Goal: Communication & Community: Answer question/provide support

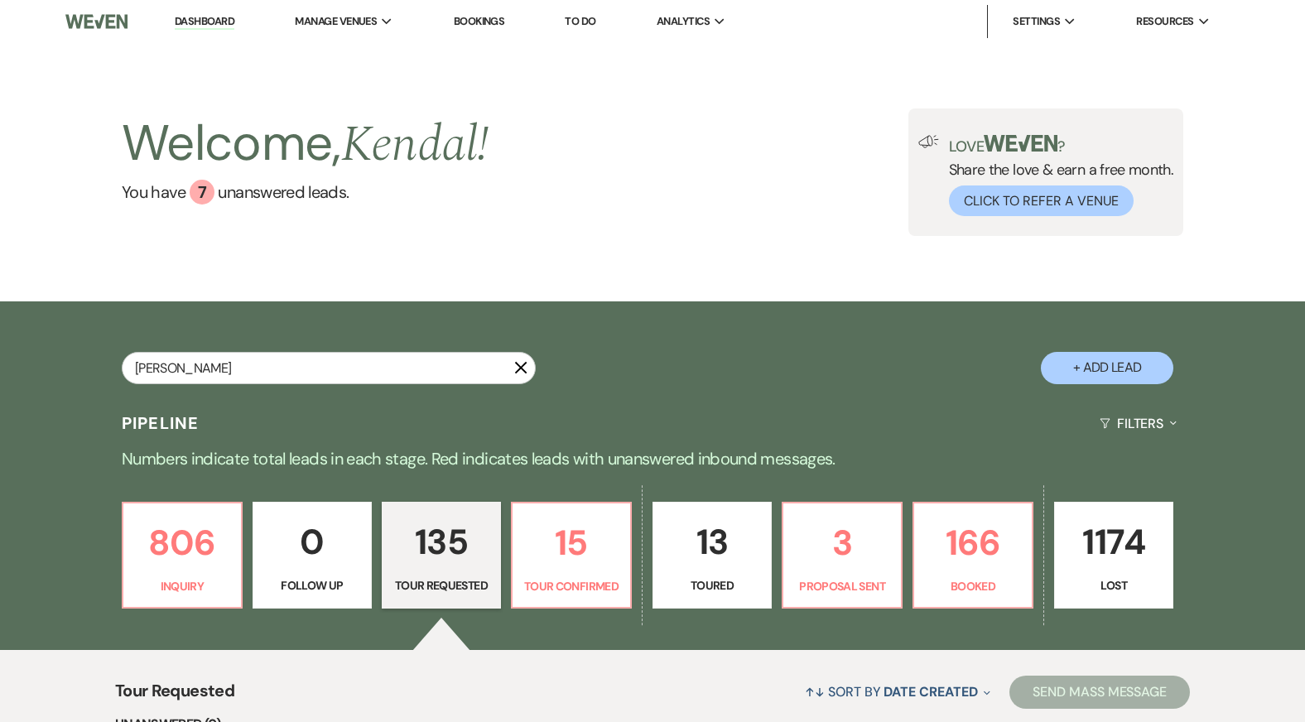
type input "[PERSON_NAME]"
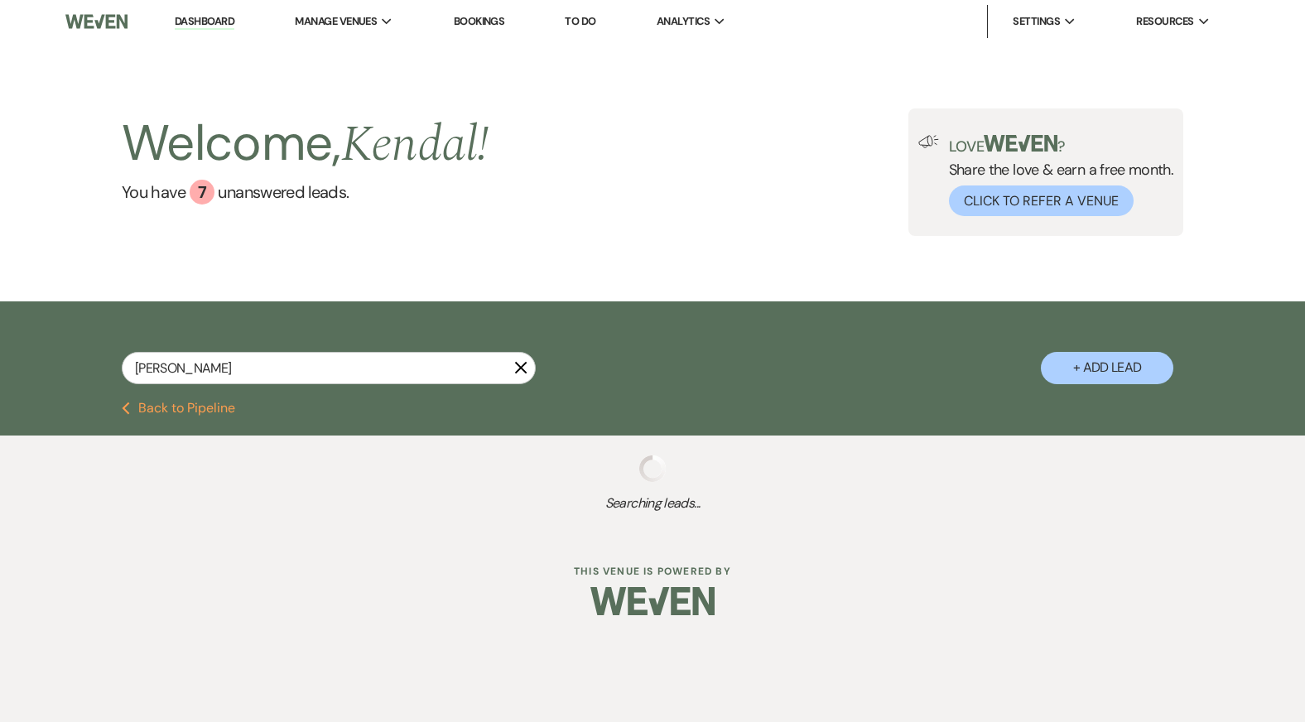
select select "8"
select select "5"
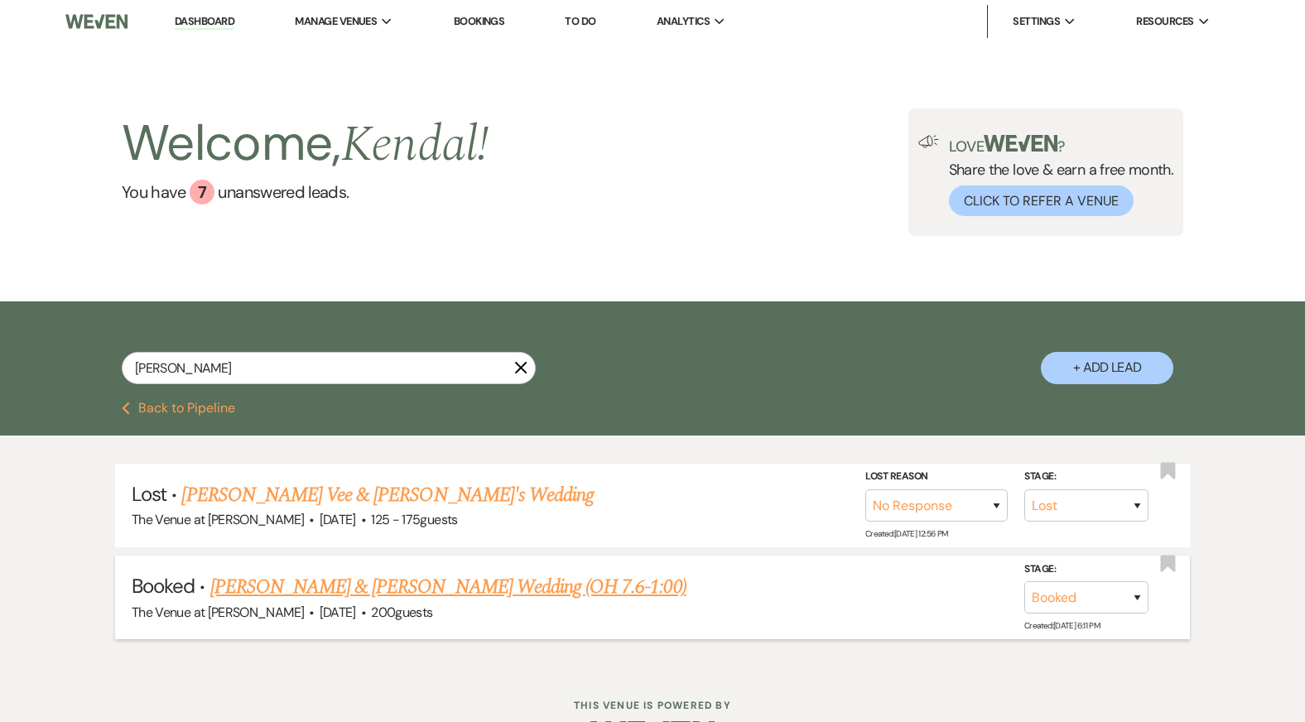
click at [344, 579] on link "[PERSON_NAME] & [PERSON_NAME] Wedding (OH 7.6-1:00)" at bounding box center [448, 587] width 476 height 30
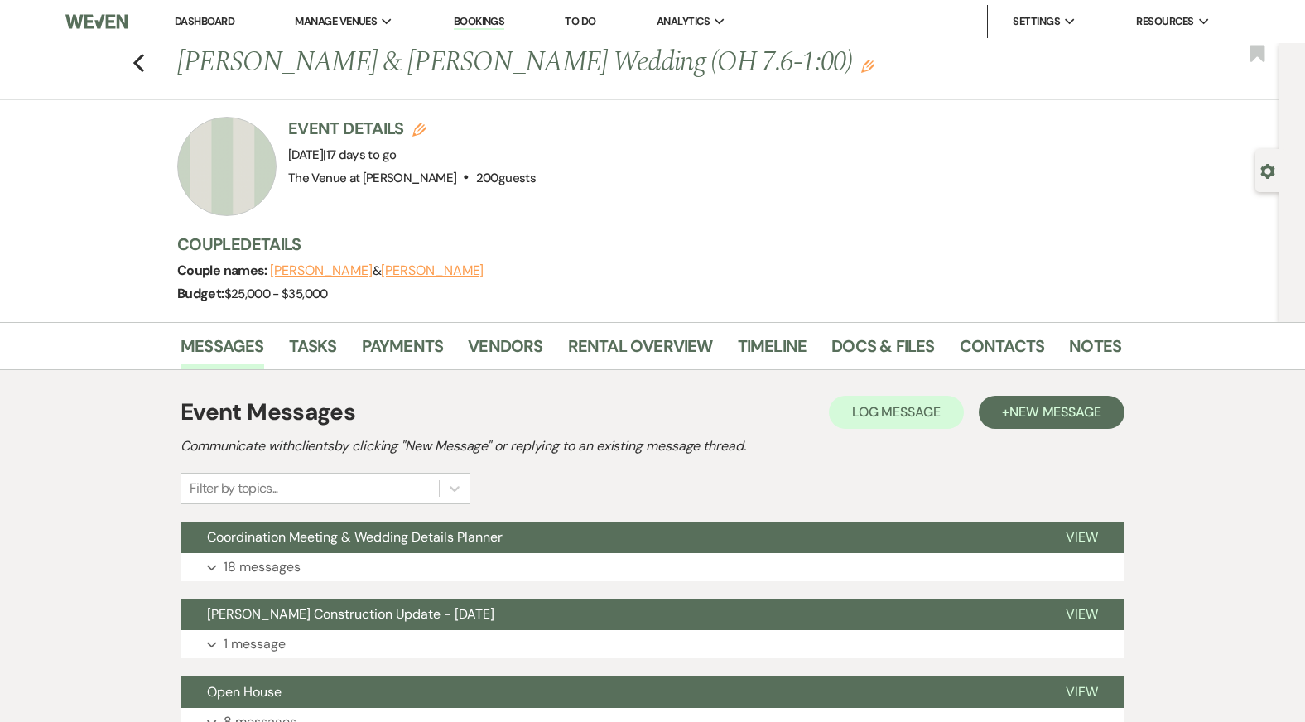
click at [561, 564] on button "Expand 18 messages" at bounding box center [652, 567] width 944 height 28
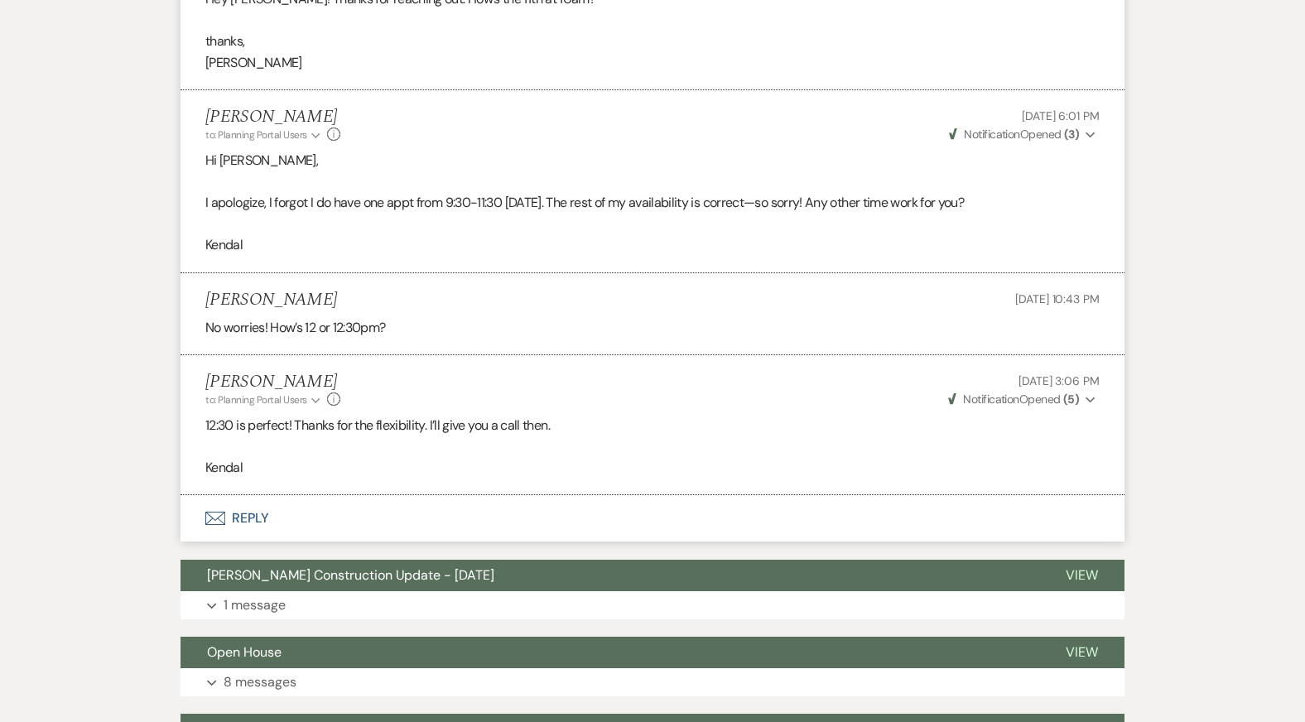
scroll to position [6398, 0]
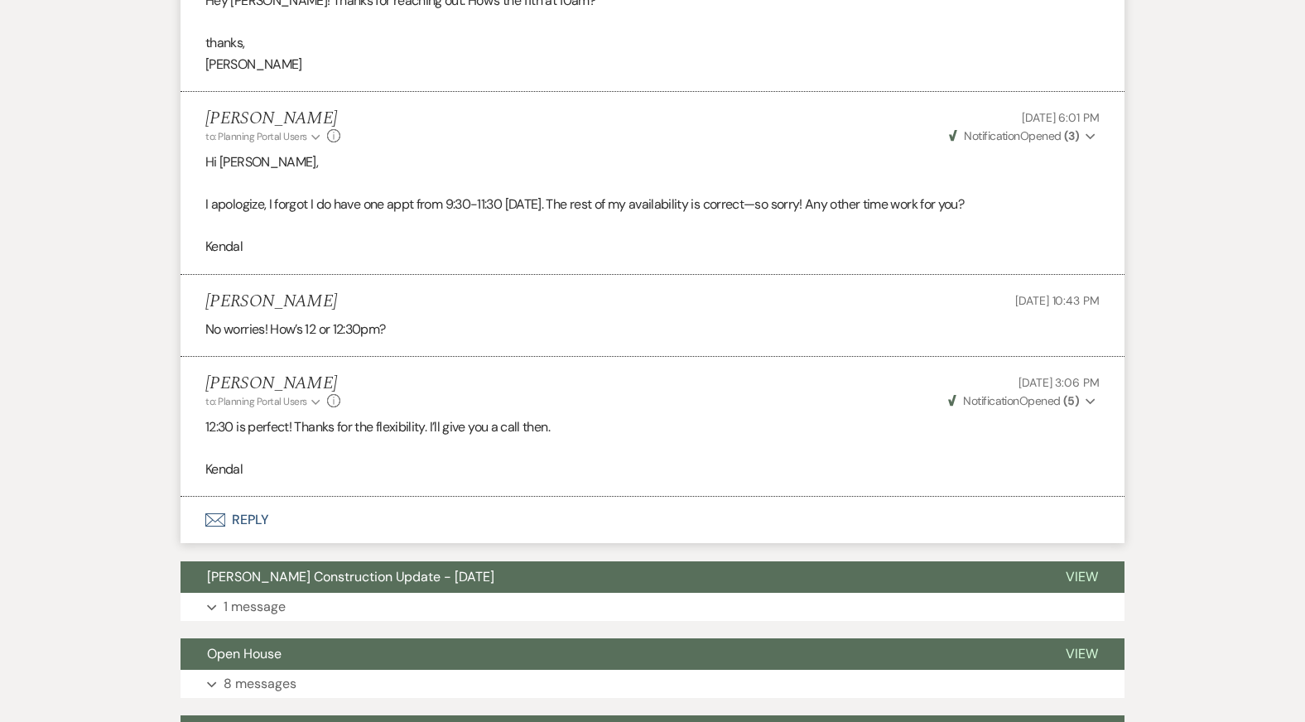
click at [470, 503] on button "Envelope Reply" at bounding box center [652, 520] width 944 height 46
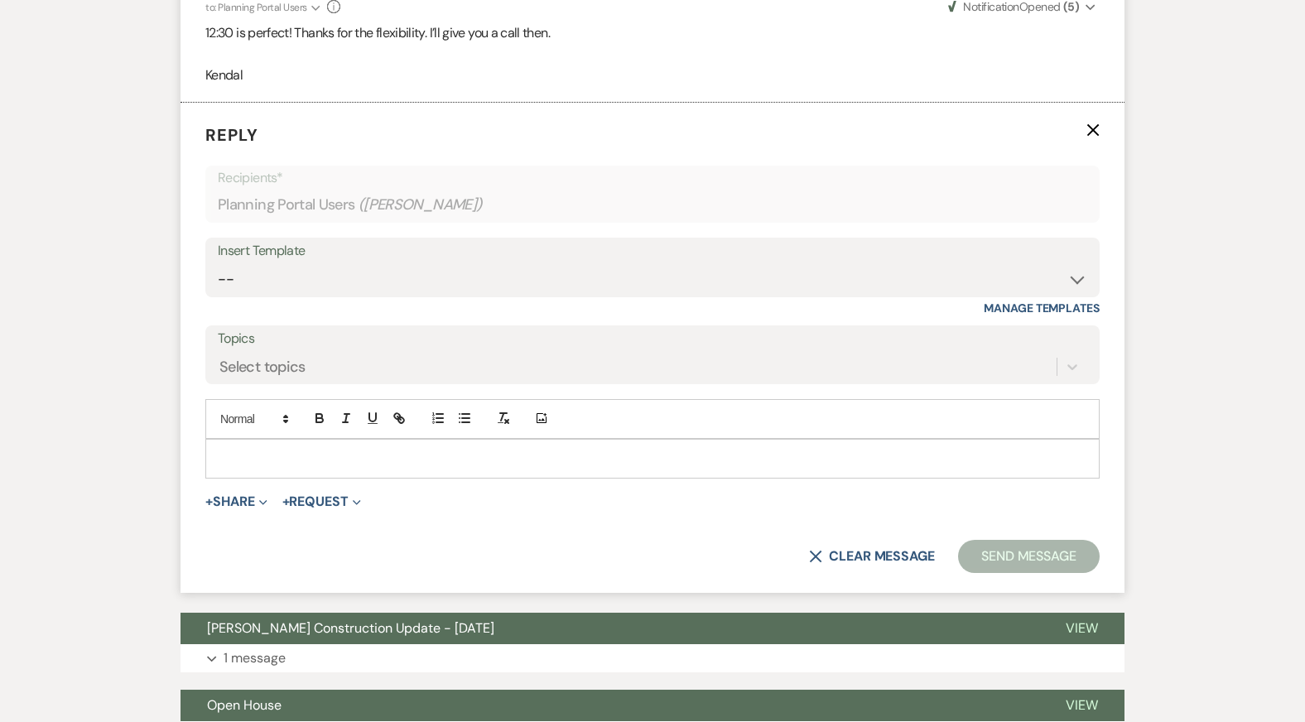
scroll to position [6793, 0]
click at [572, 449] on p at bounding box center [653, 458] width 868 height 18
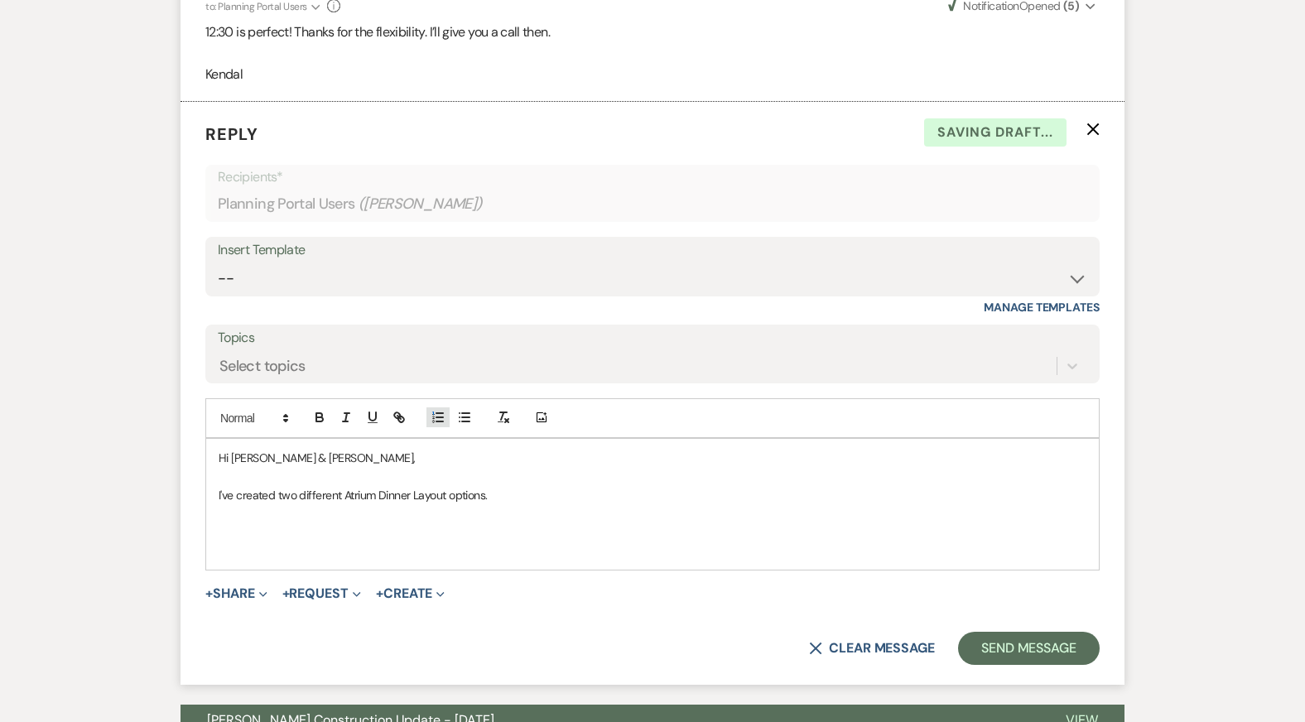
click at [437, 410] on icon "button" at bounding box center [437, 417] width 15 height 15
click at [300, 504] on li "Option 1: 18 tables + Sweetheart table" at bounding box center [661, 513] width 850 height 18
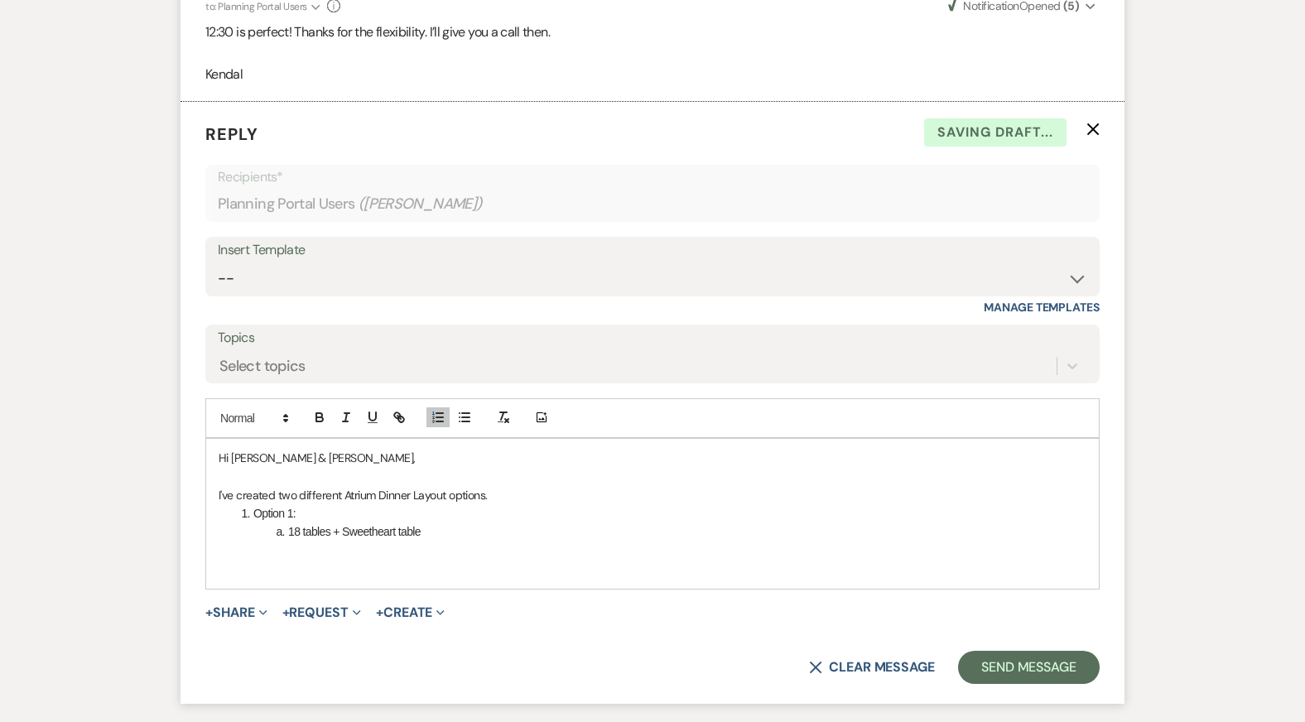
click at [442, 522] on li "18 tables + Sweetheart table" at bounding box center [661, 531] width 850 height 18
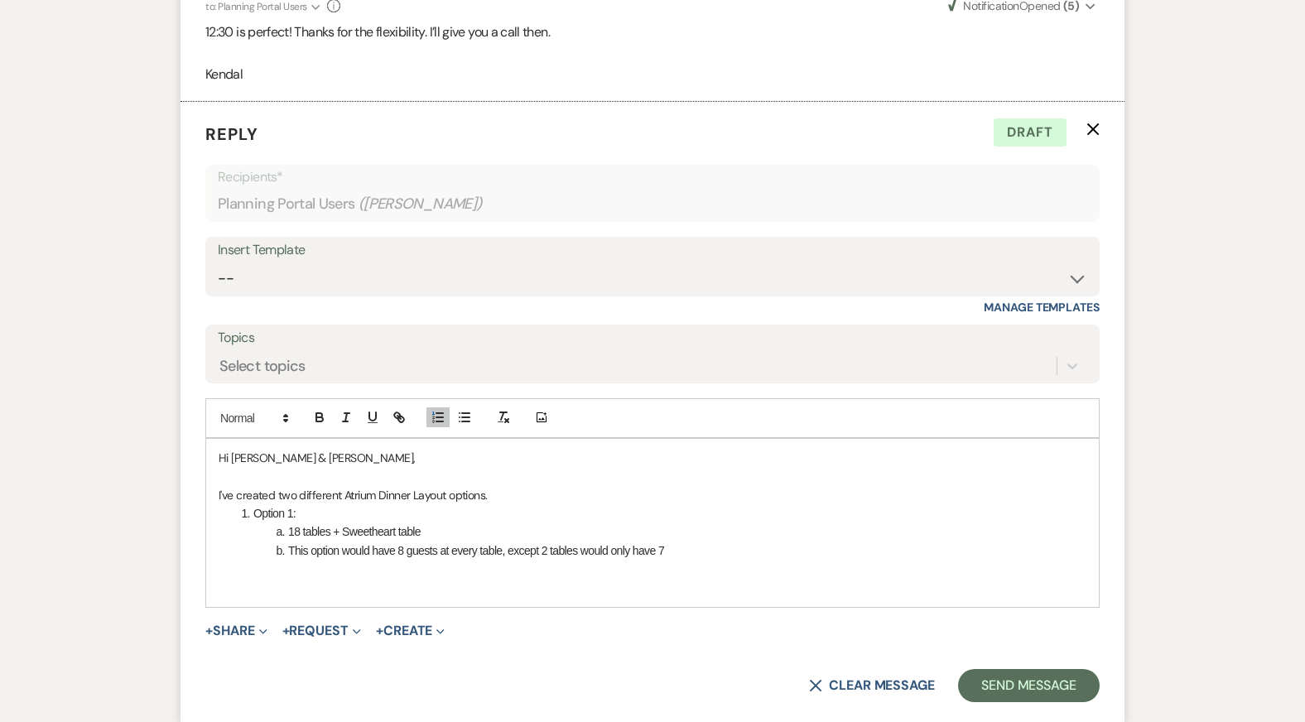
click at [443, 541] on li "This option would have 8 guests at every table, except 2 tables would only have…" at bounding box center [661, 550] width 850 height 18
drag, startPoint x: 535, startPoint y: 529, endPoint x: 691, endPoint y: 522, distance: 156.6
click at [691, 541] on li "This option would have 8 guests max at every table, except 2 tables would only …" at bounding box center [661, 550] width 850 height 18
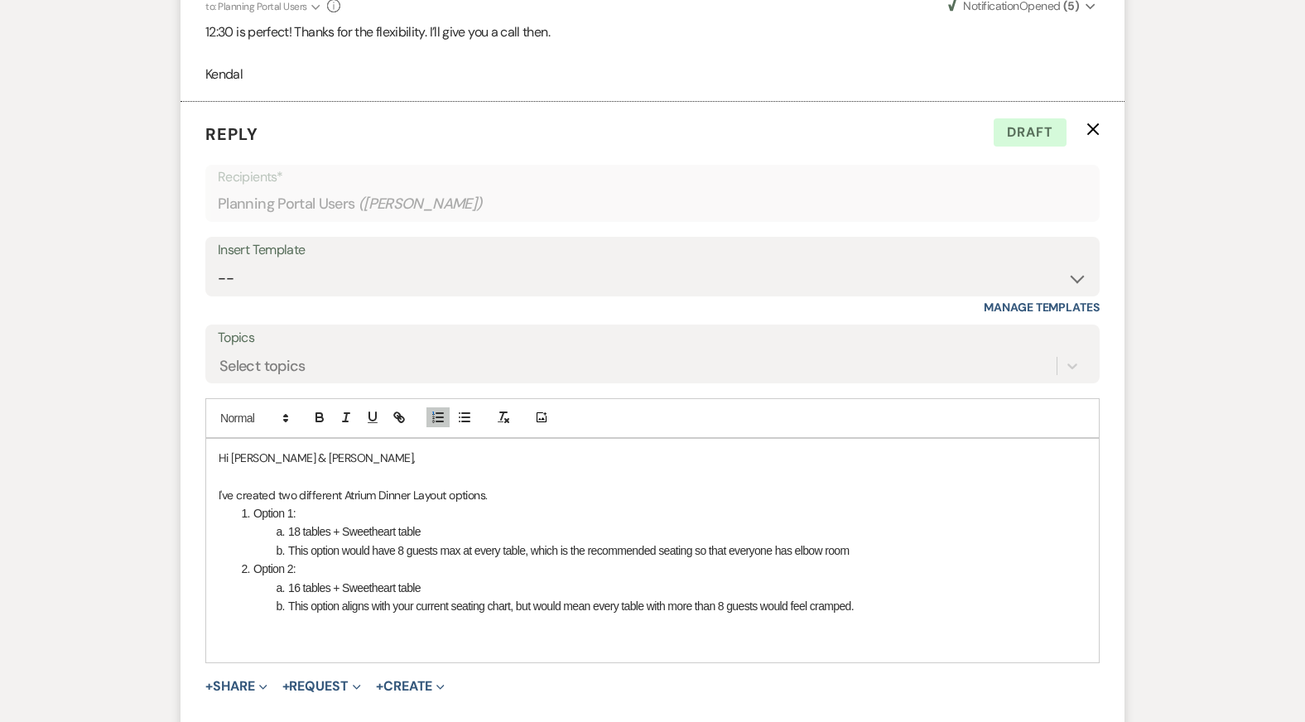
click at [764, 597] on li "This option aligns with your current seating chart, but would mean every table …" at bounding box center [661, 606] width 850 height 18
click at [935, 597] on li "This option aligns with your current seating chart, but would mean every table …" at bounding box center [661, 606] width 850 height 18
click at [642, 522] on li "18 tables + Sweetheart table" at bounding box center [661, 531] width 850 height 18
click at [653, 579] on li "16 tables + Sweetheart table" at bounding box center [661, 588] width 850 height 18
click at [576, 522] on li "18 tables + Sweetheart table" at bounding box center [661, 531] width 850 height 18
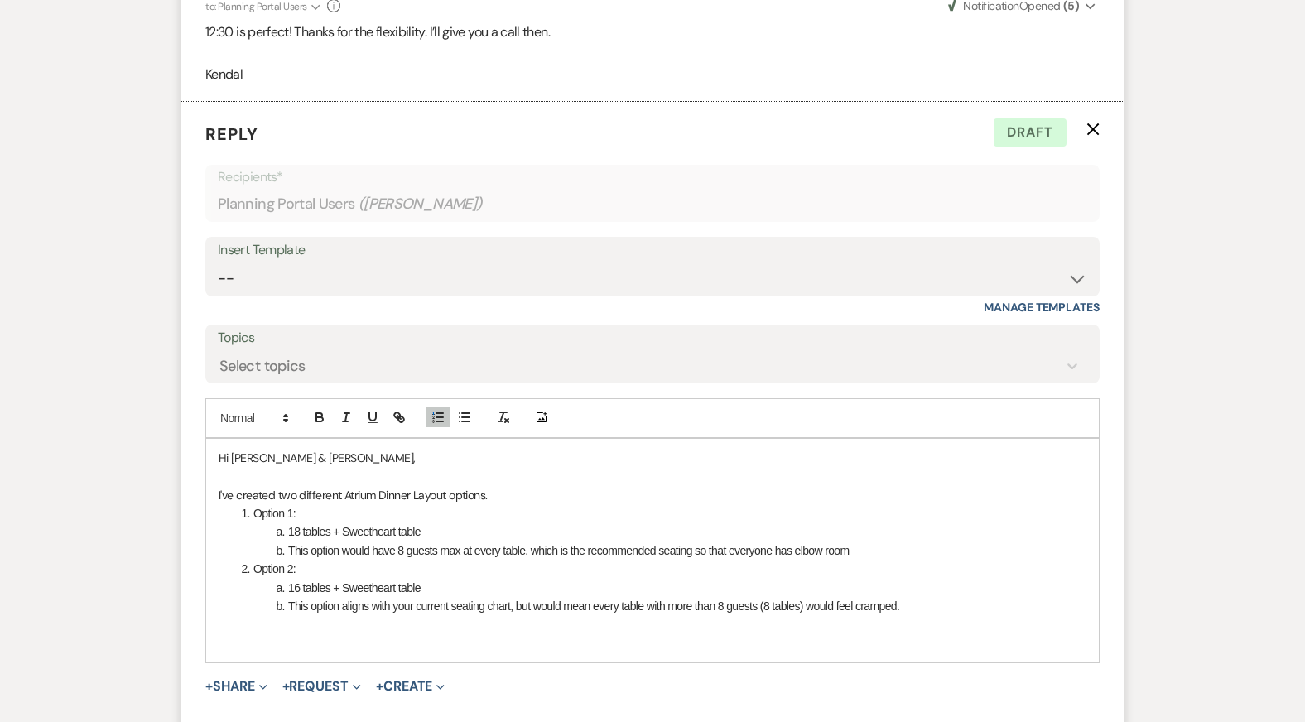
click at [596, 560] on li "Option 2:" at bounding box center [661, 569] width 850 height 18
click at [644, 579] on li "16 tables + Sweetheart table" at bounding box center [661, 588] width 850 height 18
click at [661, 597] on li "This option aligns with your current seating chart, but would mean every table …" at bounding box center [661, 606] width 850 height 18
click at [536, 486] on p "I've created two different Atrium Dinner Layout options." at bounding box center [653, 495] width 868 height 18
click at [641, 486] on p "I've created two different Atrium Dinner Layout options. Regardless of your cho…" at bounding box center [653, 495] width 868 height 18
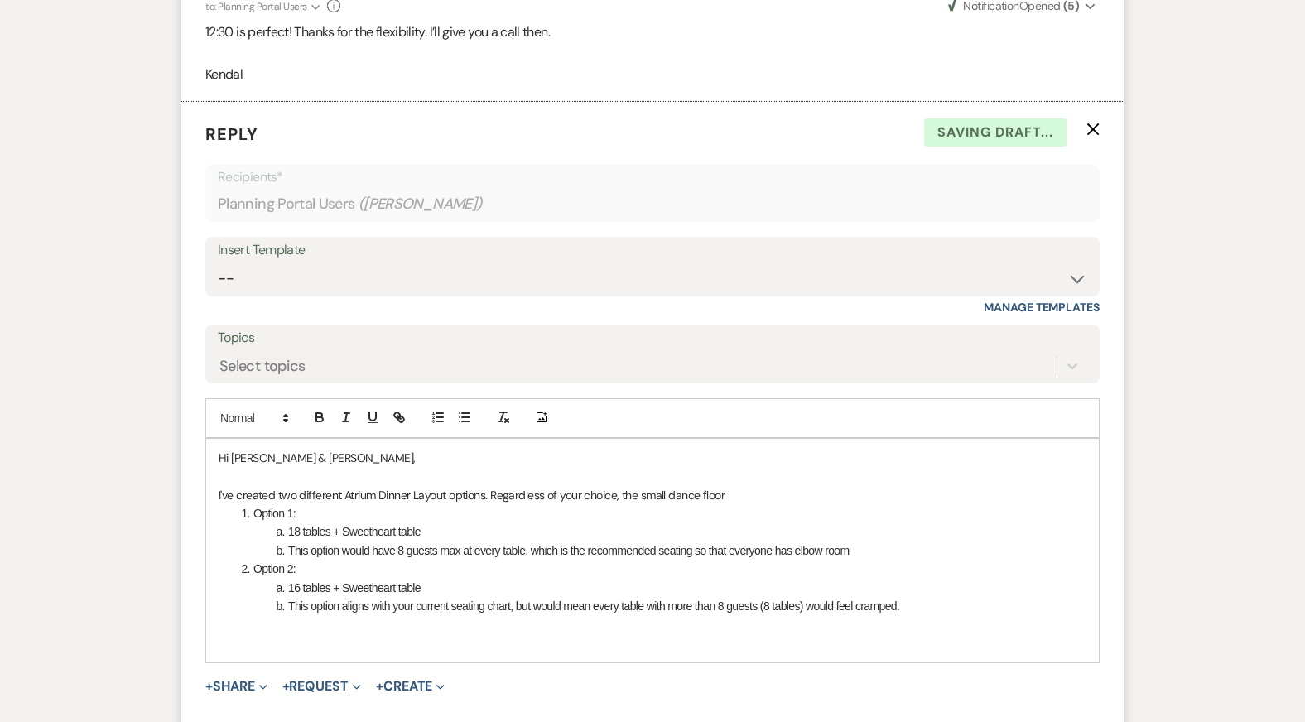
click at [738, 486] on p "I've created two different Atrium Dinner Layout options. Regardless of your cho…" at bounding box center [653, 495] width 868 height 18
click at [517, 504] on li "Option 1:" at bounding box center [661, 513] width 850 height 18
click at [517, 522] on li "18 tables + Sweetheart table" at bounding box center [661, 531] width 850 height 18
click at [514, 579] on li "16 tables + Sweetheart table" at bounding box center [661, 588] width 850 height 18
click at [522, 597] on li "This option aligns with your current seating chart, but would mean every table …" at bounding box center [661, 606] width 850 height 18
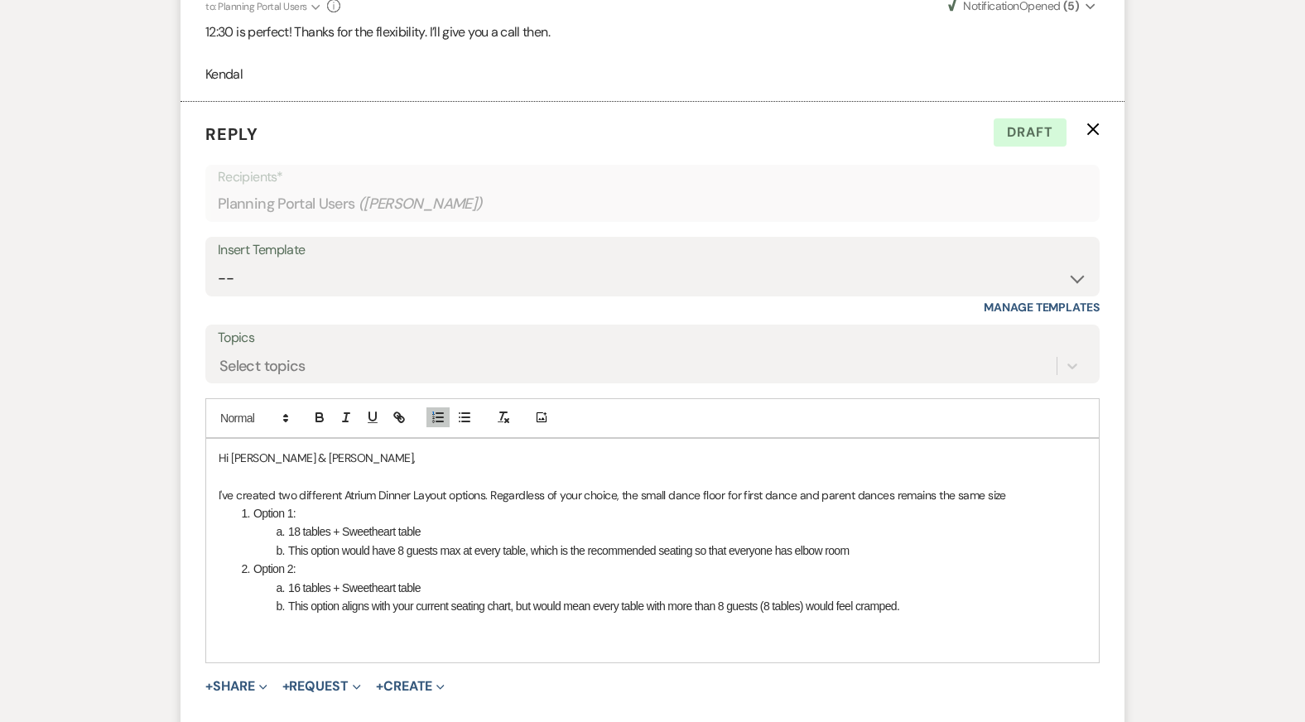
click at [555, 615] on p at bounding box center [653, 624] width 868 height 18
click at [550, 579] on li "16 tables + Sweetheart table" at bounding box center [661, 588] width 850 height 18
click at [560, 615] on p at bounding box center [653, 624] width 868 height 18
click at [1002, 486] on p "I've created two different Atrium Dinner Layout options. Regardless of your cho…" at bounding box center [653, 495] width 868 height 18
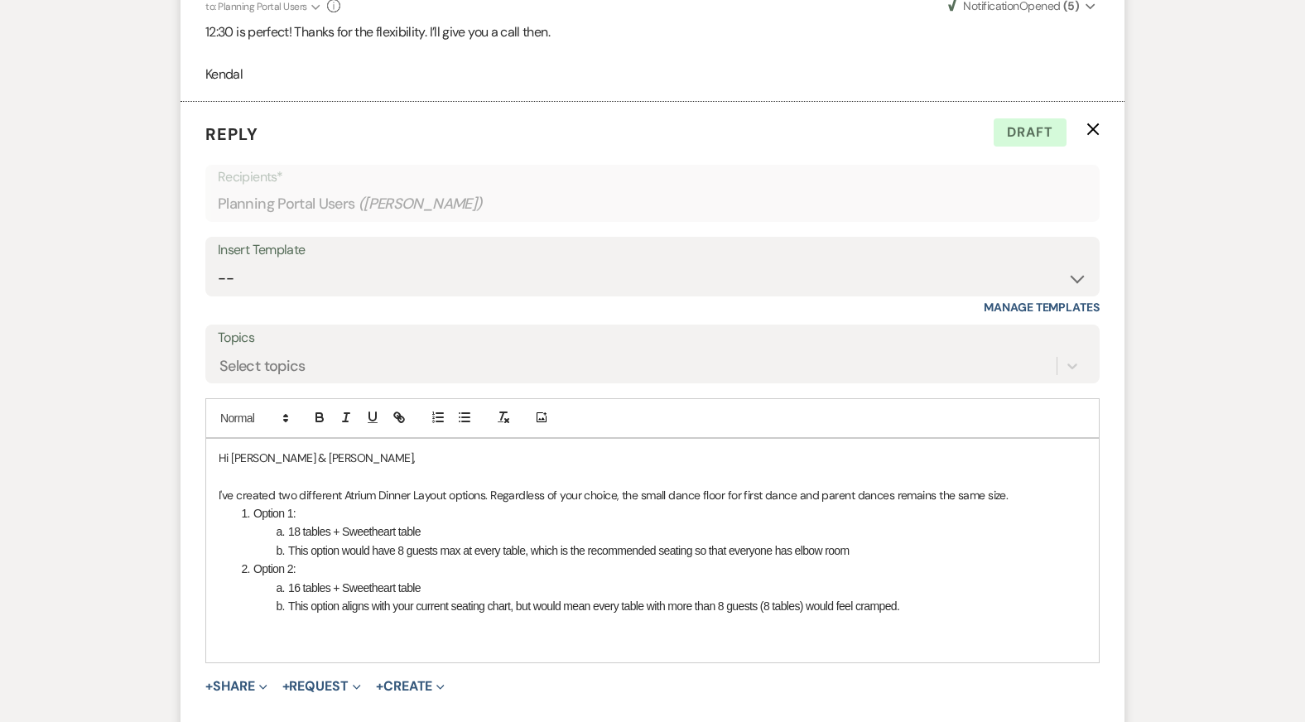
click at [592, 541] on li "This option would have 8 guests max at every table, which is the recommended se…" at bounding box center [661, 550] width 850 height 18
click at [515, 579] on li "16 tables + Sweetheart table" at bounding box center [661, 588] width 850 height 18
click at [937, 597] on li "This option aligns with your current seating chart, but would mean every table …" at bounding box center [661, 606] width 850 height 18
click at [832, 560] on li "Option 2:" at bounding box center [661, 569] width 850 height 18
click at [803, 579] on li "16 tables + Sweetheart table" at bounding box center [661, 588] width 850 height 18
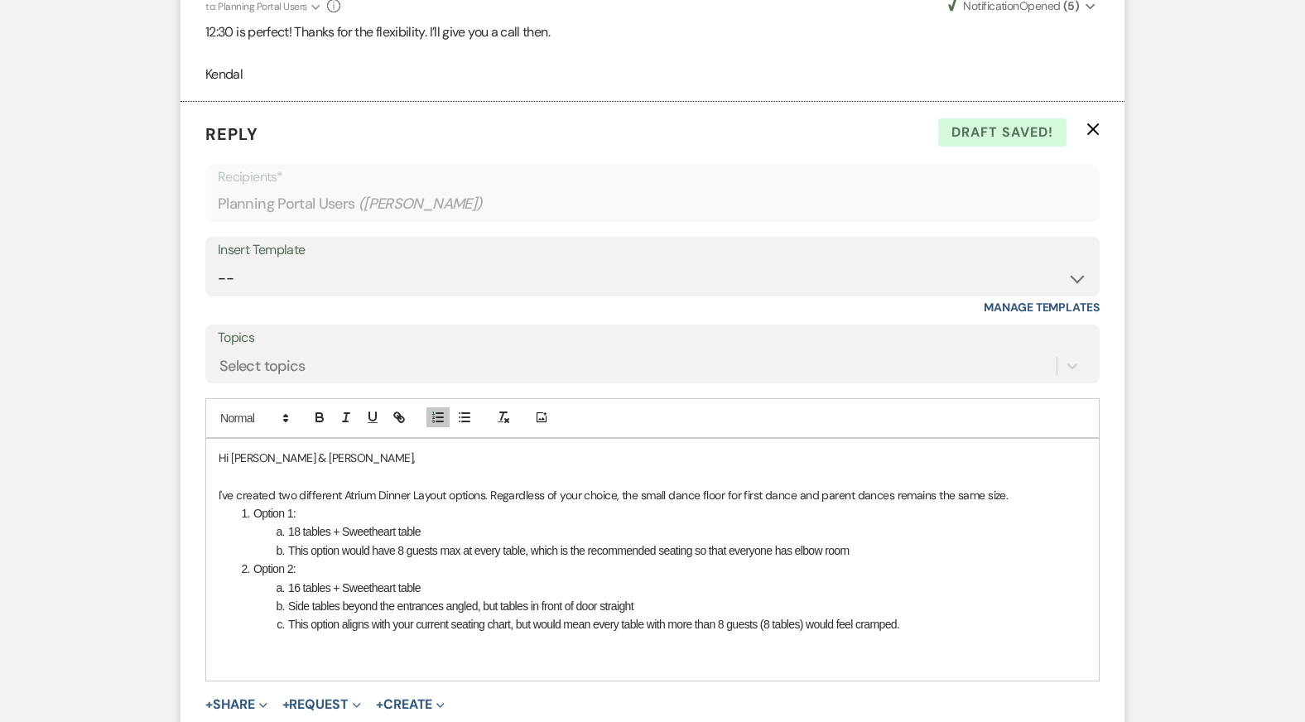
click at [928, 615] on li "This option aligns with your current seating chart, but would mean every table …" at bounding box center [661, 624] width 850 height 18
drag, startPoint x: 283, startPoint y: 565, endPoint x: 937, endPoint y: 612, distance: 655.6
click at [939, 613] on ol "Option 1: 18 tables + Sweetheart table This option would have 8 guests max at e…" at bounding box center [653, 578] width 868 height 148
click at [937, 634] on li "Option 3:" at bounding box center [661, 643] width 850 height 18
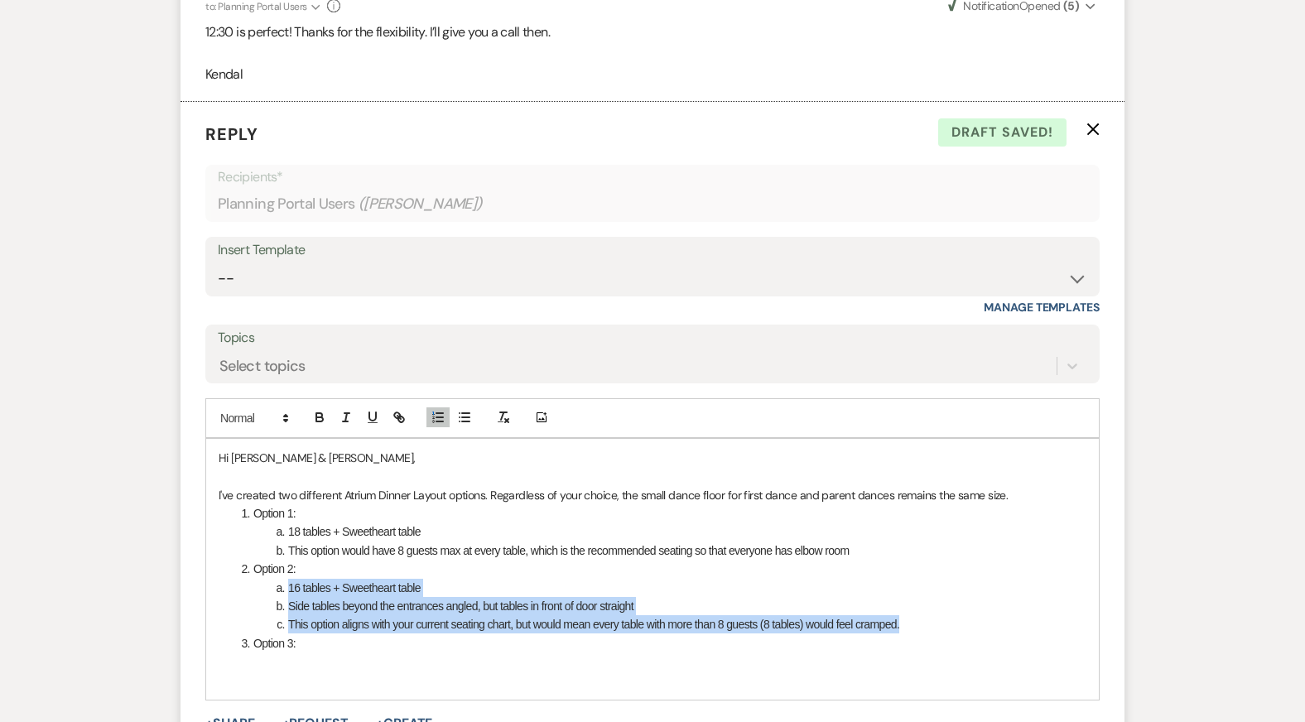
drag, startPoint x: 921, startPoint y: 605, endPoint x: 229, endPoint y: 572, distance: 692.8
click at [229, 572] on ol "Option 1: 18 tables + Sweetheart table This option would have 8 guests max at e…" at bounding box center [653, 578] width 868 height 148
copy ol "16 tables + Sweetheart table Side tables beyond the entrances angled, but table…"
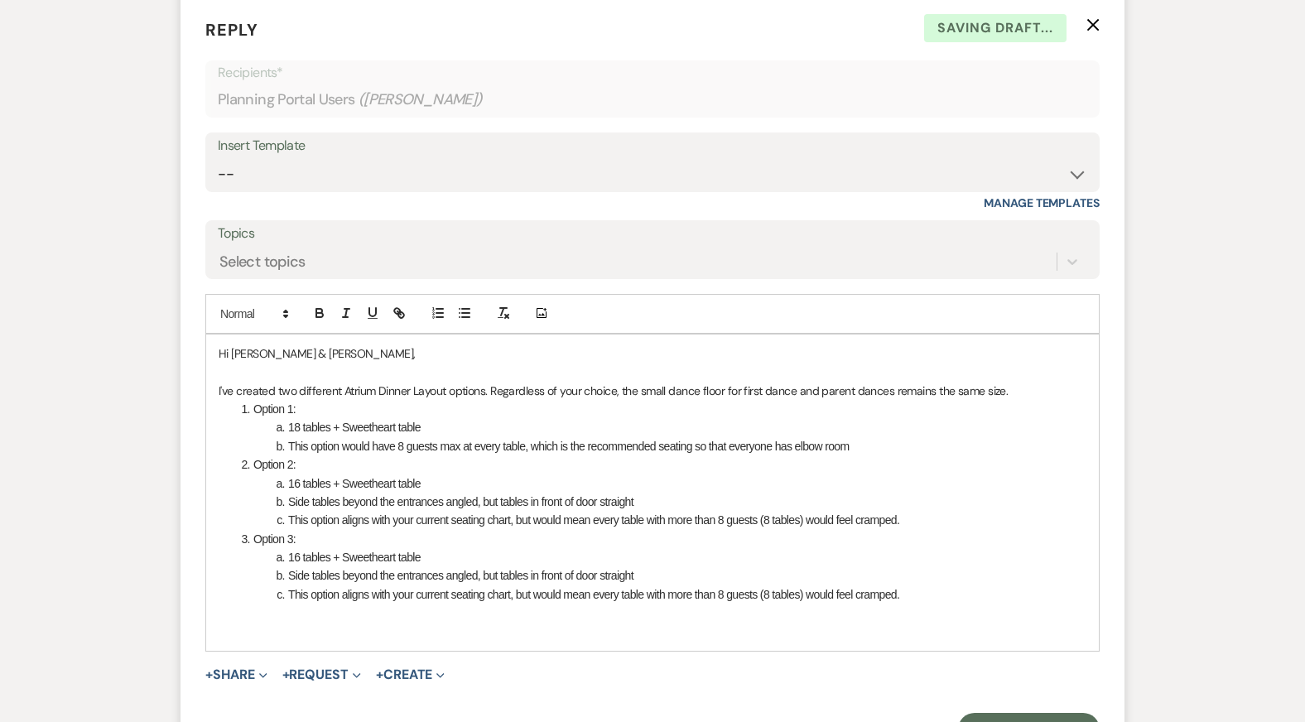
scroll to position [6898, 0]
click at [336, 565] on li "Side tables beyond the entrances angled, but tables in front of door straight" at bounding box center [661, 574] width 850 height 18
drag, startPoint x: 646, startPoint y: 553, endPoint x: 282, endPoint y: 554, distance: 363.4
click at [284, 565] on li "Side tables beyond the entrances angled, but tables in front of door straight" at bounding box center [661, 574] width 850 height 18
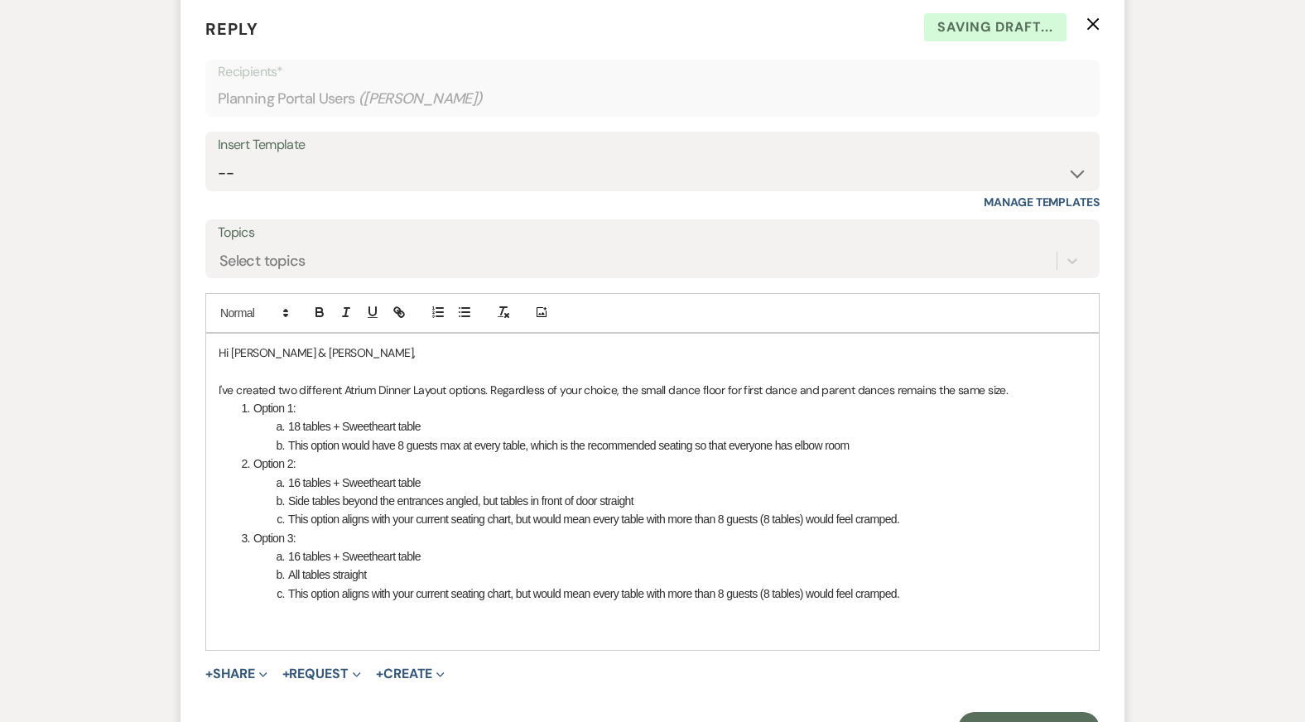
click at [446, 417] on li "18 tables + Sweetheart table" at bounding box center [661, 426] width 850 height 18
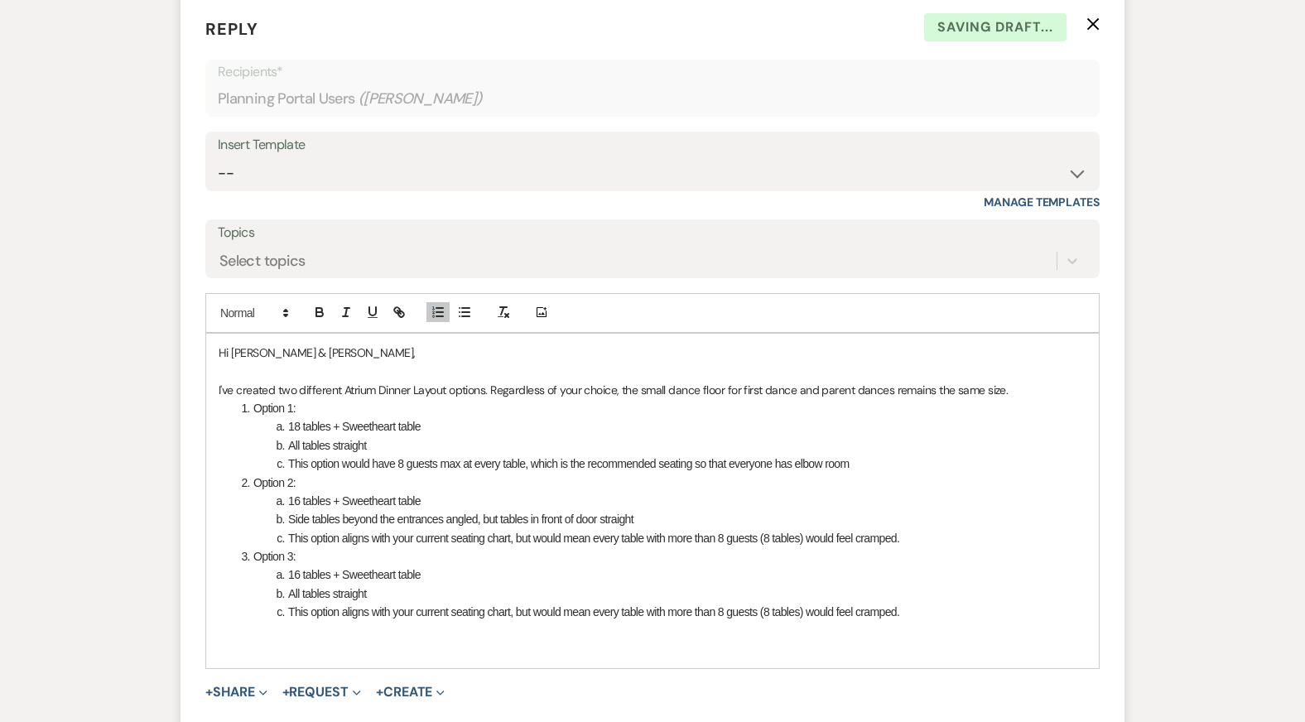
click at [853, 454] on li "This option would have 8 guests max at every table, which is the recommended se…" at bounding box center [661, 463] width 850 height 18
click at [470, 529] on li "This option aligns with your current seating chart, but would mean every table …" at bounding box center [661, 538] width 850 height 18
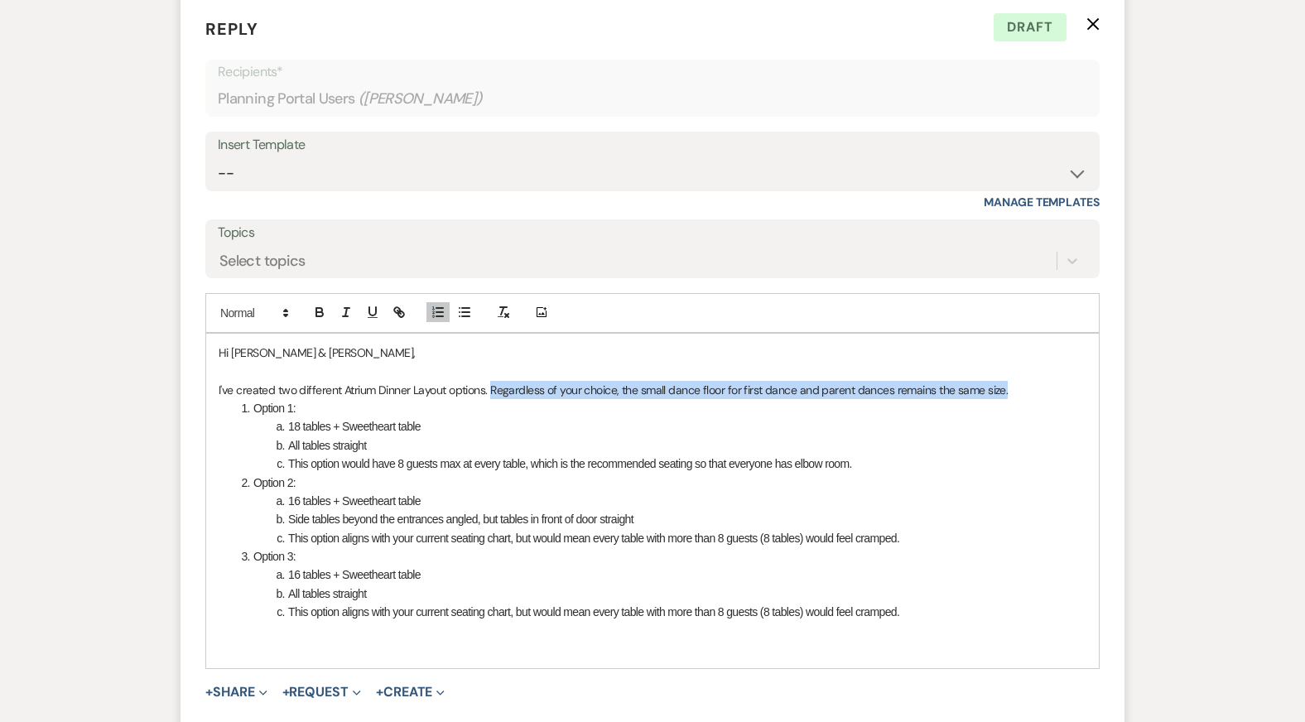
drag, startPoint x: 492, startPoint y: 367, endPoint x: 1015, endPoint y: 363, distance: 523.2
click at [1015, 381] on p "I've created two different Atrium Dinner Layout options. Regardless of your cho…" at bounding box center [653, 390] width 868 height 18
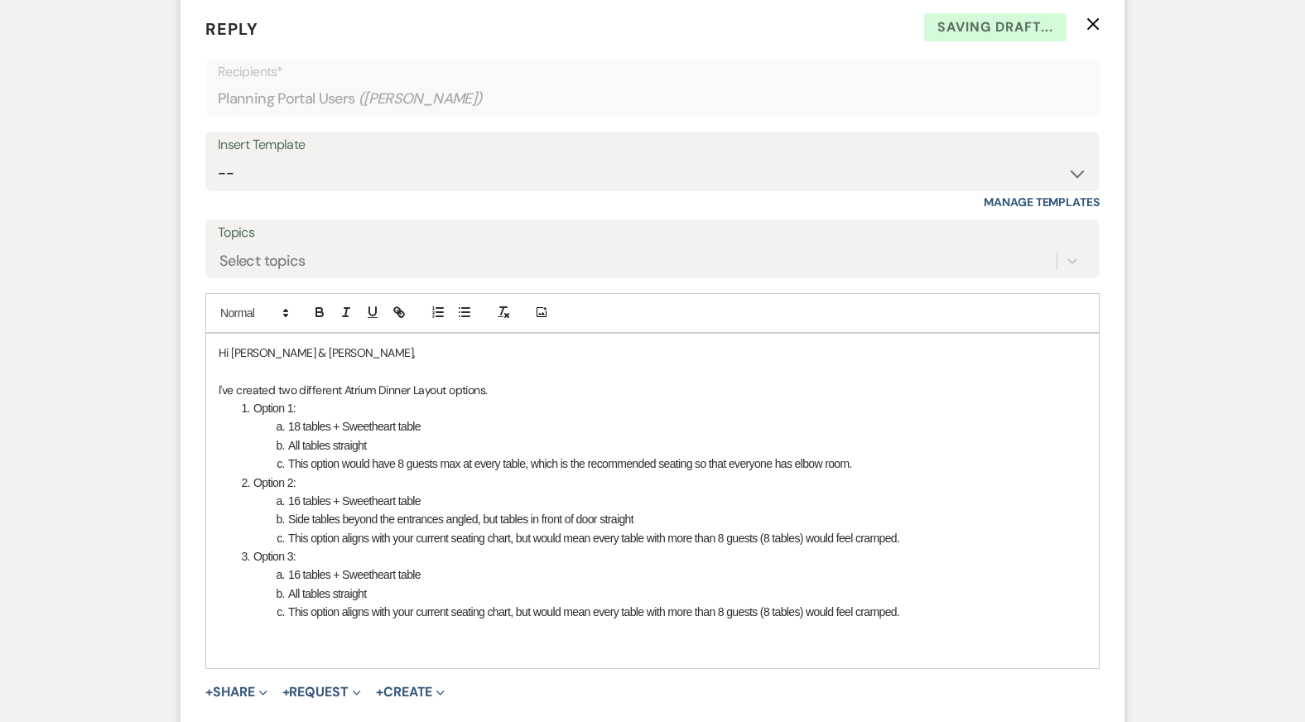
click at [935, 603] on li "This option aligns with your current seating chart, but would mean every table …" at bounding box center [661, 612] width 850 height 18
click at [567, 529] on li "This option aligns with your current seating chart, but would mean every table …" at bounding box center [661, 538] width 850 height 18
click at [585, 603] on li "This option aligns with your current seating chart, but would mean every table …" at bounding box center [661, 612] width 850 height 18
click at [674, 622] on li "This would allow you to have the largest area for first dances and parent dance…" at bounding box center [661, 631] width 850 height 18
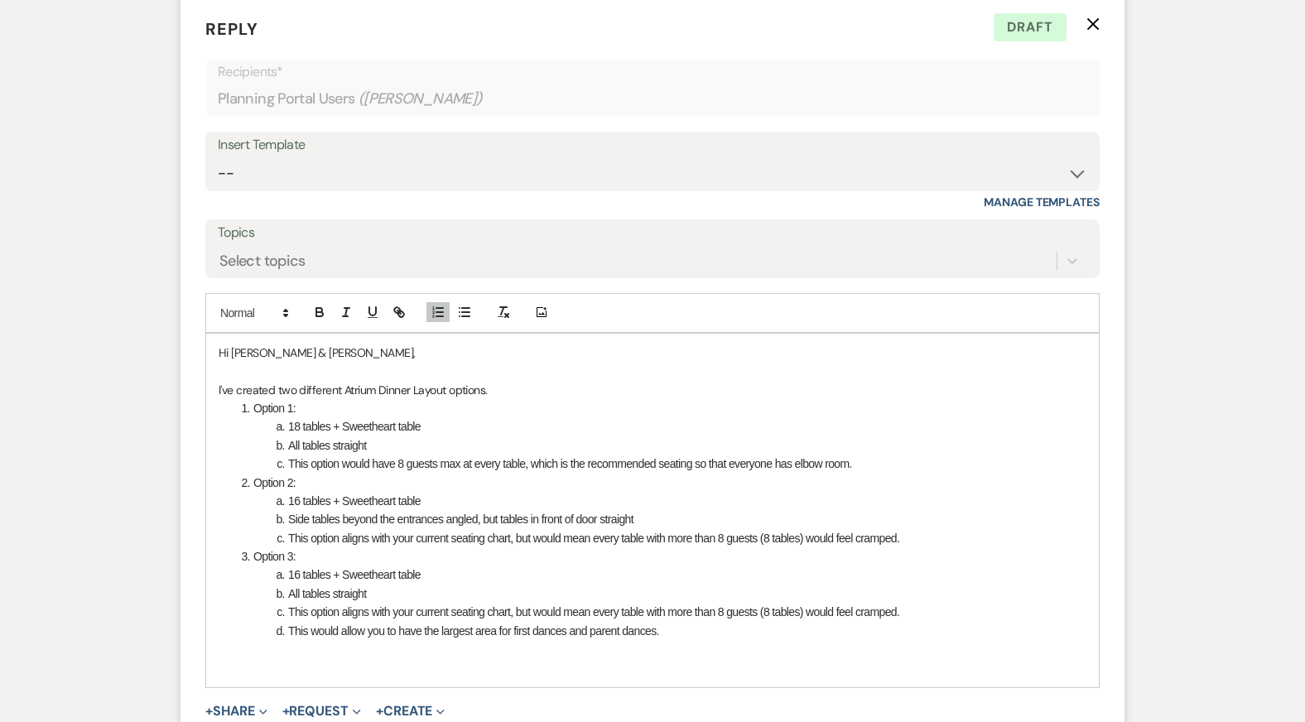
click at [307, 399] on li "Option 1:" at bounding box center [661, 408] width 850 height 18
click at [315, 547] on li "Option 3:" at bounding box center [661, 556] width 850 height 18
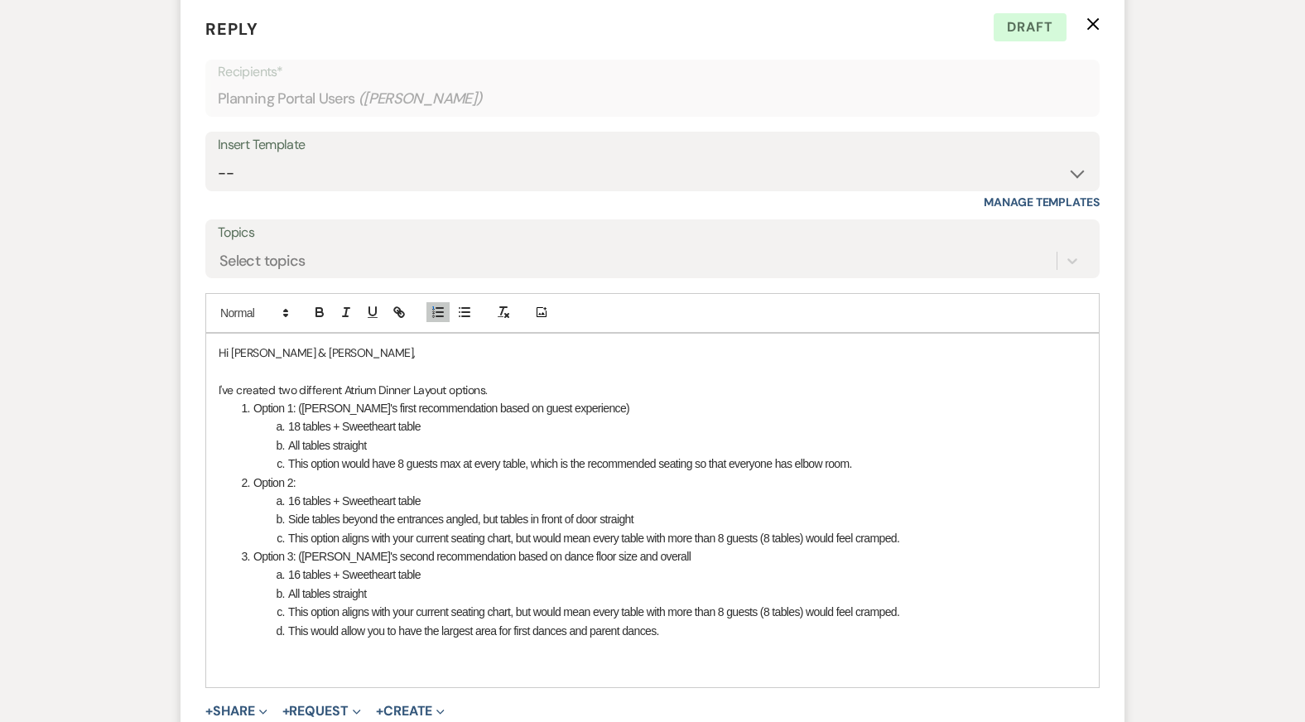
click at [594, 547] on li "Option 3: (Kendal's second recommendation based on dance floor size and overall" at bounding box center [661, 556] width 850 height 18
click at [702, 603] on li "This option aligns with your current seating chart, but would mean every table …" at bounding box center [661, 612] width 850 height 18
click at [550, 565] on li "16 tables + Sweetheart table" at bounding box center [661, 574] width 850 height 18
click at [565, 603] on li "This option aligns with your current seating chart, but would mean every table …" at bounding box center [661, 612] width 850 height 18
click at [615, 603] on li "This option aligns with your current seating chart, but would mean every table …" at bounding box center [661, 612] width 850 height 18
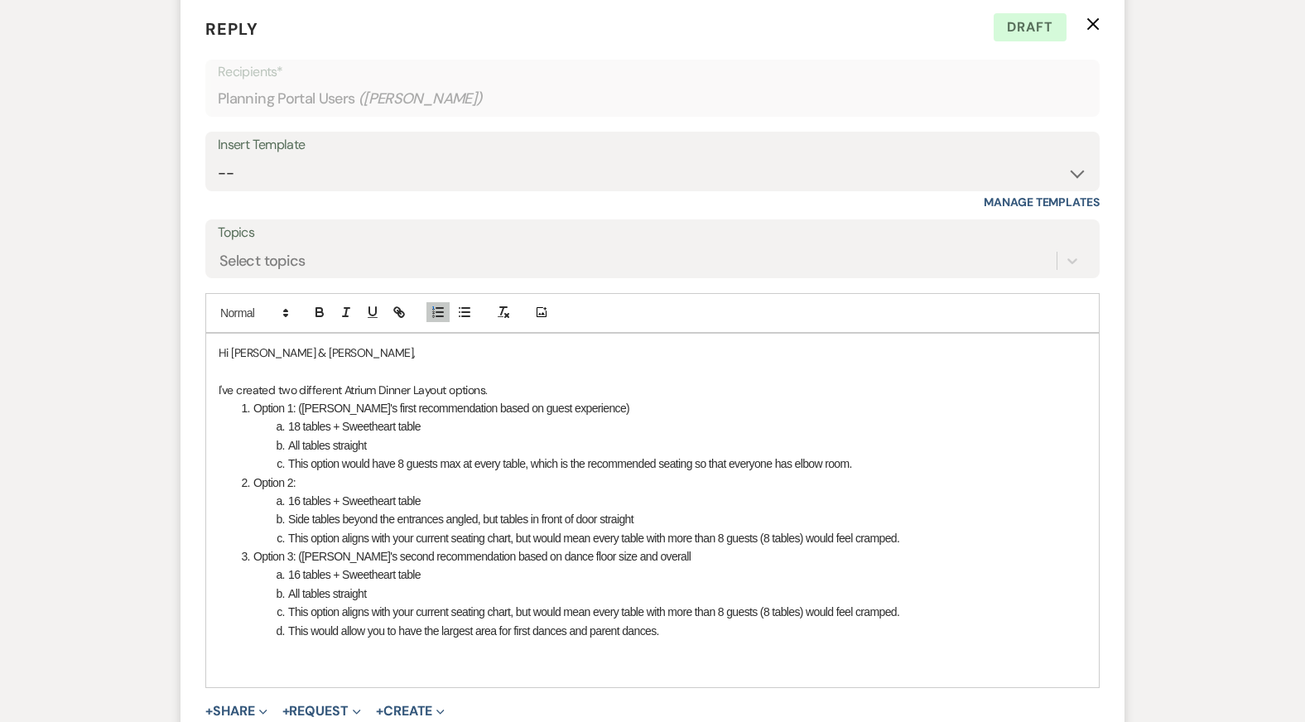
click at [713, 622] on li "This would allow you to have the largest area for first dances and parent dance…" at bounding box center [661, 631] width 850 height 18
click at [793, 529] on li "This option aligns with your current seating chart, but would mean every table …" at bounding box center [661, 538] width 850 height 18
click at [726, 622] on li "This would allow you to have the largest area for first dances and parent dance…" at bounding box center [661, 631] width 850 height 18
click at [684, 417] on li "18 tables + Sweetheart table" at bounding box center [661, 426] width 850 height 18
click at [732, 584] on li "All tables straight" at bounding box center [661, 593] width 850 height 18
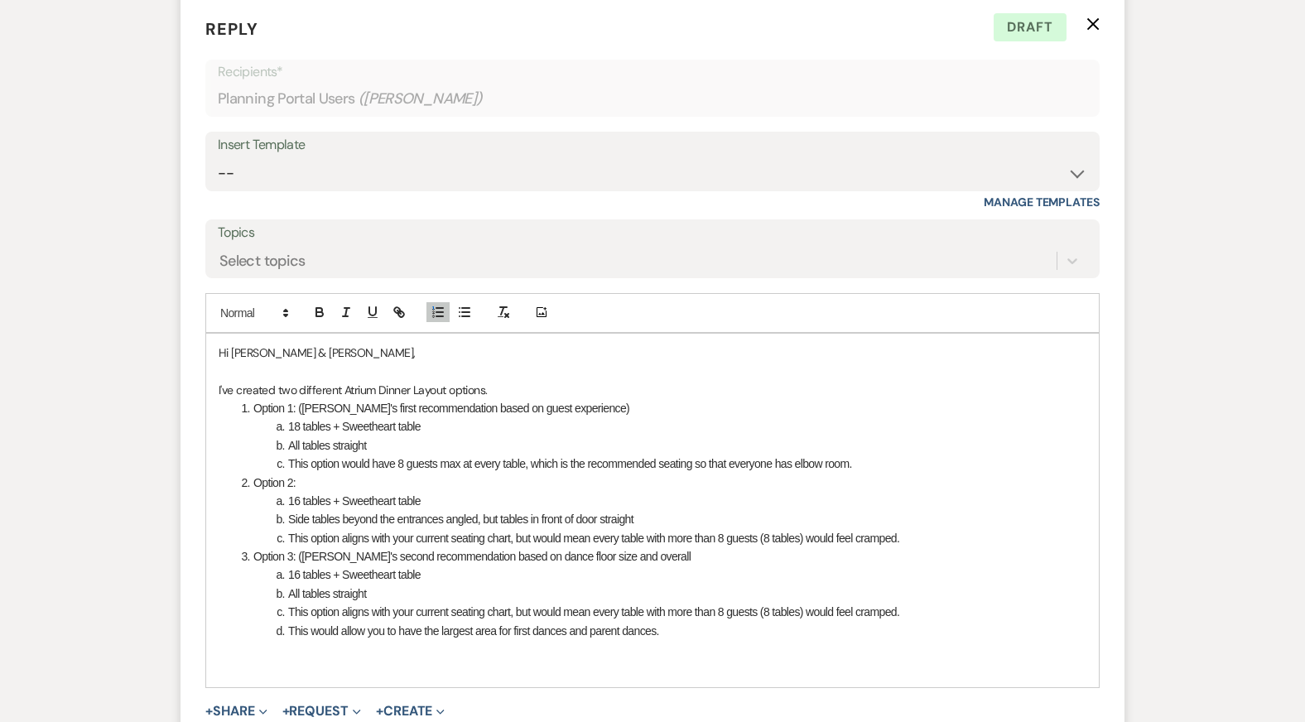
click at [733, 622] on li "This would allow you to have the largest area for first dances and parent dance…" at bounding box center [661, 631] width 850 height 18
click at [683, 622] on li "This would allow you to have the largest area for first dances and parent dance…" at bounding box center [661, 631] width 850 height 18
click at [652, 547] on li "Option 3: (Kendal's second recommendation based on dance floor size and overall" at bounding box center [661, 556] width 850 height 18
click at [536, 436] on li "All tables straight" at bounding box center [661, 445] width 850 height 18
click at [885, 454] on li "This option would have 8 guests max at every table, which is the recommended se…" at bounding box center [661, 463] width 850 height 18
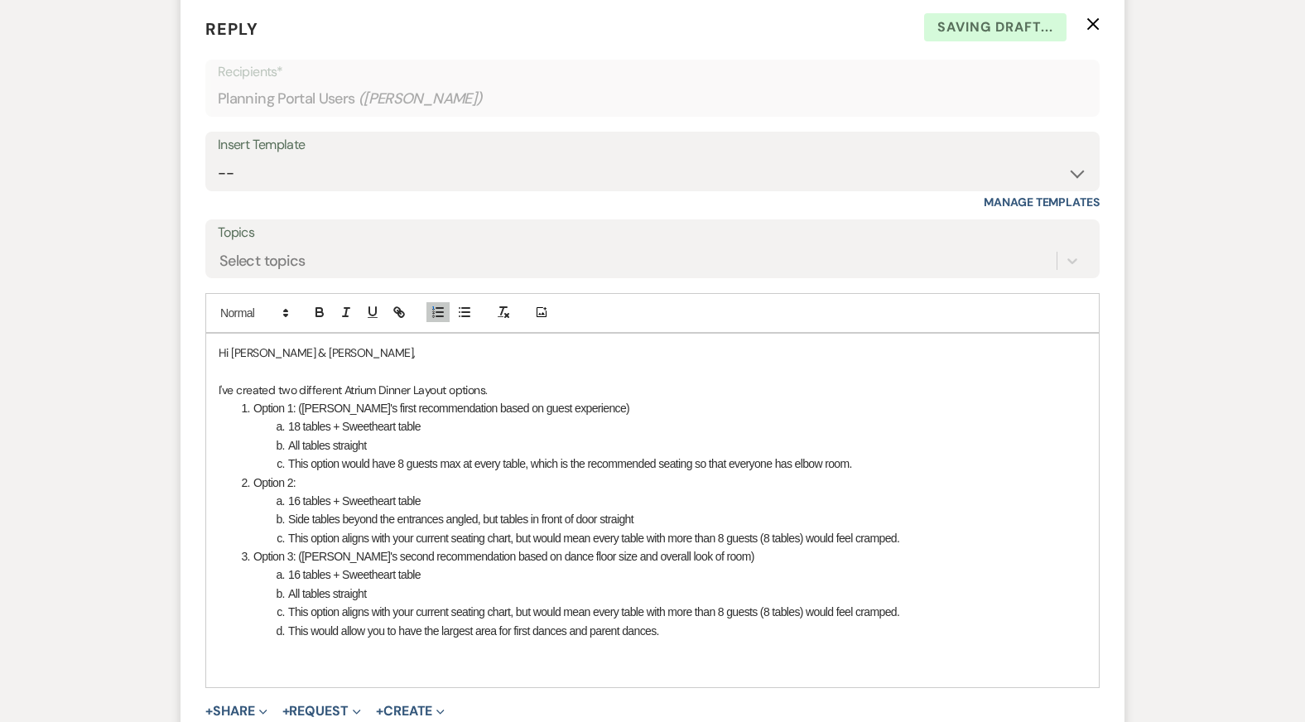
click at [560, 417] on li "18 tables + Sweetheart table" at bounding box center [661, 426] width 850 height 18
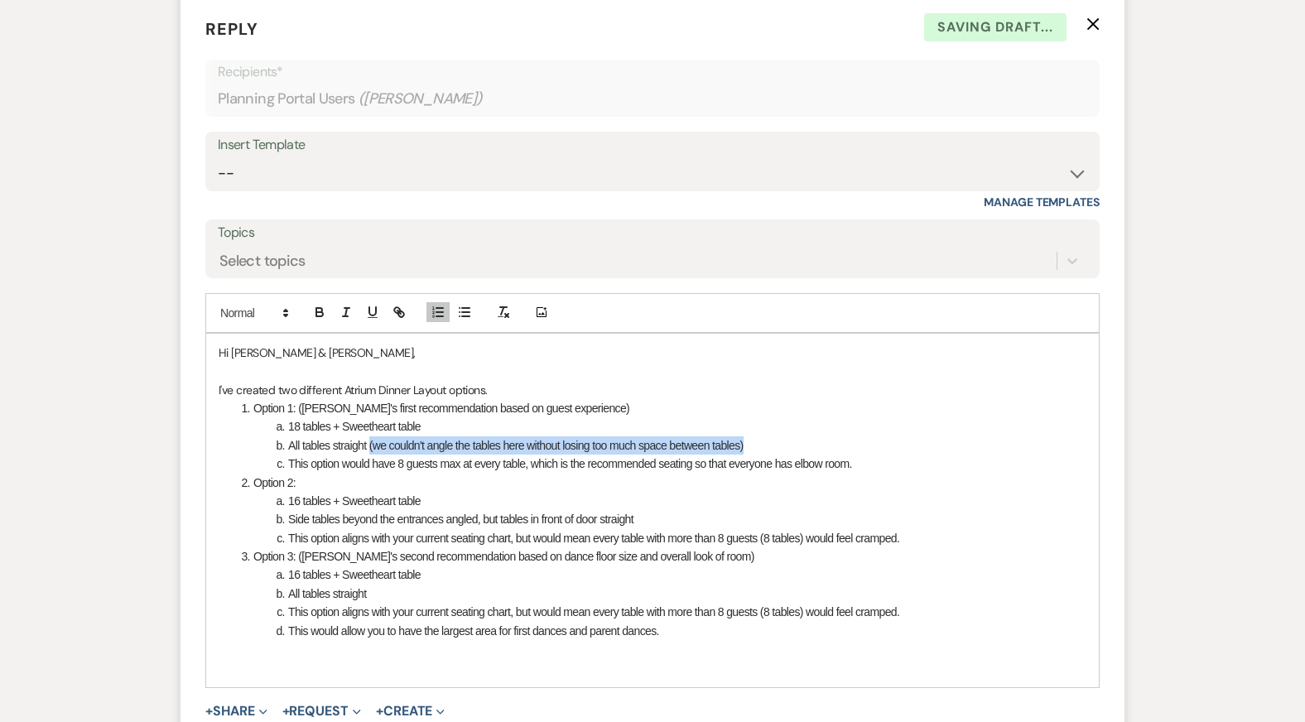
drag, startPoint x: 783, startPoint y: 423, endPoint x: 370, endPoint y: 425, distance: 413.1
click at [370, 436] on li "All tables straight (we couldn't angle the tables here without losing too much …" at bounding box center [661, 445] width 850 height 18
copy li "(we couldn't angle the tables here without losing too much space between tables)"
click at [376, 584] on li "All tables straight" at bounding box center [661, 593] width 850 height 18
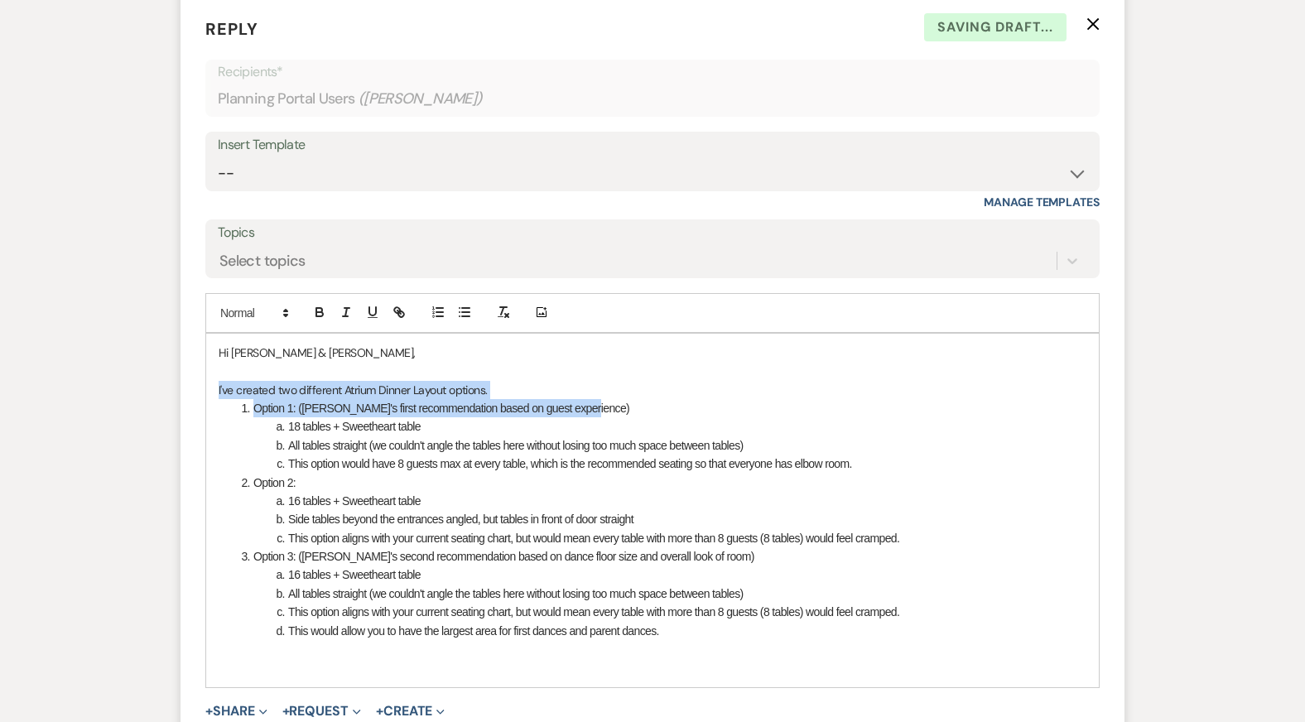
drag, startPoint x: 587, startPoint y: 386, endPoint x: 199, endPoint y: 375, distance: 387.6
click at [199, 376] on form "Reply X Saving draft... Recipients* Planning Portal Users ( Korie Carr ) Insert…" at bounding box center [652, 399] width 944 height 805
click at [312, 399] on li "Option 1: (Kendal's first recommendation based on guest experience)" at bounding box center [661, 408] width 850 height 18
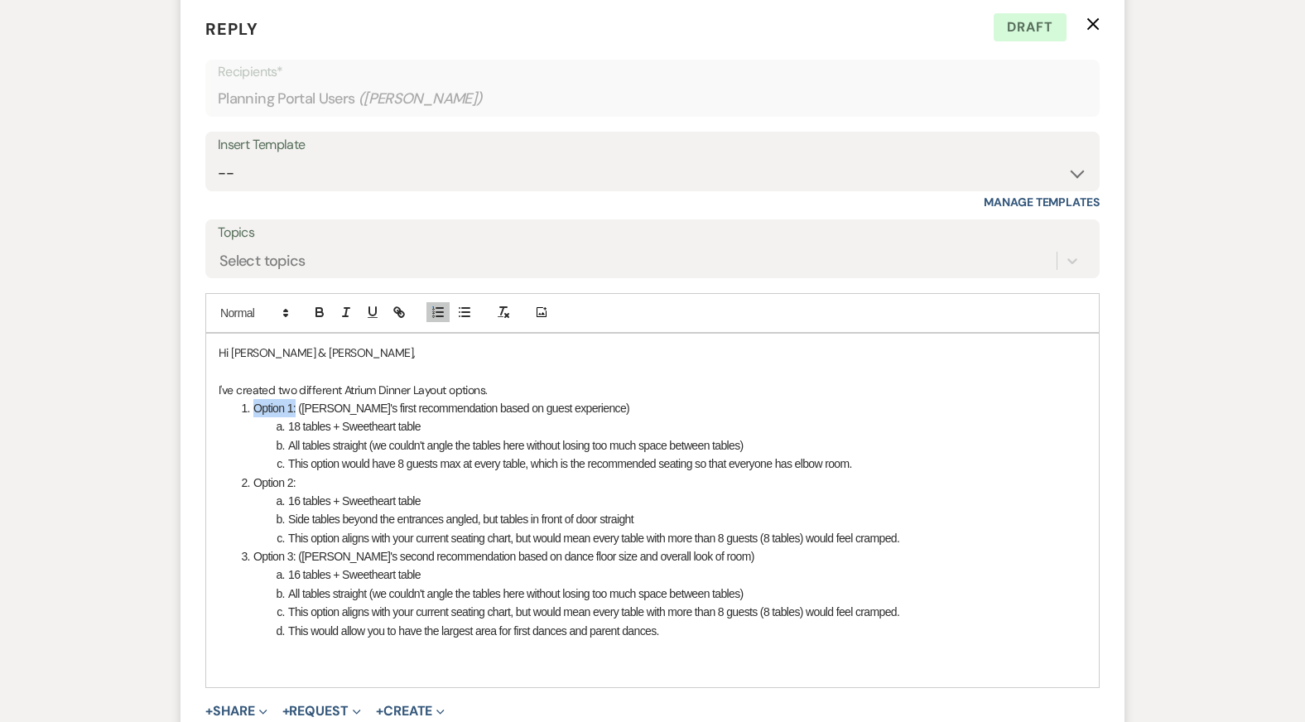
drag, startPoint x: 296, startPoint y: 385, endPoint x: 252, endPoint y: 386, distance: 43.9
click at [252, 399] on li "Option 1: (Kendal's first recommendation based on guest experience)" at bounding box center [661, 408] width 850 height 18
drag, startPoint x: 298, startPoint y: 458, endPoint x: 243, endPoint y: 458, distance: 55.5
click at [244, 473] on li "Option 2:" at bounding box center [661, 482] width 850 height 18
drag, startPoint x: 296, startPoint y: 536, endPoint x: 240, endPoint y: 536, distance: 55.5
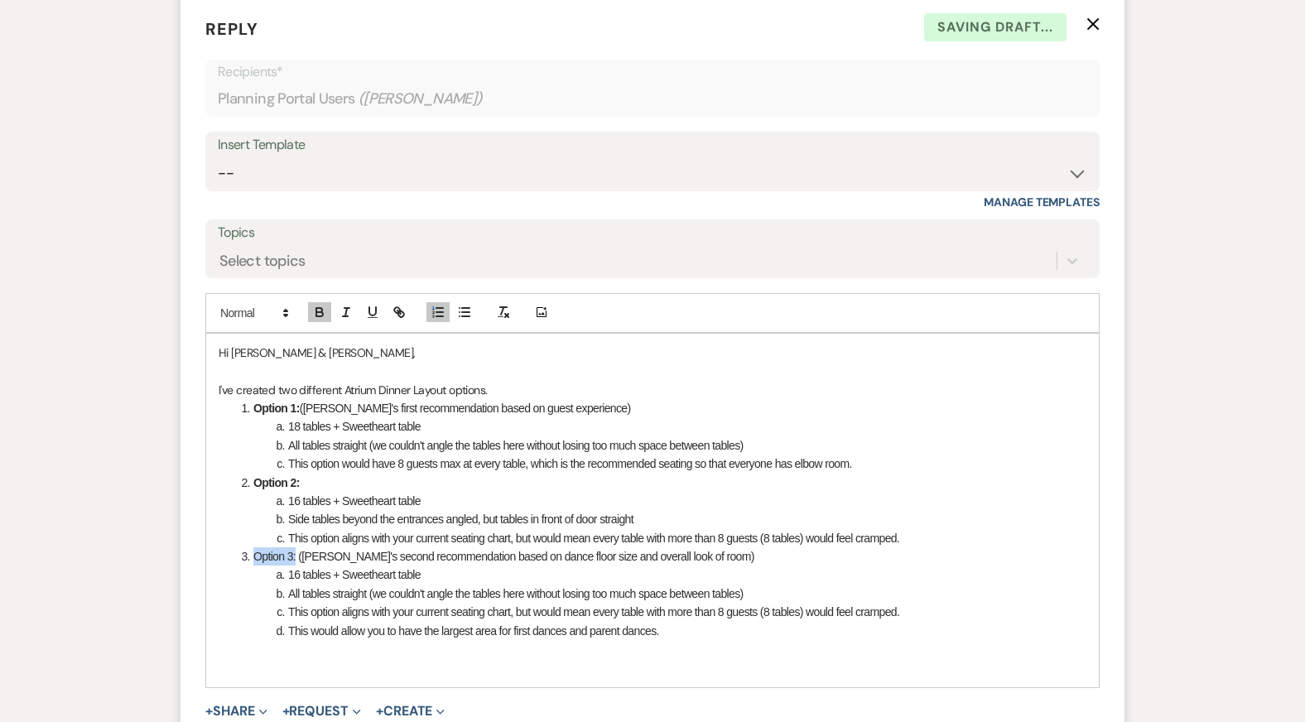
click at [240, 547] on li "Option 3: (Kendal's second recommendation based on dance floor size and overall…" at bounding box center [661, 556] width 850 height 18
drag, startPoint x: 301, startPoint y: 387, endPoint x: 588, endPoint y: 385, distance: 286.4
click at [588, 399] on li "Option 1: (Kendal's first recommendation based on guest experience)" at bounding box center [661, 408] width 850 height 18
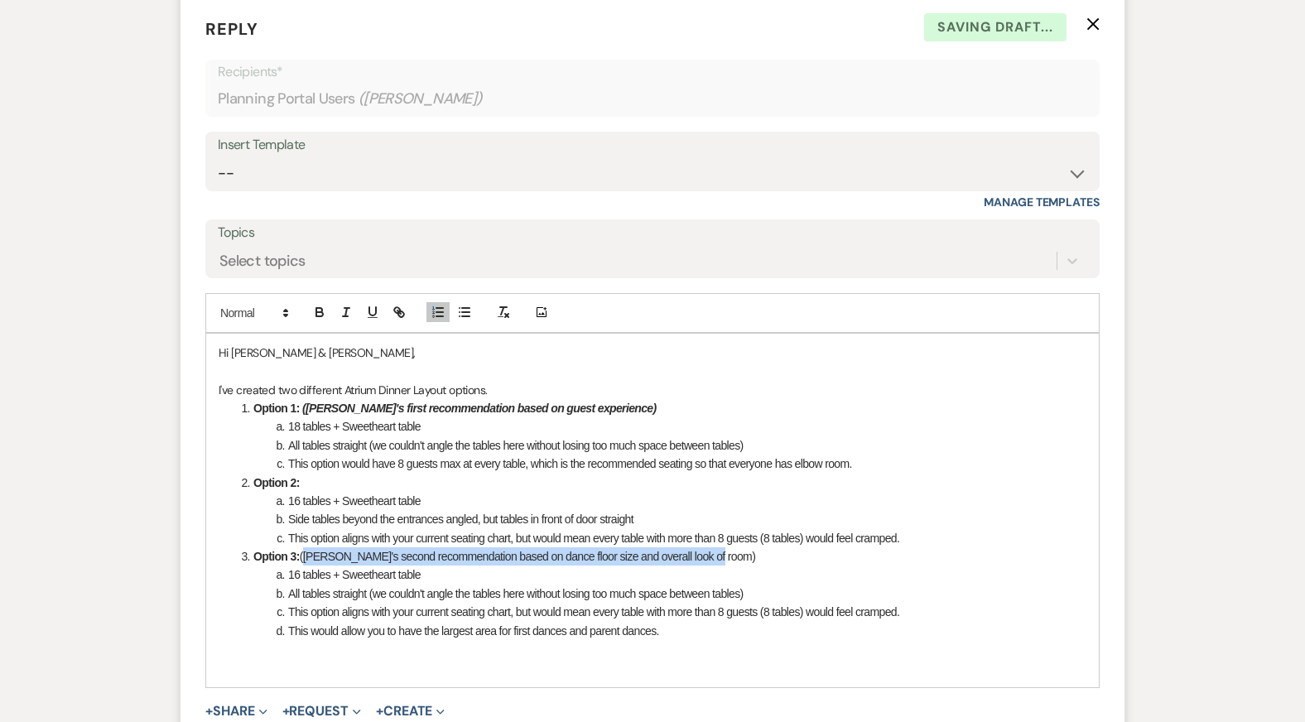
drag, startPoint x: 301, startPoint y: 534, endPoint x: 753, endPoint y: 528, distance: 452.0
click at [753, 547] on li "Option 3: (Kendal's second recommendation based on dance floor size and overall…" at bounding box center [661, 556] width 850 height 18
click at [294, 381] on p "I've created two different Atrium Dinner Layout options." at bounding box center [653, 390] width 868 height 18
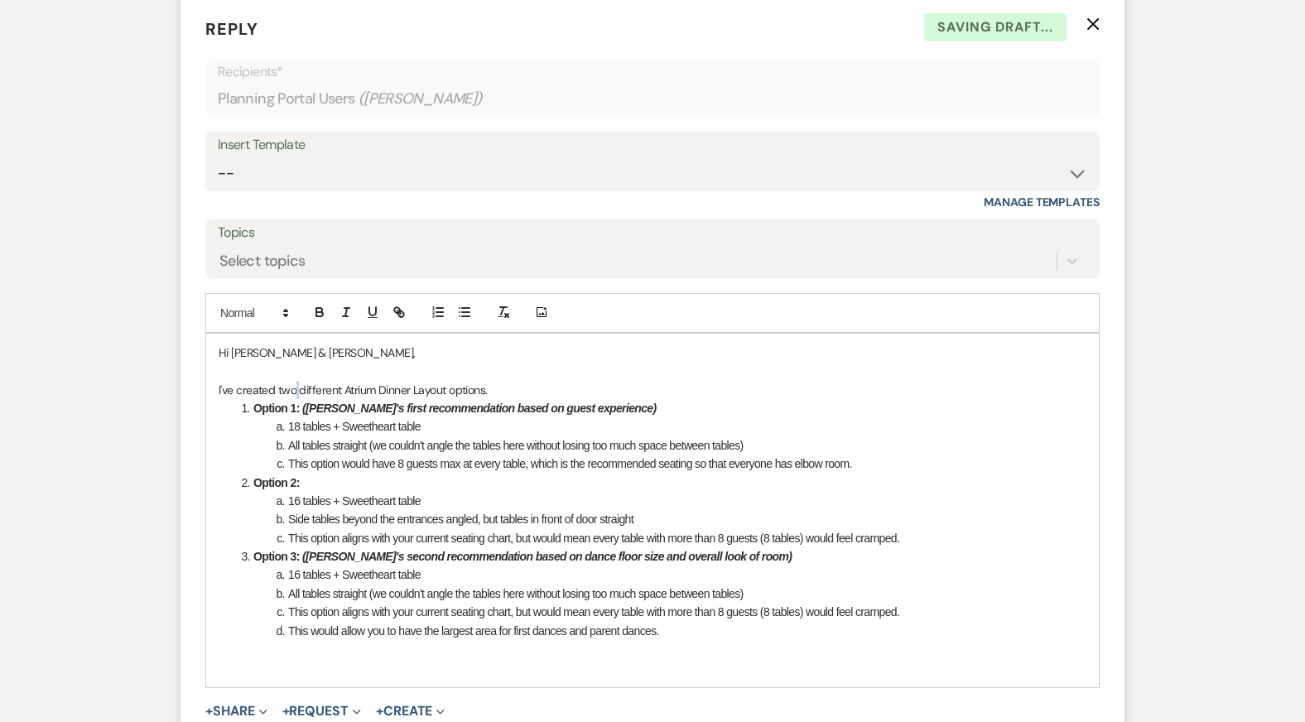
click at [294, 381] on p "I've created two different Atrium Dinner Layout options." at bounding box center [653, 390] width 868 height 18
click at [493, 381] on p "I've created three different Atrium Dinner Layout options." at bounding box center [653, 390] width 868 height 18
click at [405, 417] on li "18 tables + Sweetheart table" at bounding box center [661, 426] width 850 height 18
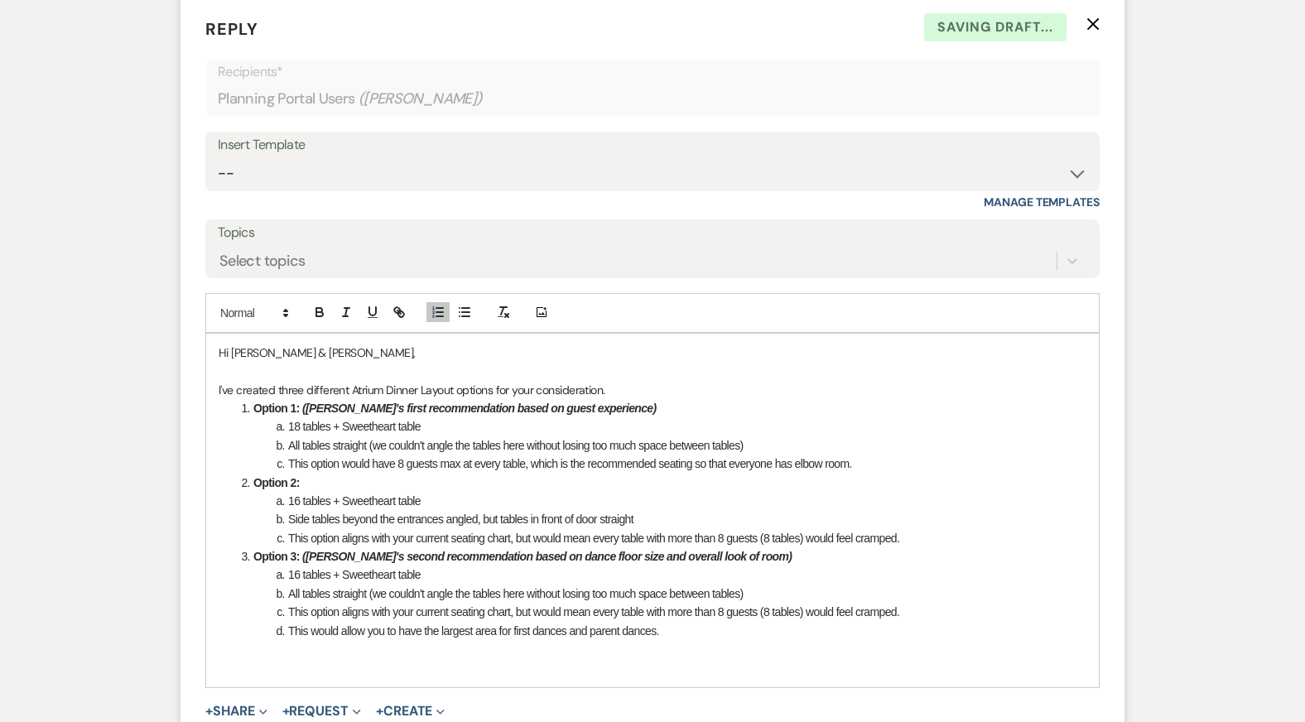
click at [413, 492] on li "16 tables + Sweetheart table" at bounding box center [661, 501] width 850 height 18
click at [417, 565] on li "16 tables + Sweetheart table" at bounding box center [661, 574] width 850 height 18
click at [379, 436] on li "All tables straight (we couldn't angle the tables here without losing too much …" at bounding box center [661, 445] width 850 height 18
click at [488, 492] on li "16 tables + Sweetheart table" at bounding box center [661, 501] width 850 height 18
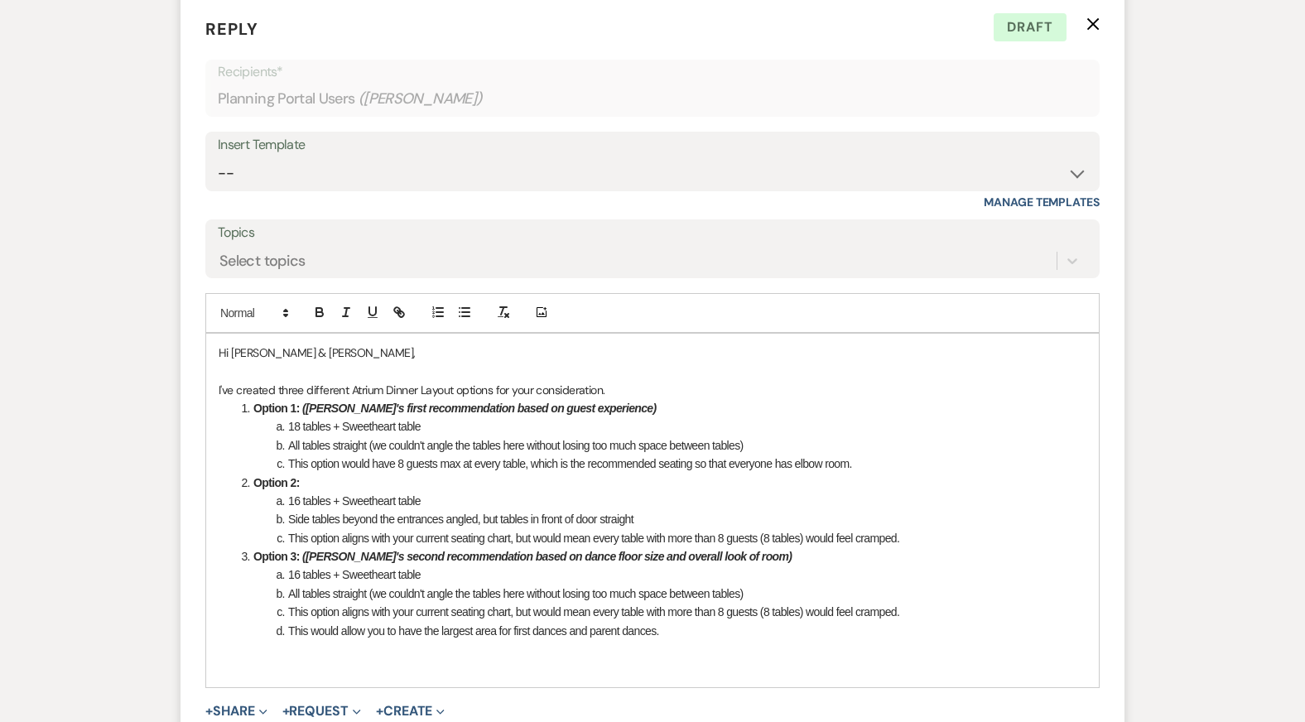
click at [285, 622] on li "This would allow you to have the largest area for first dances and parent dance…" at bounding box center [661, 631] width 850 height 18
click at [245, 658] on p at bounding box center [653, 667] width 868 height 18
click at [595, 436] on li "All tables straight (we couldn't angle the tables here without losing too much …" at bounding box center [661, 445] width 850 height 18
click at [693, 454] on li "This option would have 8 guests max at every table, which is the recommended se…" at bounding box center [661, 463] width 850 height 18
click at [919, 454] on li "This option would have 8 guests max at every table, which is the recommended se…" at bounding box center [661, 463] width 850 height 18
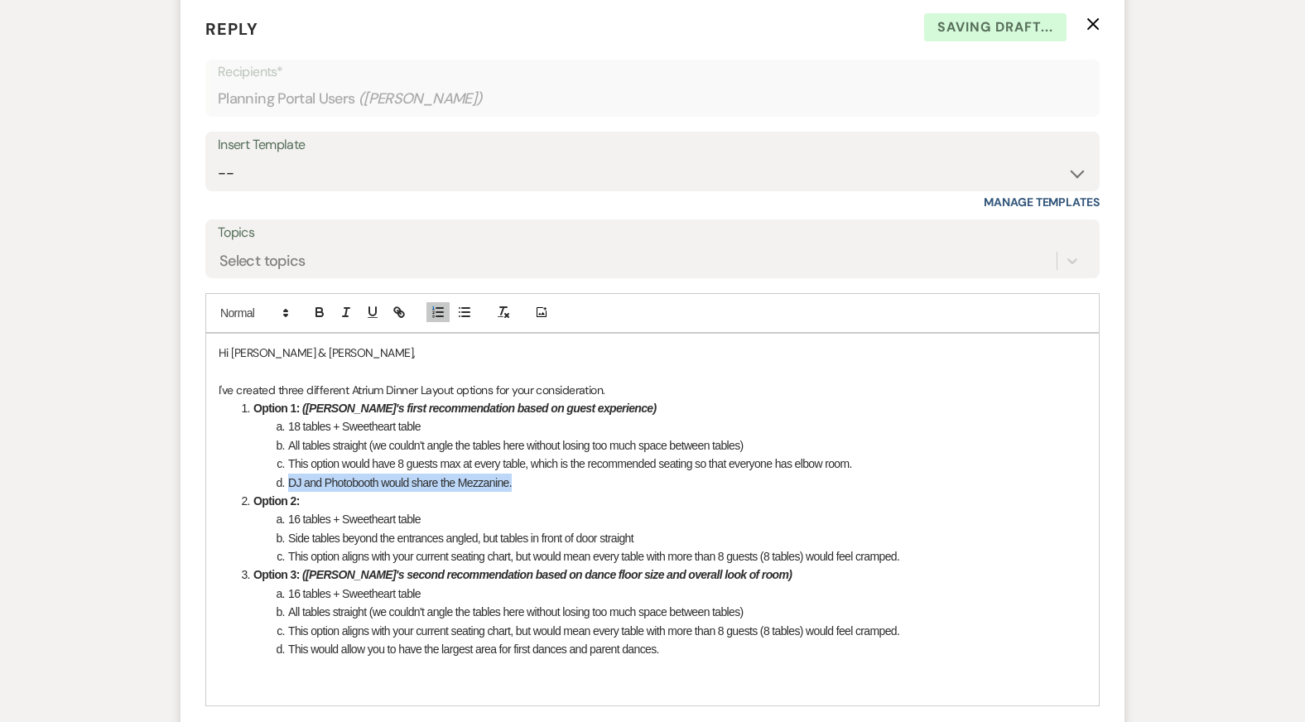
drag, startPoint x: 524, startPoint y: 459, endPoint x: 235, endPoint y: 458, distance: 288.9
click at [236, 473] on li "DJ and Photobooth would share the Mezzanine." at bounding box center [661, 482] width 850 height 18
copy li "DJ and Photobooth would share the Mezzanine."
click at [497, 510] on li "16 tables + Sweetheart table" at bounding box center [661, 519] width 850 height 18
click at [916, 547] on li "This option aligns with your current seating chart, but would mean every table …" at bounding box center [661, 556] width 850 height 18
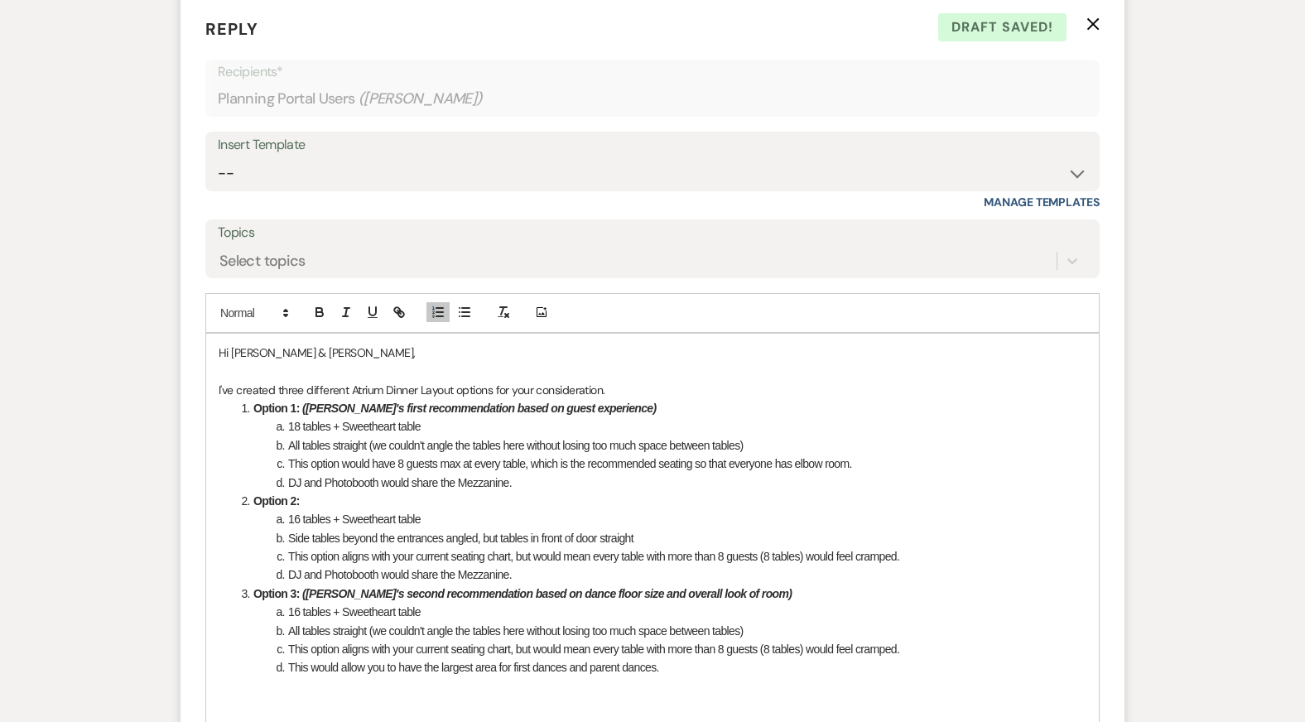
click at [689, 658] on li "This would allow you to have the largest area for first dances and parent dance…" at bounding box center [661, 667] width 850 height 18
click at [404, 677] on li "Photobooth would have Mezzanine" at bounding box center [661, 686] width 850 height 18
click at [503, 677] on li "Photobooth would have complete Mezzanine" at bounding box center [661, 686] width 850 height 18
click at [787, 454] on li "This option would have 8 guests max at every table, which is the recommended se…" at bounding box center [661, 463] width 850 height 18
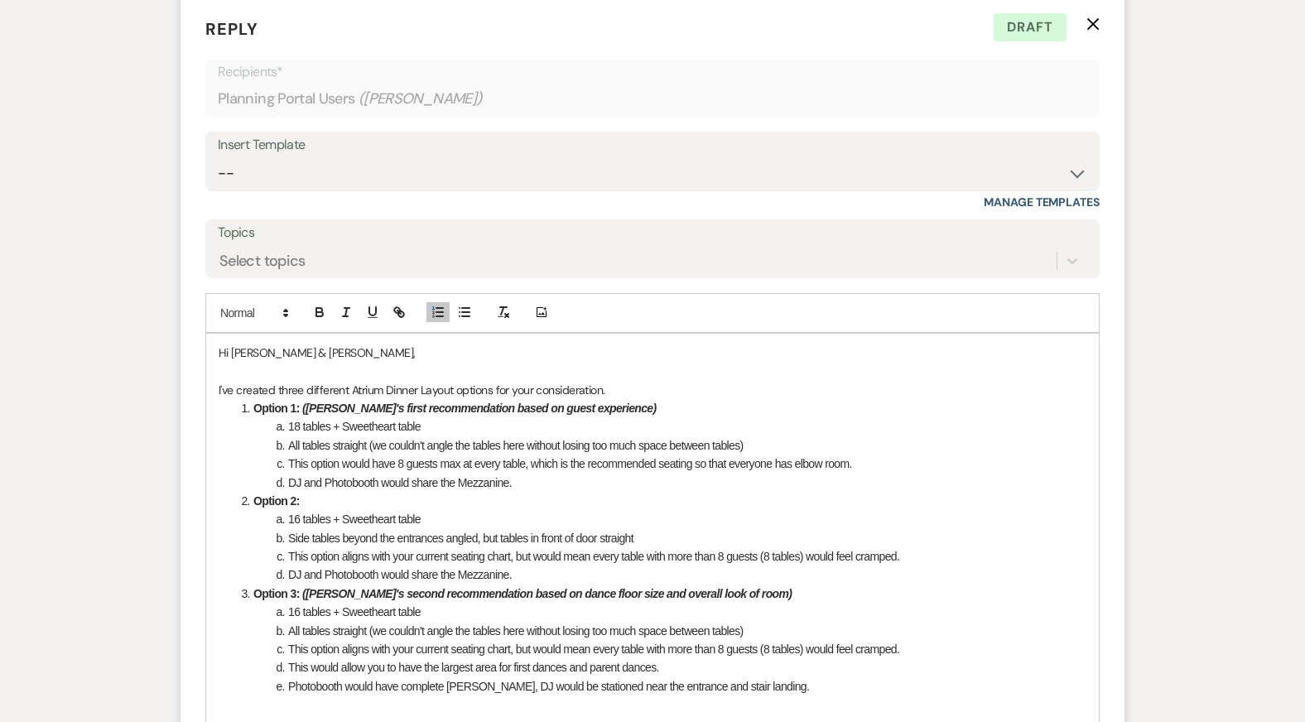
click at [322, 362] on p at bounding box center [653, 371] width 868 height 18
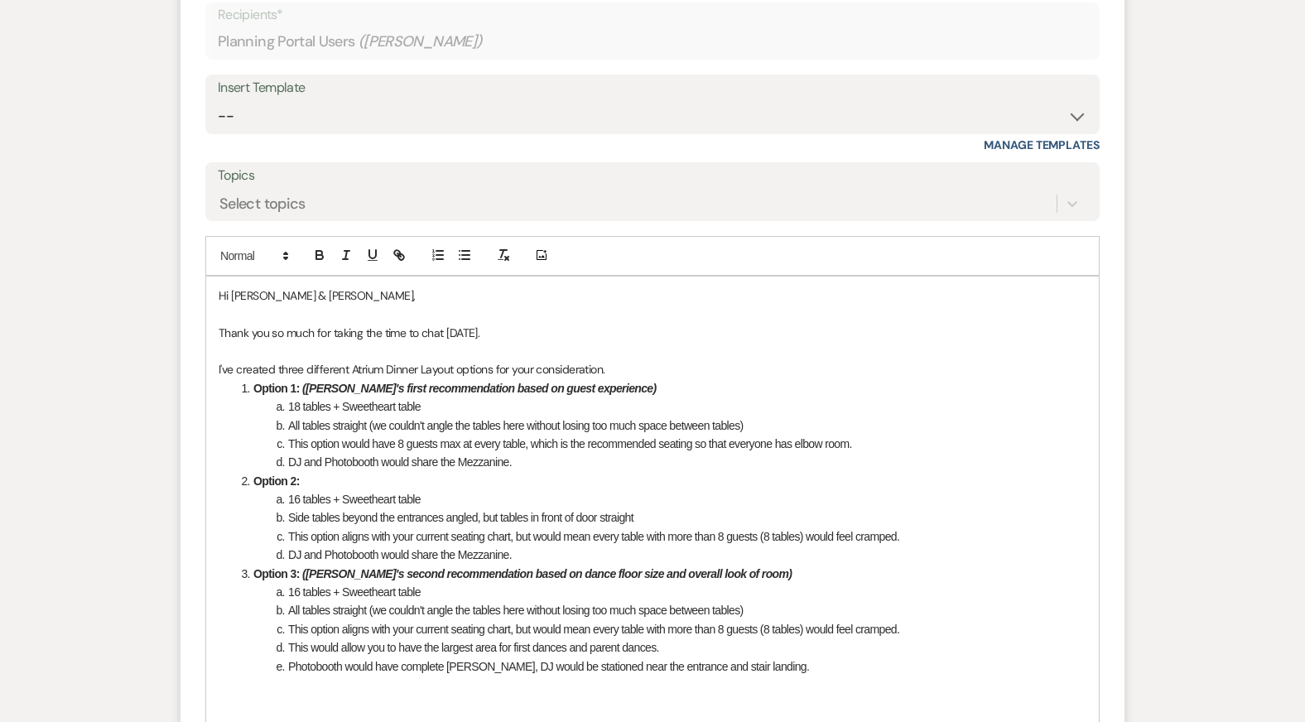
scroll to position [6977, 0]
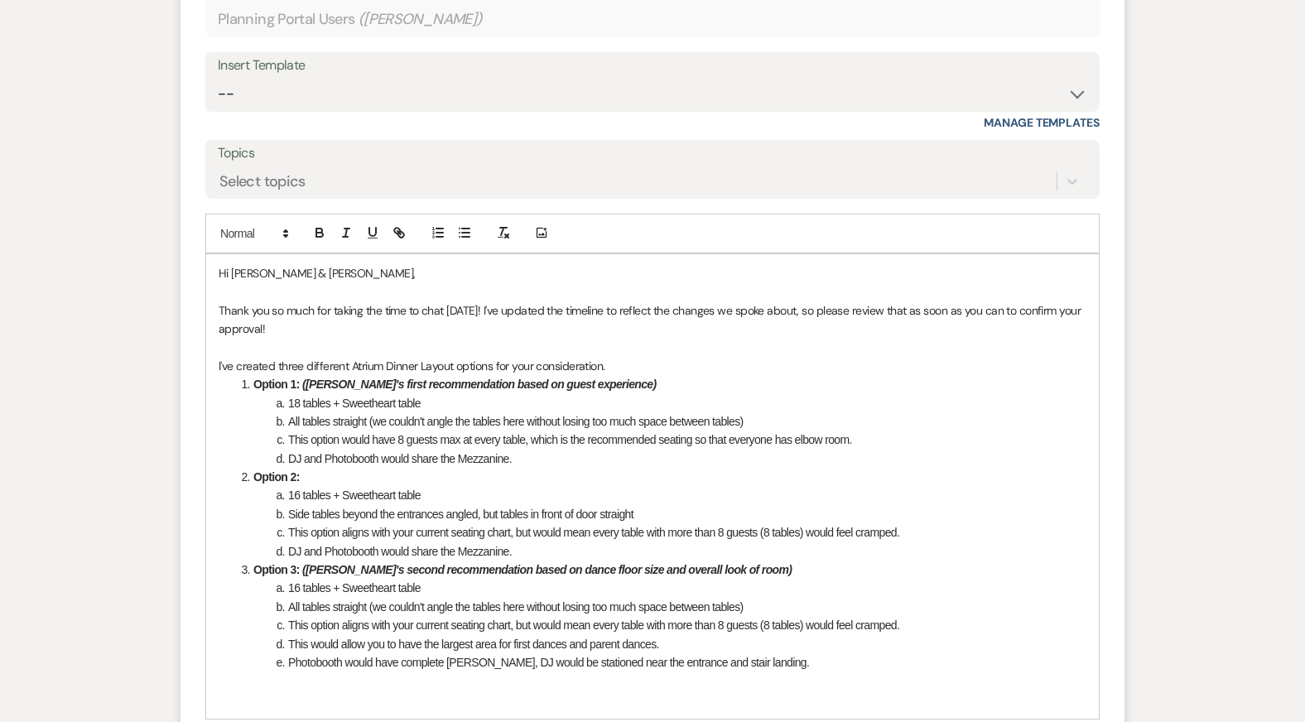
click at [603, 301] on p "Thank you so much for taking the time to chat yesterday! I've updated the timel…" at bounding box center [653, 319] width 868 height 37
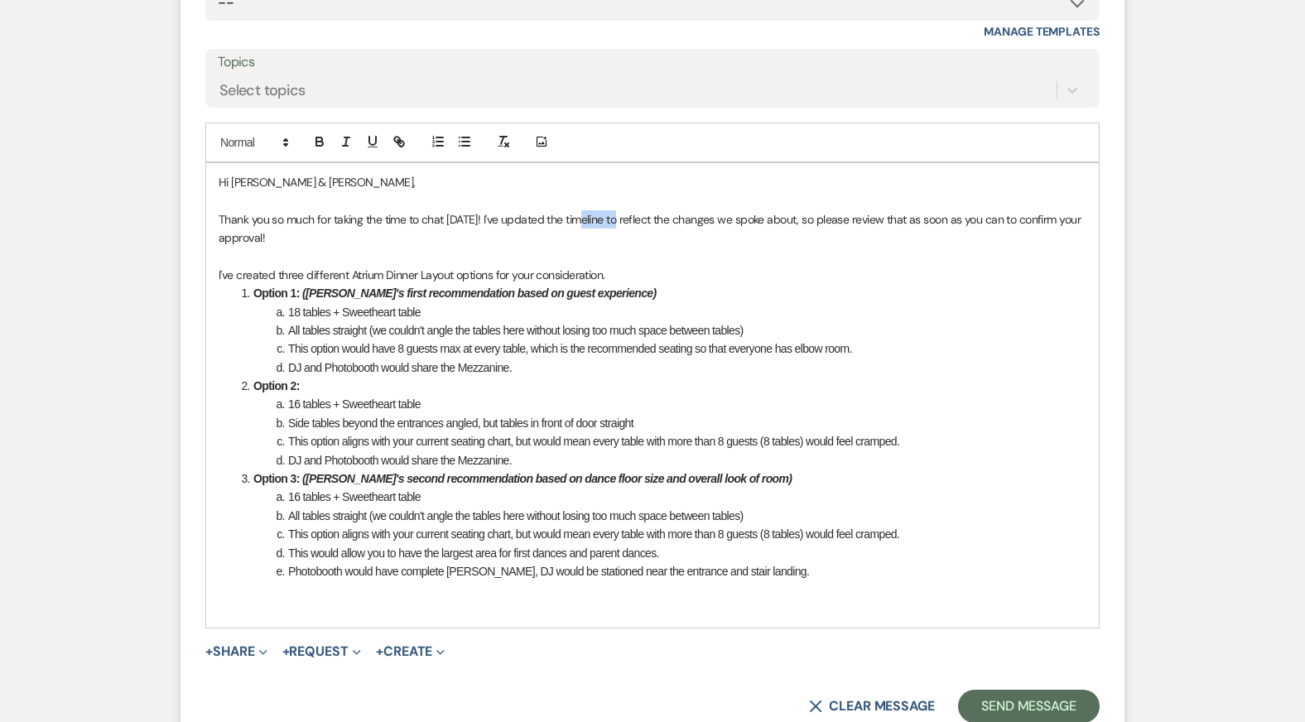
scroll to position [7069, 0]
click at [406, 131] on button "button" at bounding box center [398, 141] width 23 height 20
paste input "https://docs.google.com/spreadsheets/d/19YkcktnqgQCvXOmpKMXixQrqMRCeiINpFyul7DS…"
click at [704, 244] on link at bounding box center [698, 250] width 36 height 12
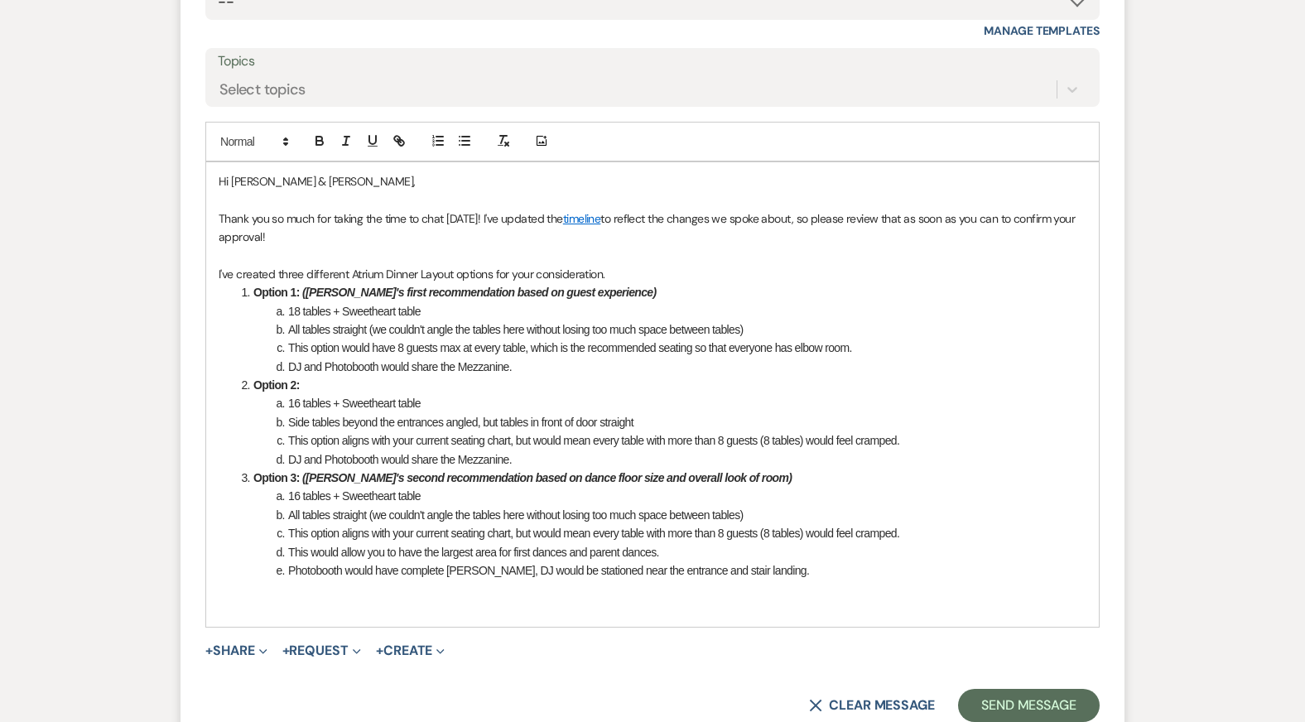
click at [666, 339] on li "This option would have 8 guests max at every table, which is the recommended se…" at bounding box center [661, 348] width 850 height 18
click at [734, 190] on p at bounding box center [653, 199] width 868 height 18
click at [734, 246] on p at bounding box center [653, 255] width 868 height 18
click at [727, 339] on li "This option would have 8 guests max at every table, which is the recommended se…" at bounding box center [661, 348] width 850 height 18
click at [714, 217] on p "Thank you so much for taking the time to chat yesterday! I've updated the timel…" at bounding box center [653, 227] width 868 height 37
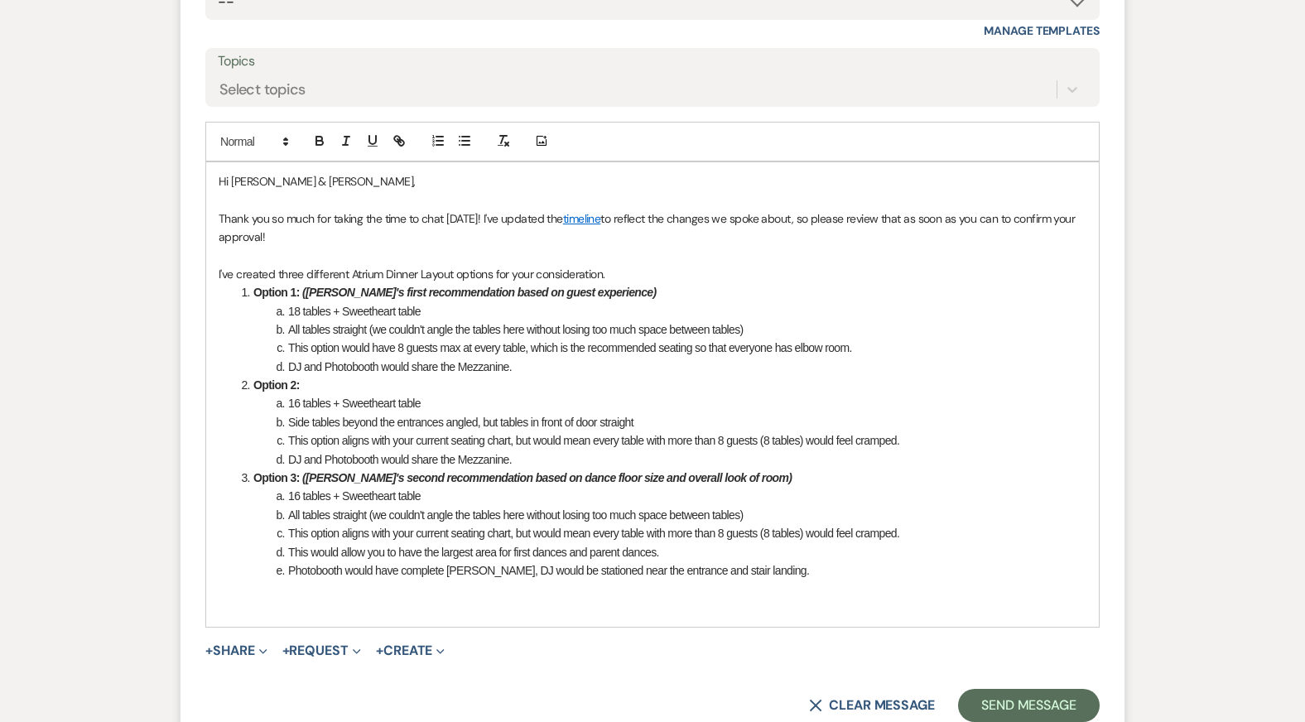
click at [709, 283] on li "Option 1: (Kendal's first recommendation based on guest experience)" at bounding box center [661, 292] width 850 height 18
drag, startPoint x: 253, startPoint y: 269, endPoint x: 295, endPoint y: 266, distance: 41.5
click at [295, 286] on strong "Option 1:" at bounding box center [276, 292] width 46 height 13
click at [393, 131] on button "button" at bounding box center [398, 141] width 23 height 20
paste input "https://docs.google.com/drawings/d/1QE7bv0nG5bzsmI7tk5VICwIHq8RumiYH5vE8FzBltg0…"
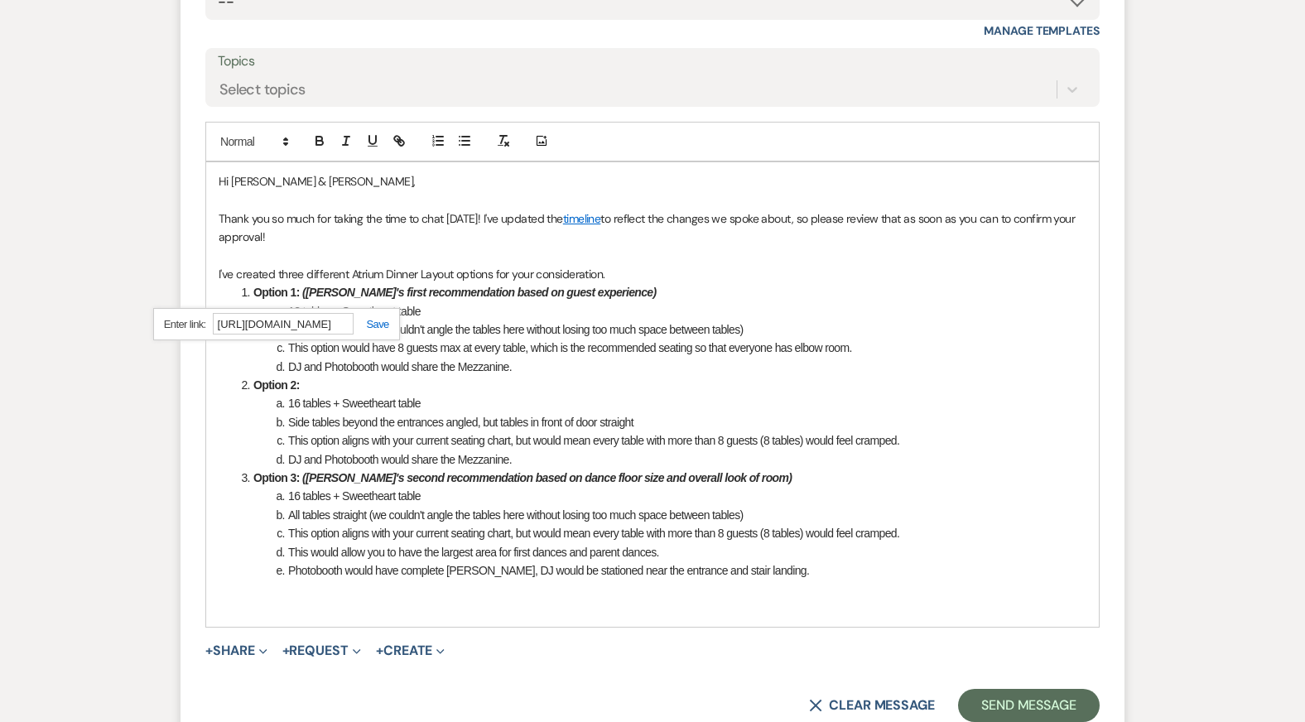
click at [369, 318] on link at bounding box center [371, 324] width 36 height 12
click at [571, 302] on li "18 tables + Sweetheart table" at bounding box center [661, 311] width 850 height 18
drag, startPoint x: 256, startPoint y: 363, endPoint x: 296, endPoint y: 358, distance: 40.8
click at [296, 378] on strong "Option 2:" at bounding box center [276, 384] width 46 height 13
click at [401, 133] on icon "button" at bounding box center [399, 140] width 15 height 15
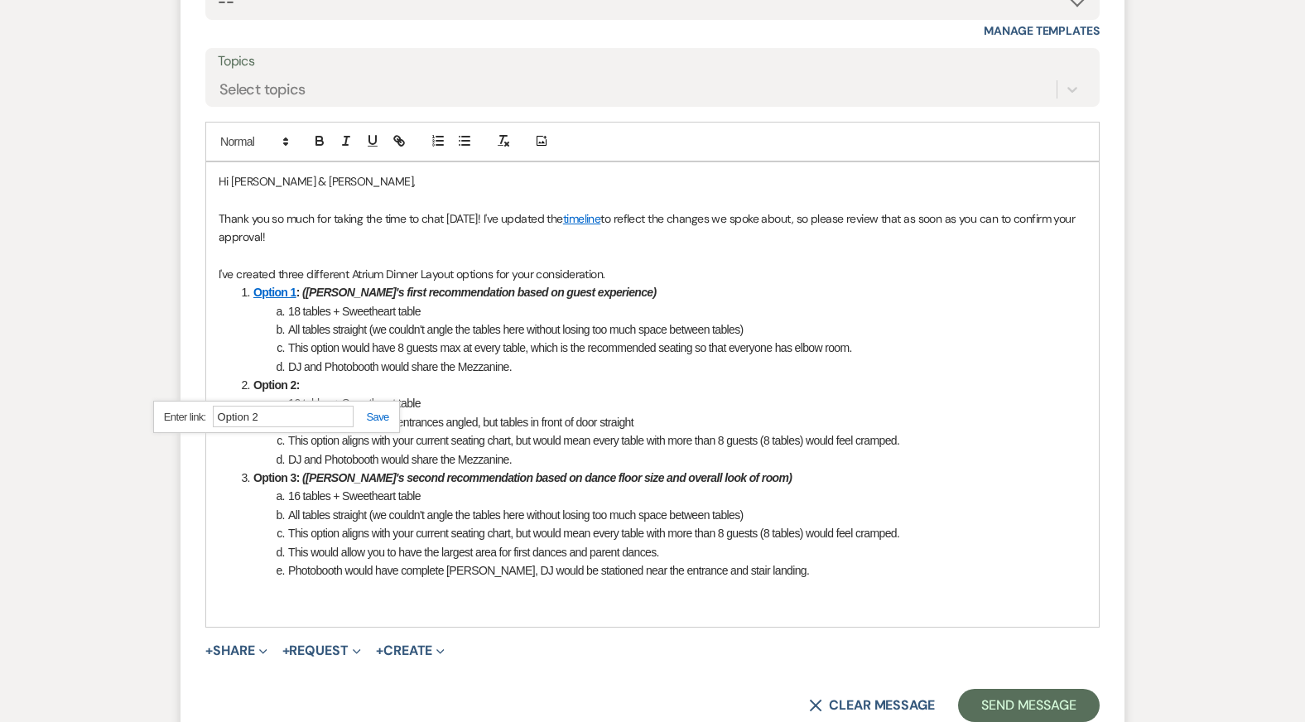
paste input "https://docs.google.com/drawings/d/1D9b_4xAUjZx6gzB7_q0YKEiH96_joJUnxf9kJEb2Fn4…"
click at [379, 411] on link at bounding box center [371, 417] width 36 height 12
click at [507, 358] on li "DJ and Photobooth would share the Mezzanine." at bounding box center [661, 367] width 850 height 18
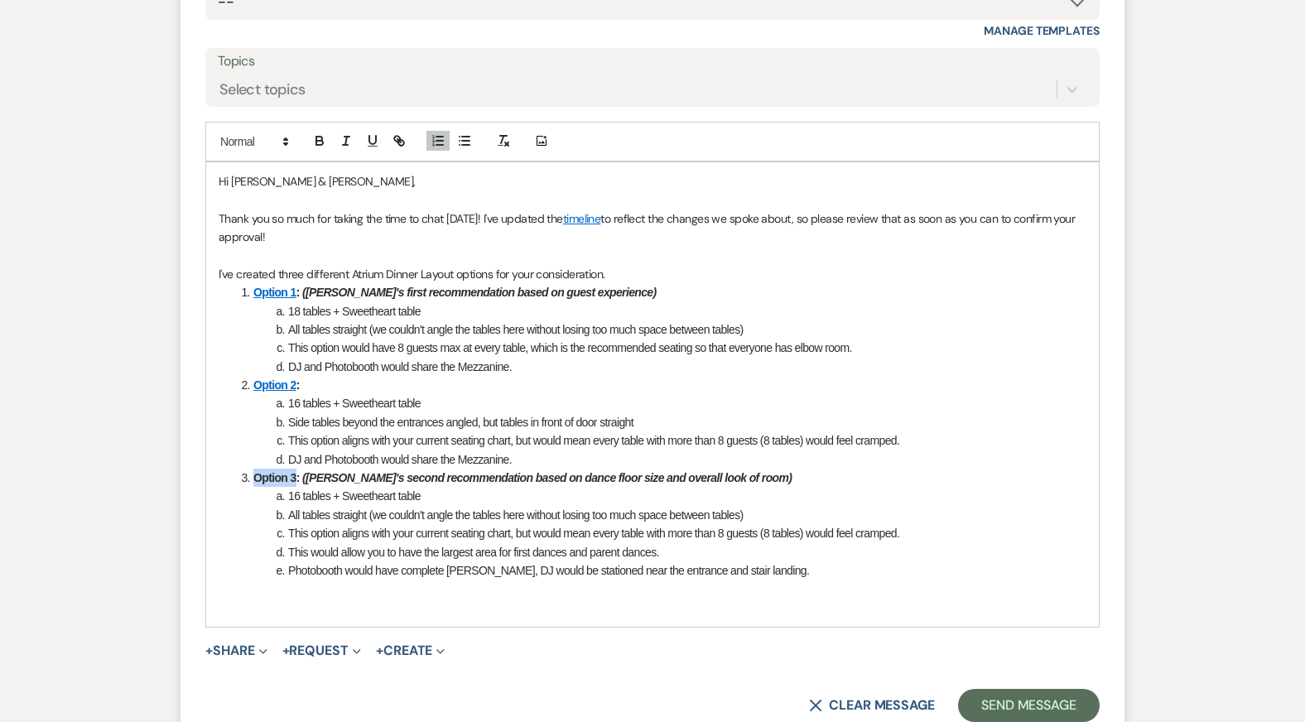
drag, startPoint x: 253, startPoint y: 455, endPoint x: 294, endPoint y: 457, distance: 40.6
click at [294, 471] on strong "Option 3:" at bounding box center [276, 477] width 46 height 13
click at [398, 140] on icon "button" at bounding box center [401, 143] width 6 height 6
paste input "https://docs.google.com/drawings/d/13mch-X5iRXDLOjJKSypEGHY05tGtDV58AcPu50DWHFI…"
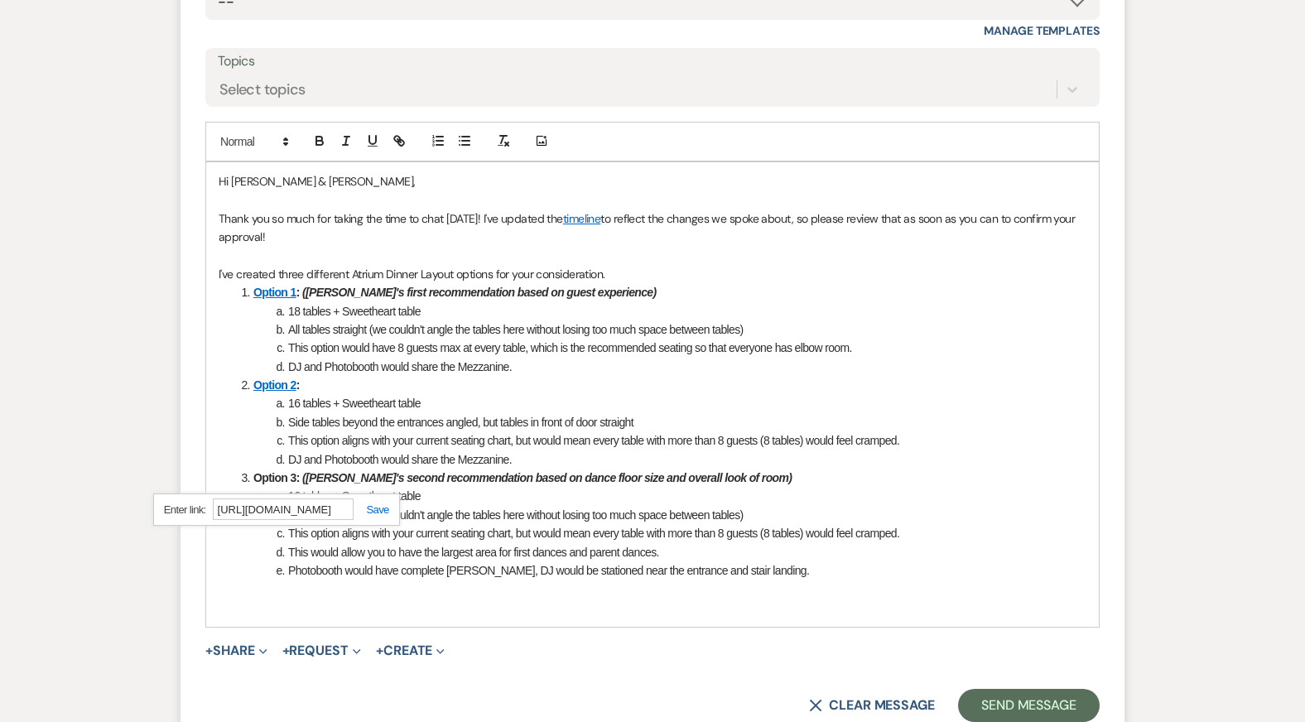
type input "https://docs.google.com/drawings/d/13mch-X5iRXDLOjJKSypEGHY05tGtDV58AcPu50DWHFI…"
click at [374, 503] on link at bounding box center [371, 509] width 36 height 12
click at [433, 376] on li "Option 2 :" at bounding box center [661, 385] width 850 height 18
click at [820, 413] on li "Side tables beyond the entrances angled, but tables in front of door straight" at bounding box center [661, 422] width 850 height 18
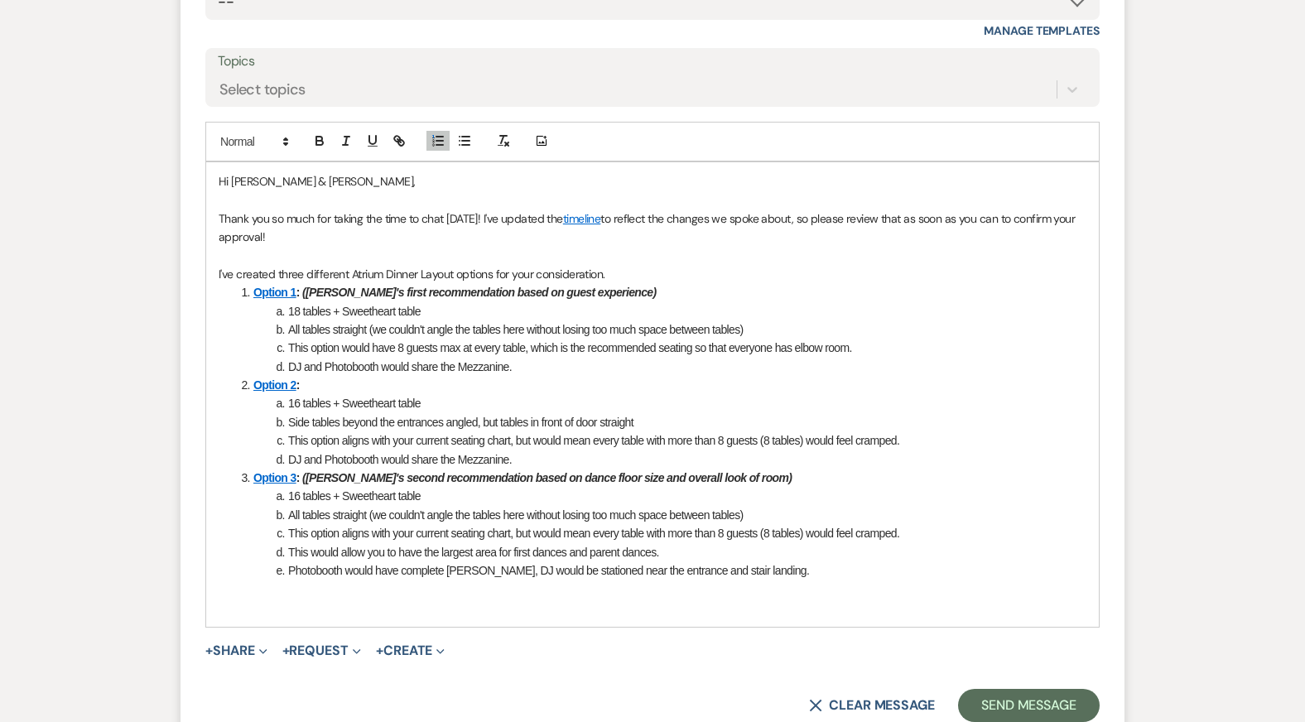
click at [637, 265] on p "I've created three different Atrium Dinner Layout options for your consideratio…" at bounding box center [653, 274] width 868 height 18
click at [604, 217] on p "Thank you so much for taking the time to chat yesterday! I've updated the timel…" at bounding box center [653, 227] width 868 height 37
click at [830, 579] on p at bounding box center [653, 588] width 868 height 18
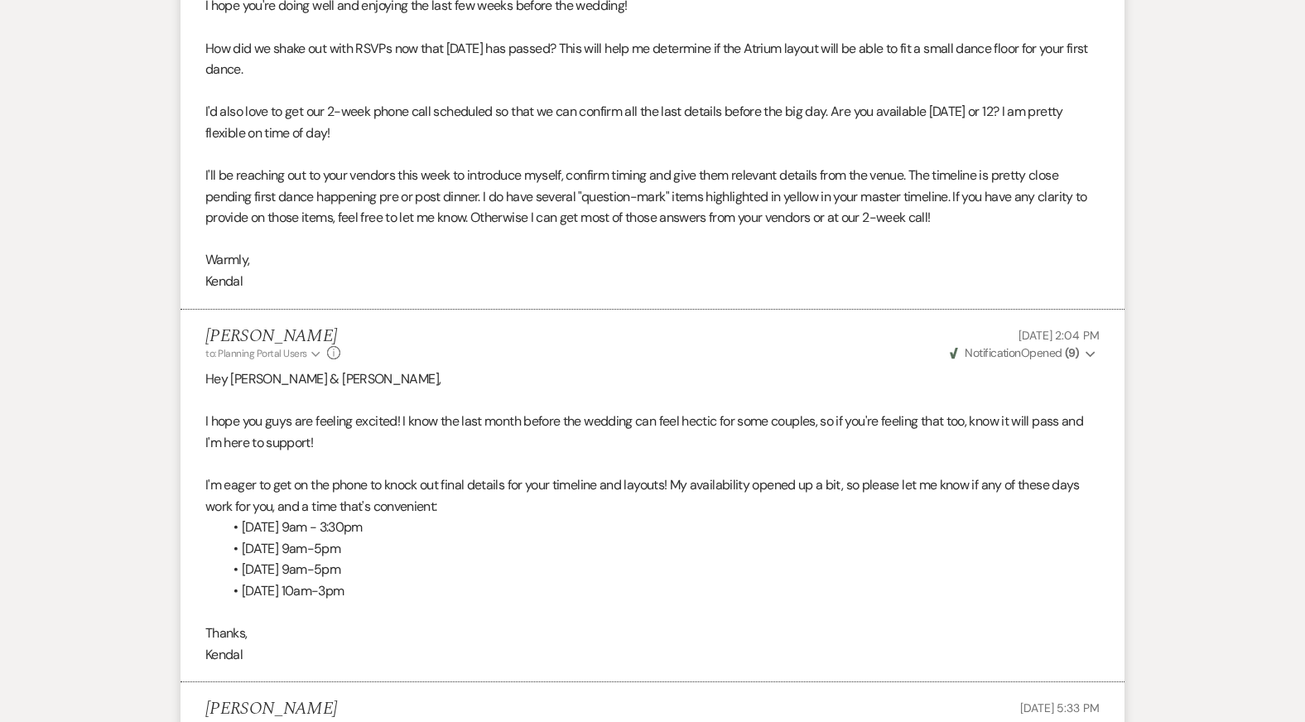
scroll to position [5314, 0]
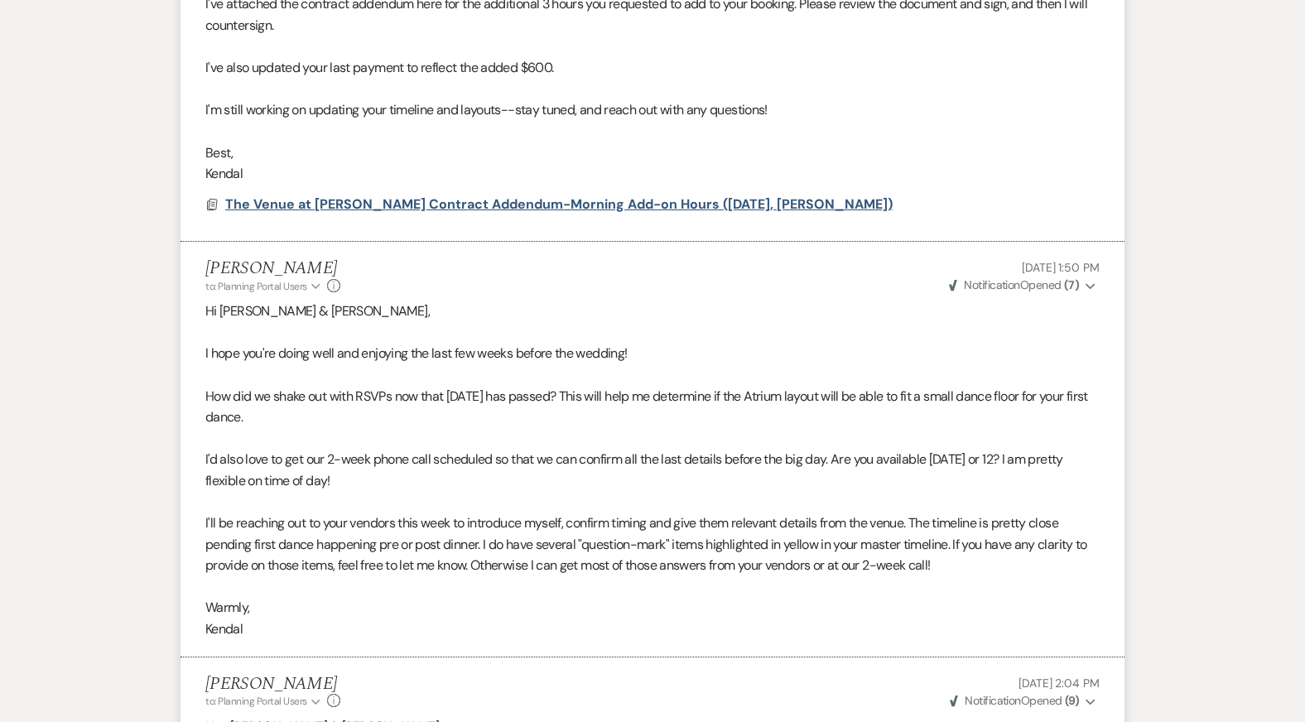
click at [501, 195] on span "The Venue at Carley Brook Contract Addendum-Morning Add-on Hours (08.30.2025, C…" at bounding box center [558, 203] width 667 height 17
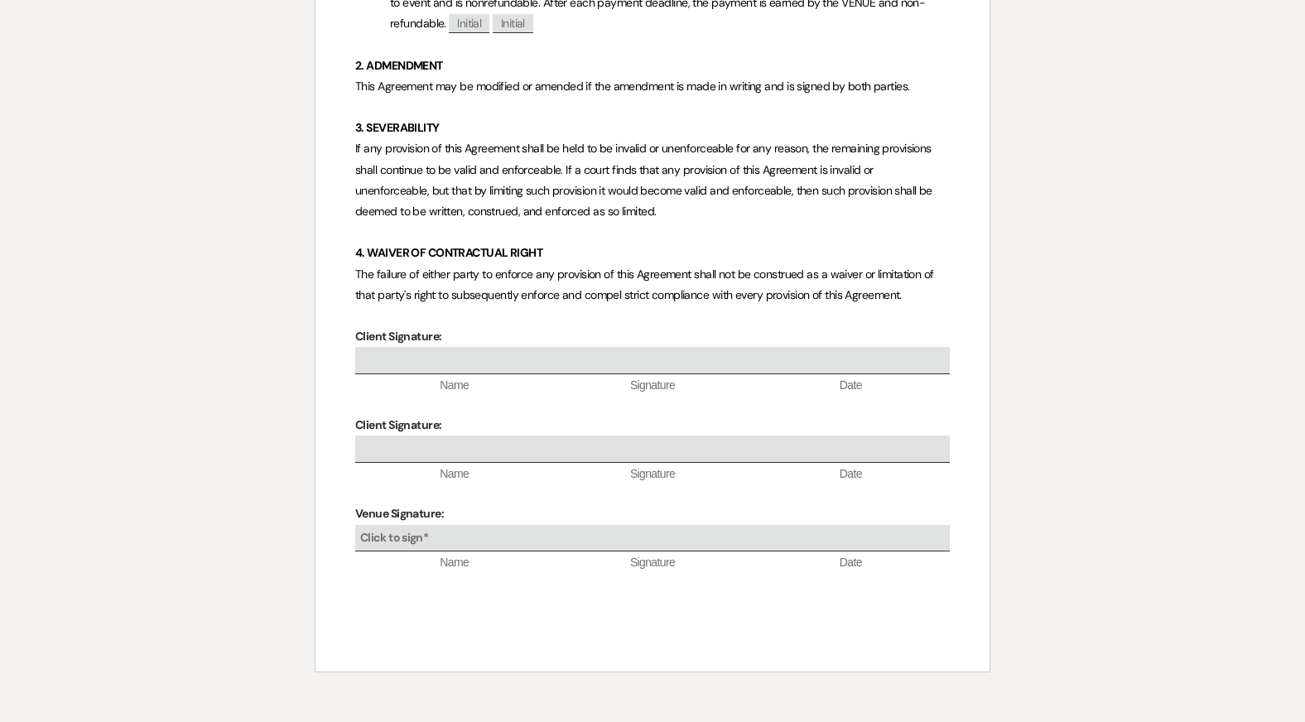
scroll to position [785, 0]
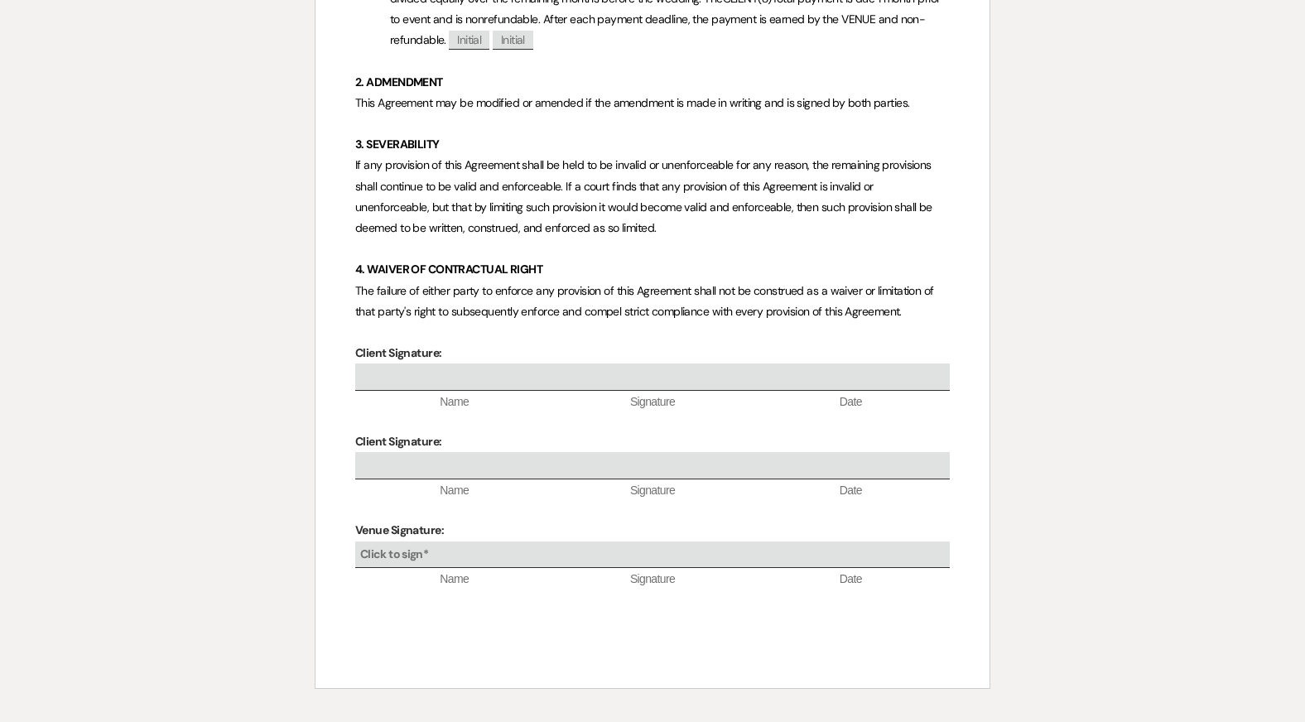
select select "8"
select select "5"
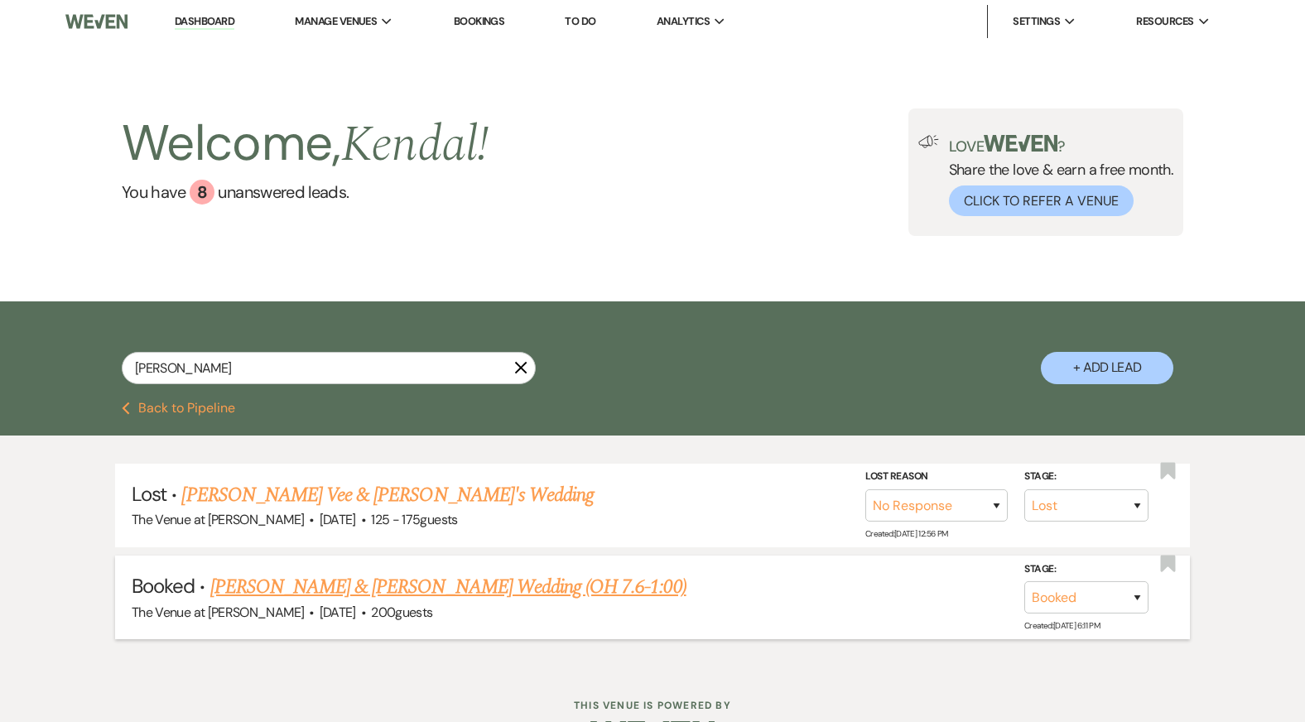
click at [412, 596] on link "Korie Carr & Colin Obsitnik's Wedding (OH 7.6-1:00)" at bounding box center [448, 587] width 476 height 30
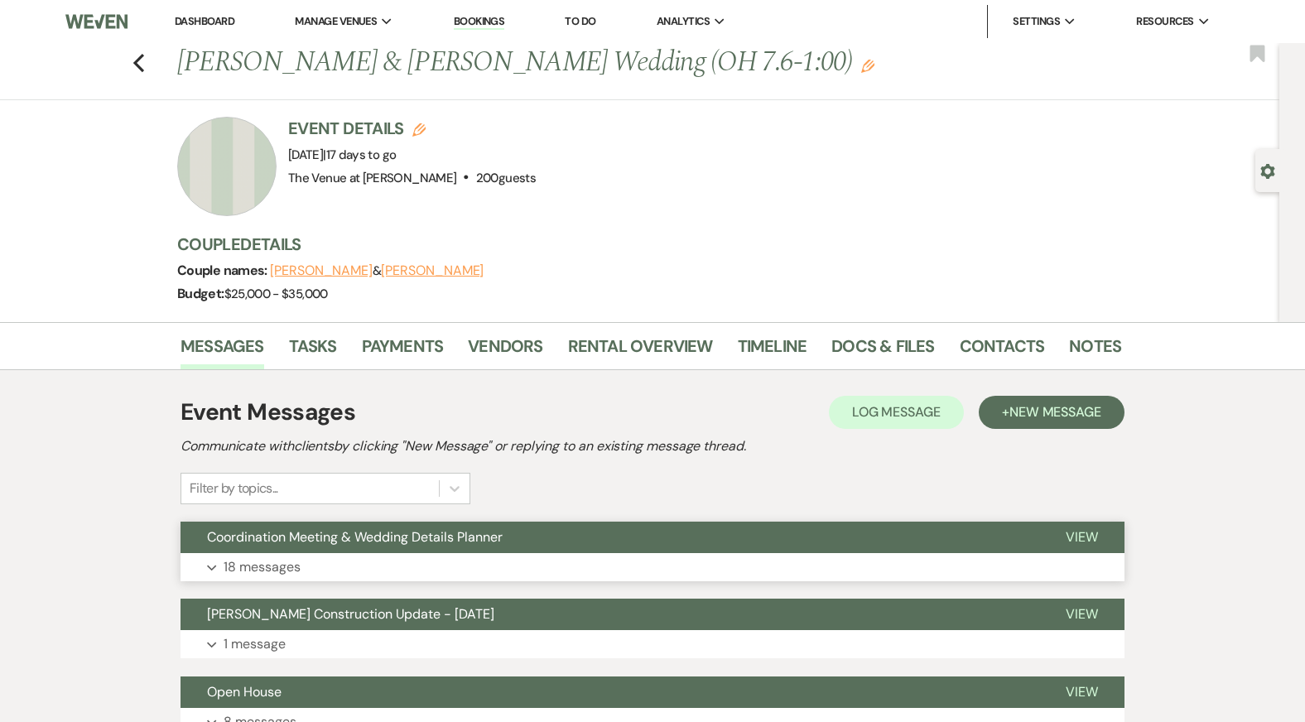
click at [467, 560] on button "Expand 18 messages" at bounding box center [652, 567] width 944 height 28
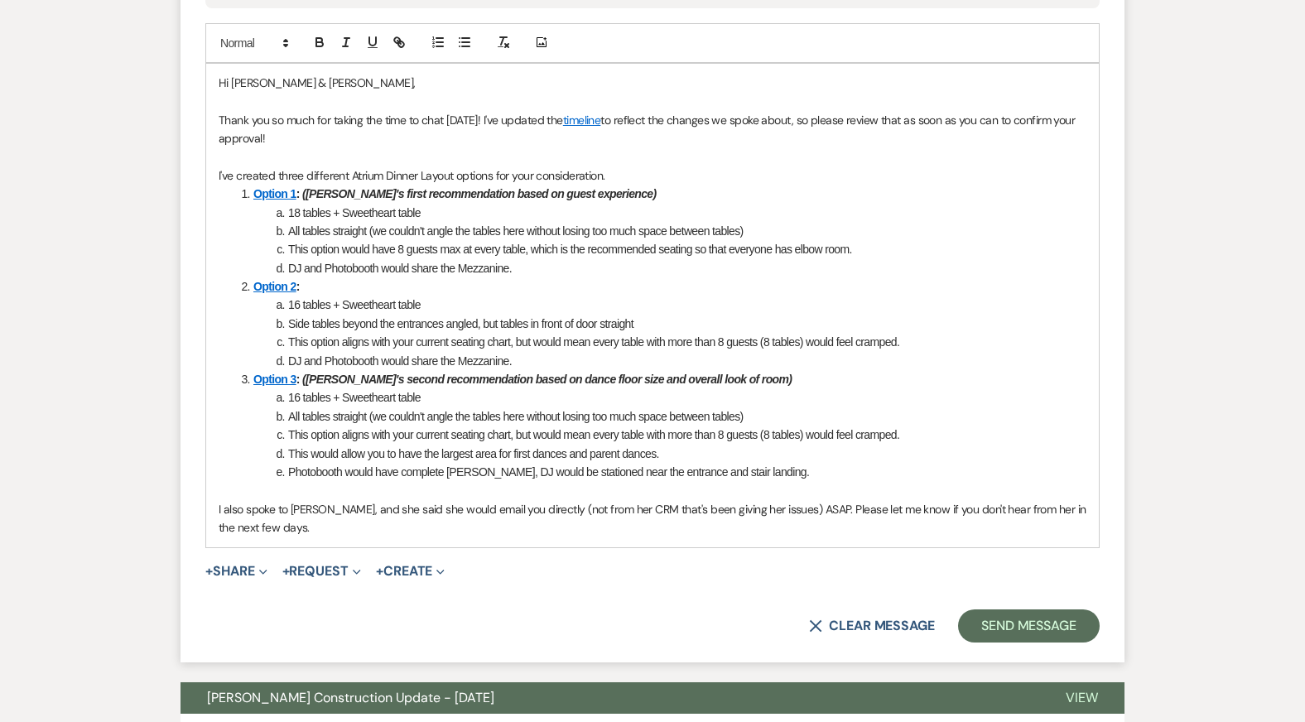
scroll to position [7175, 0]
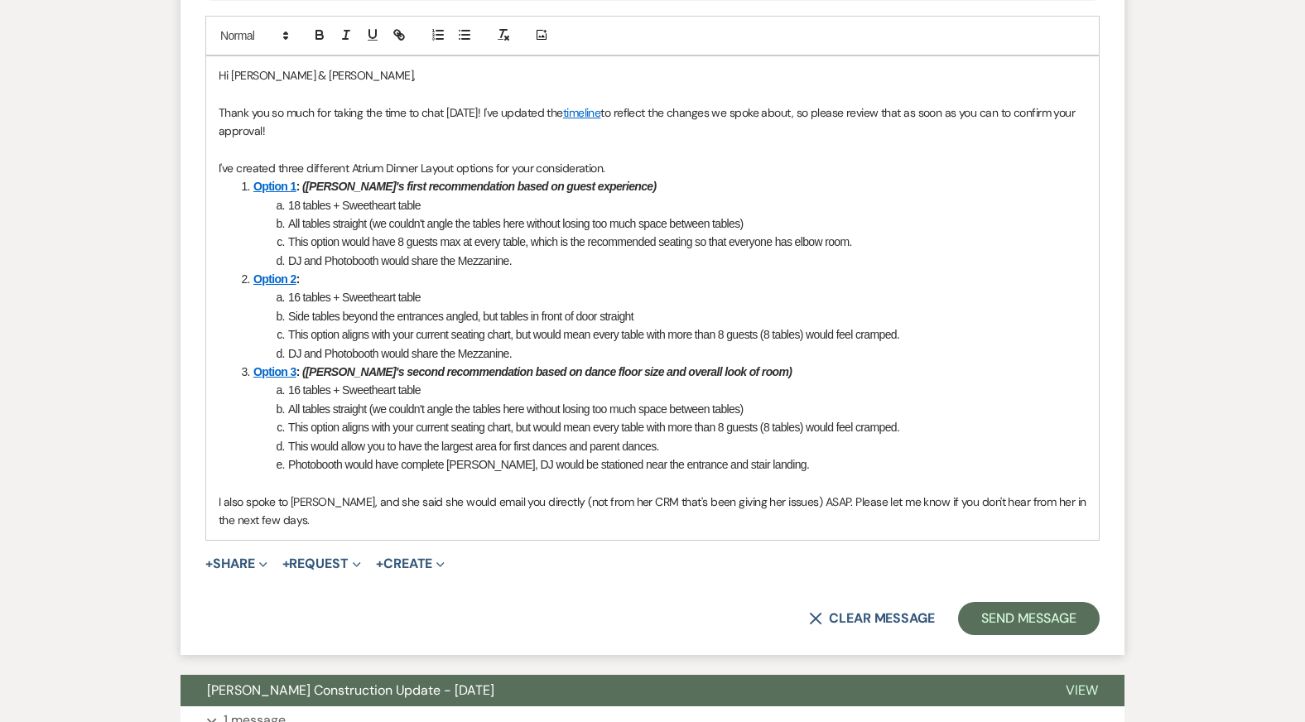
click at [480, 499] on p "I also spoke to Jessie, and she said she would email you directly (not from her…" at bounding box center [653, 511] width 868 height 37
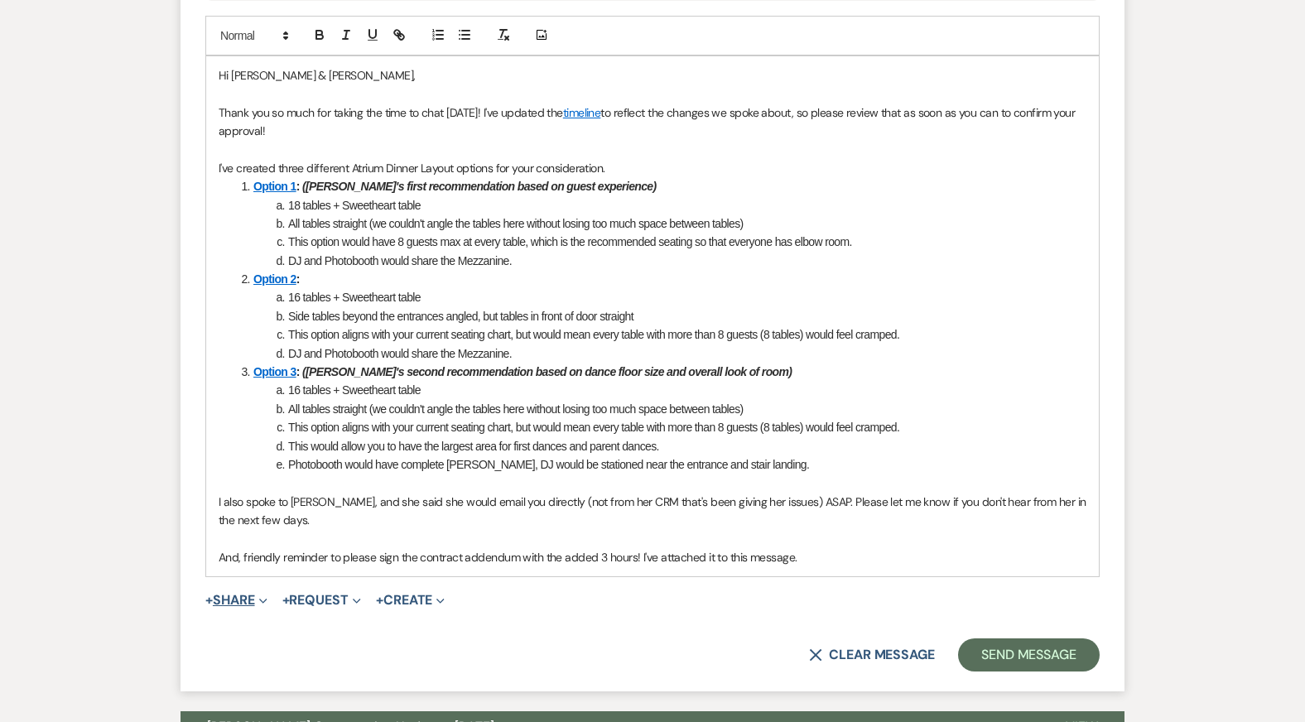
click at [265, 591] on span "Expand" at bounding box center [261, 599] width 12 height 17
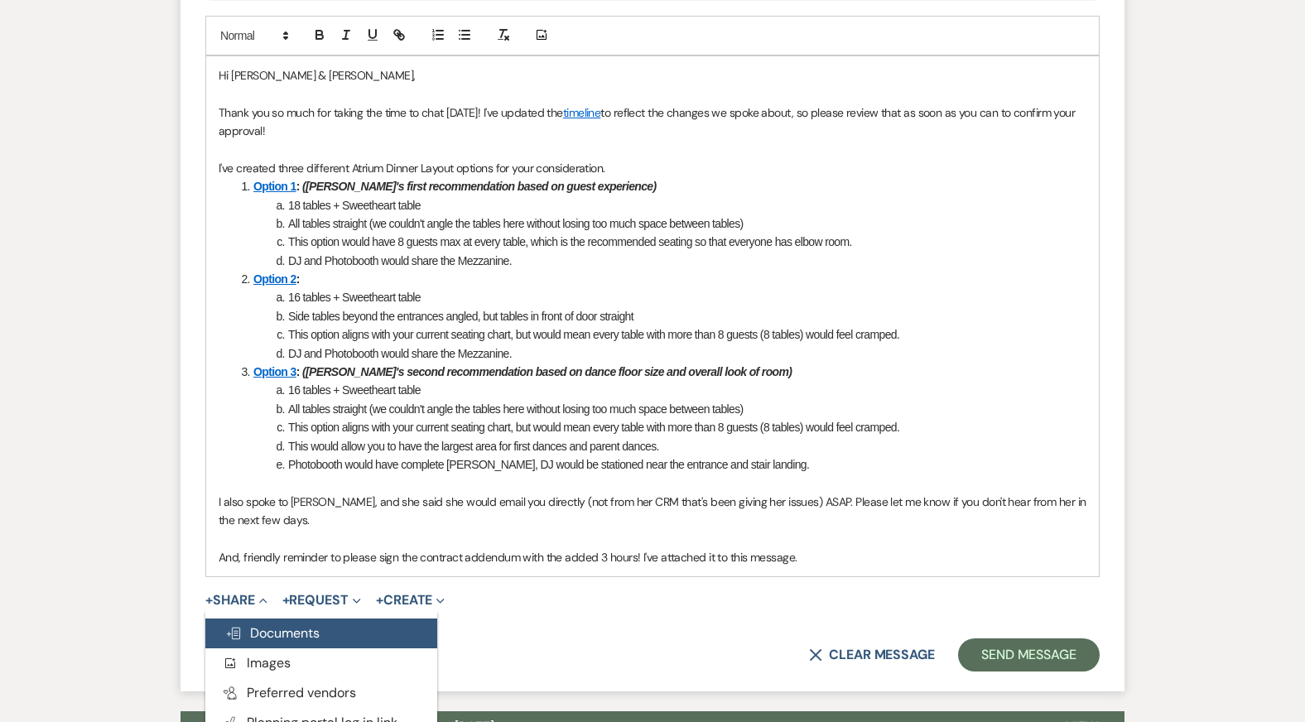
click at [286, 624] on span "Doc Upload Documents" at bounding box center [272, 632] width 94 height 17
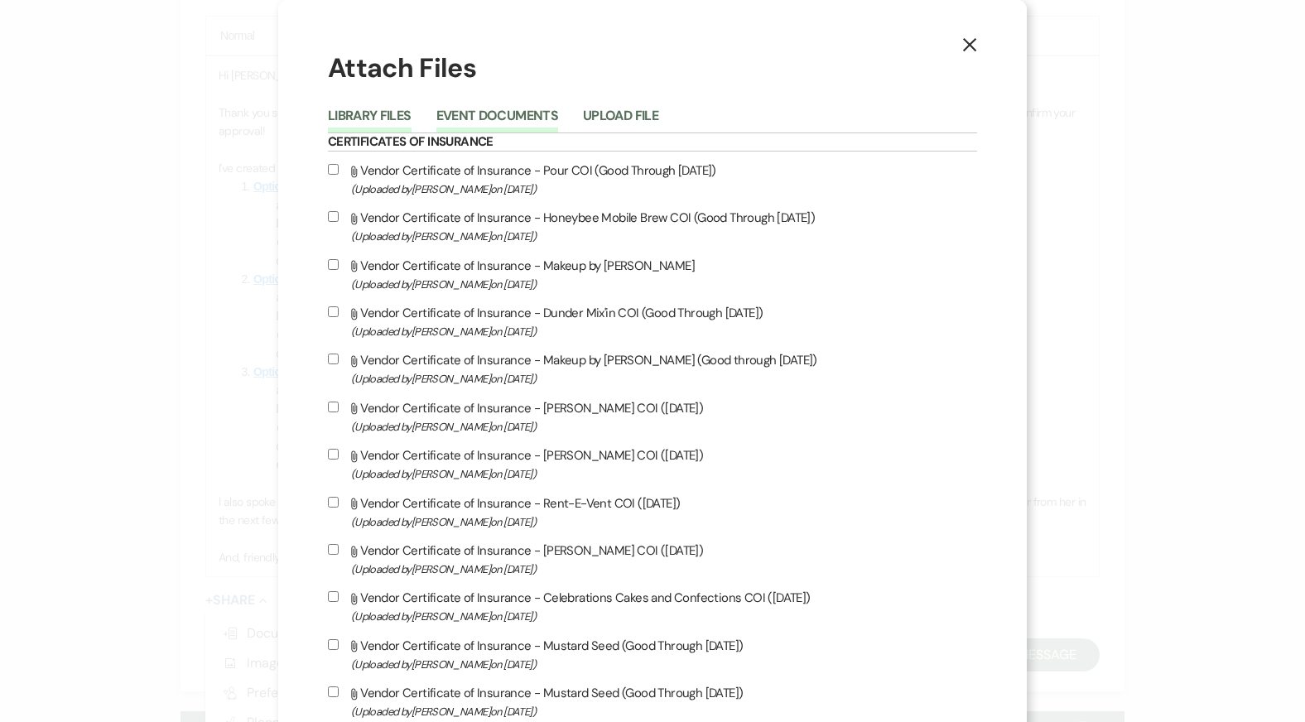
click at [532, 116] on button "Event Documents" at bounding box center [497, 120] width 122 height 23
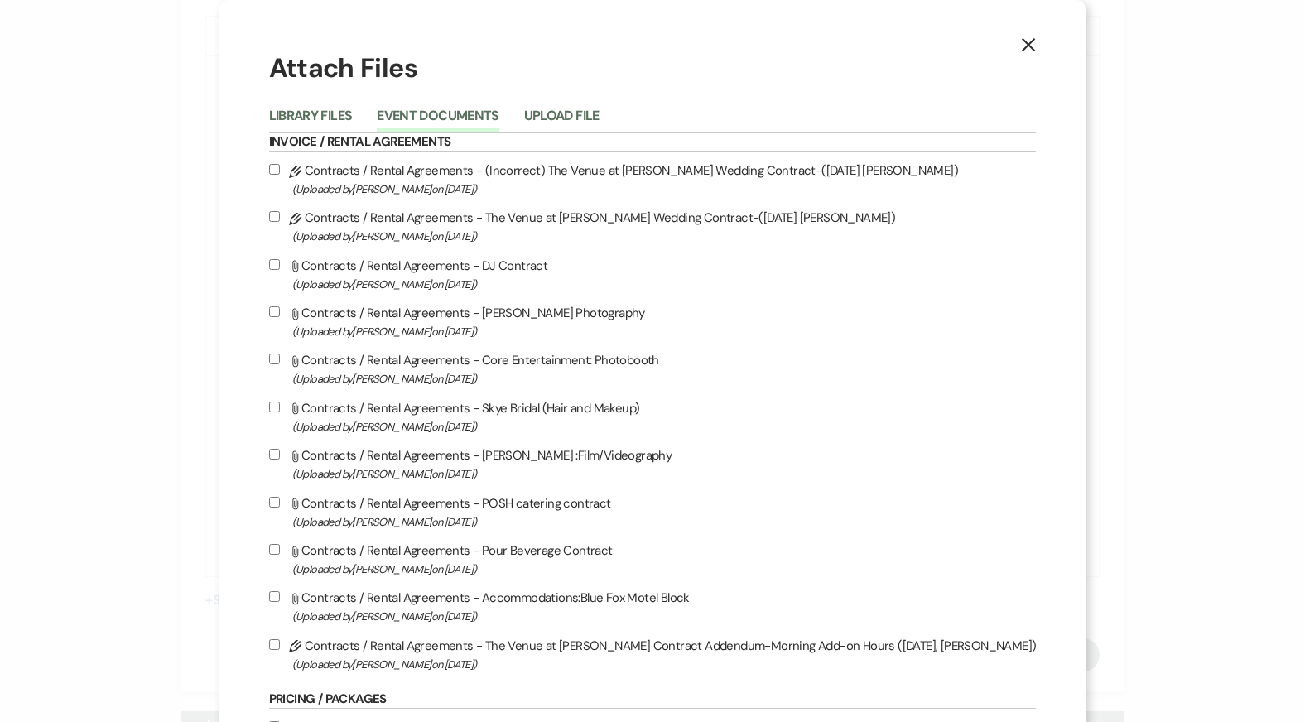
click at [543, 646] on label "Pencil Contracts / Rental Agreements - The Venue at Carley Brook Contract Adden…" at bounding box center [652, 654] width 767 height 39
click at [280, 646] on input "Pencil Contracts / Rental Agreements - The Venue at Carley Brook Contract Adden…" at bounding box center [274, 644] width 11 height 11
checkbox input "true"
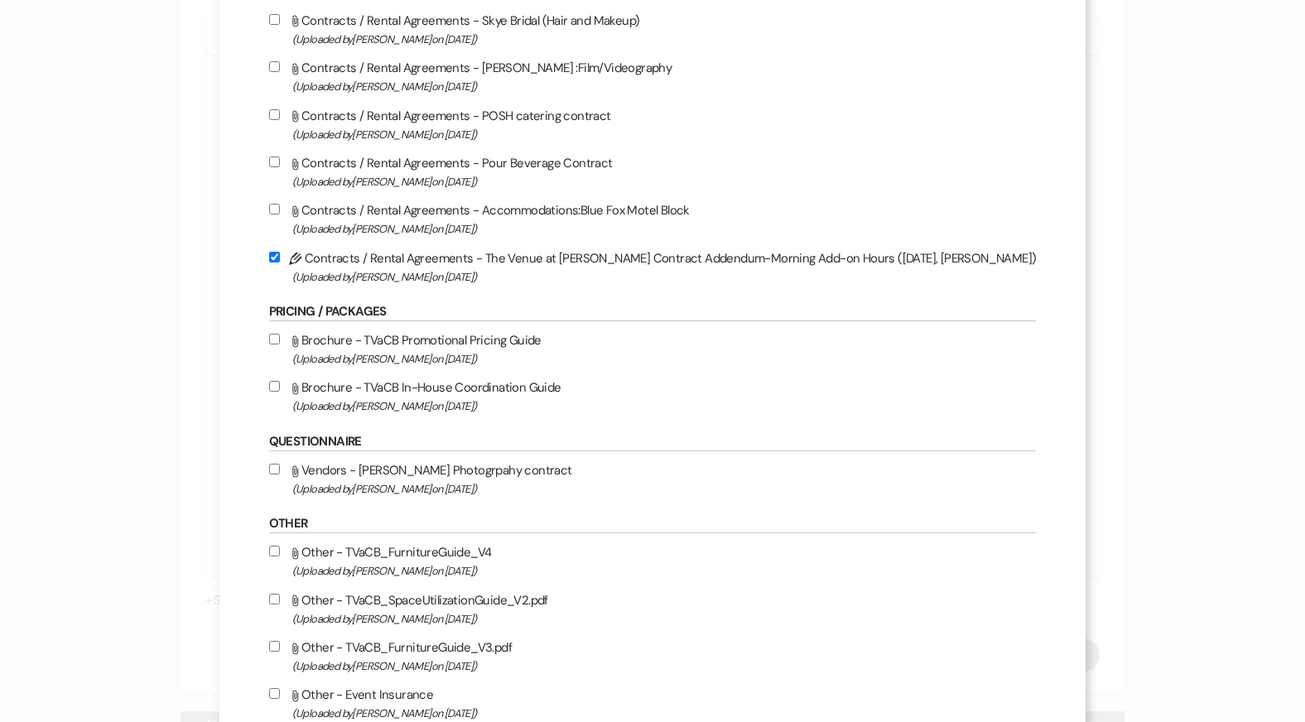
scroll to position [495, 0]
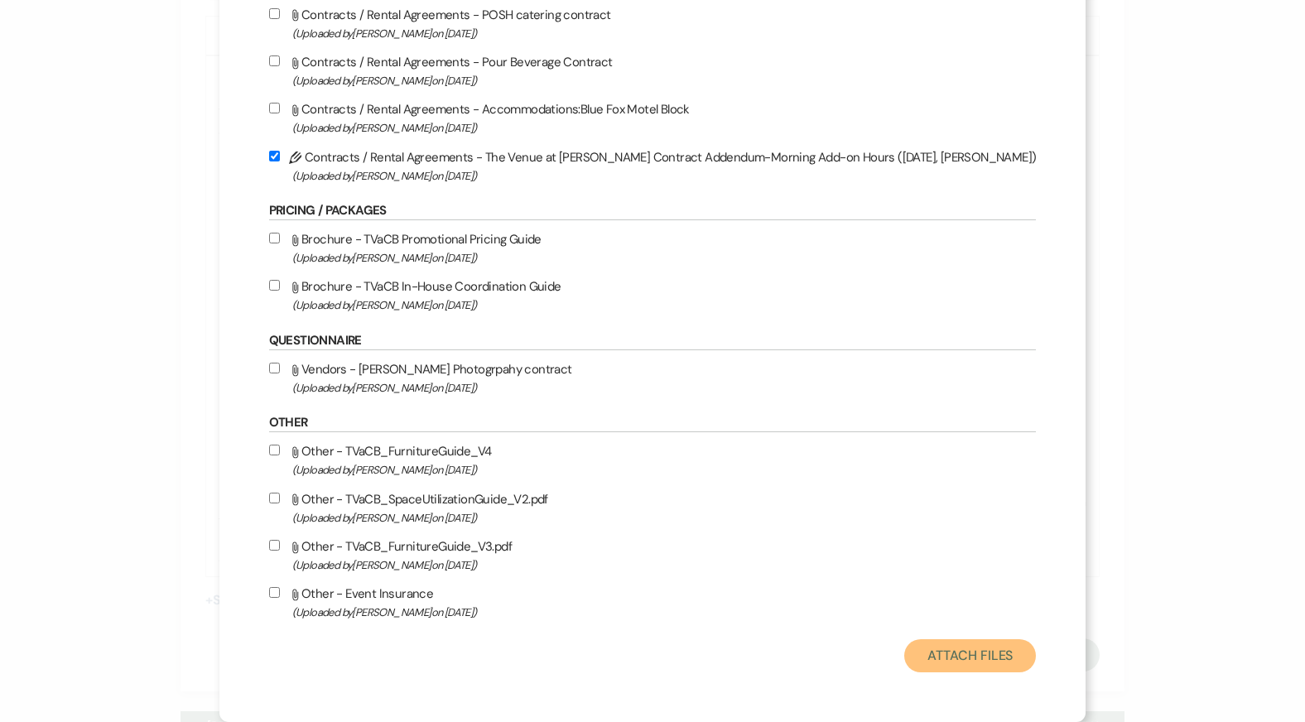
click at [939, 650] on button "Attach Files" at bounding box center [970, 655] width 132 height 33
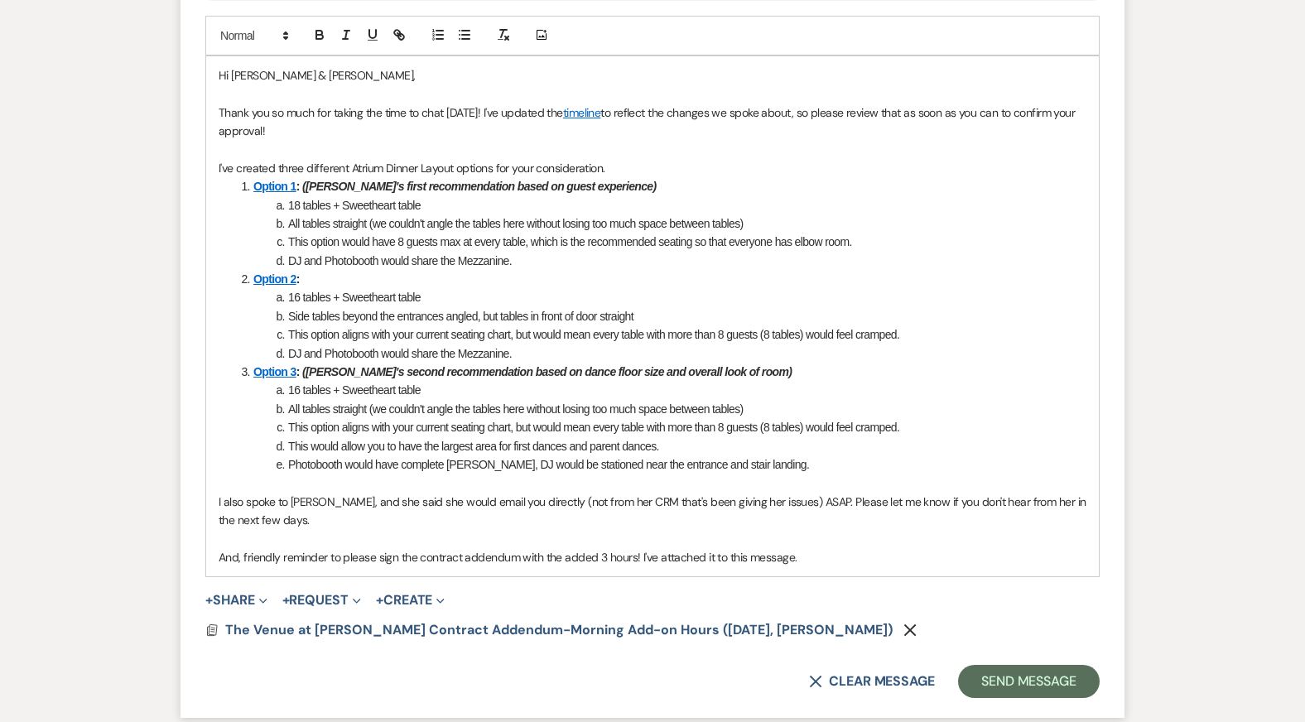
click at [830, 363] on li "Option 3 : (Kendal's second recommendation based on dance floor size and overal…" at bounding box center [661, 372] width 850 height 18
click at [874, 548] on p "And, friendly reminder to please sign the contract addendum with the added 3 ho…" at bounding box center [653, 557] width 868 height 18
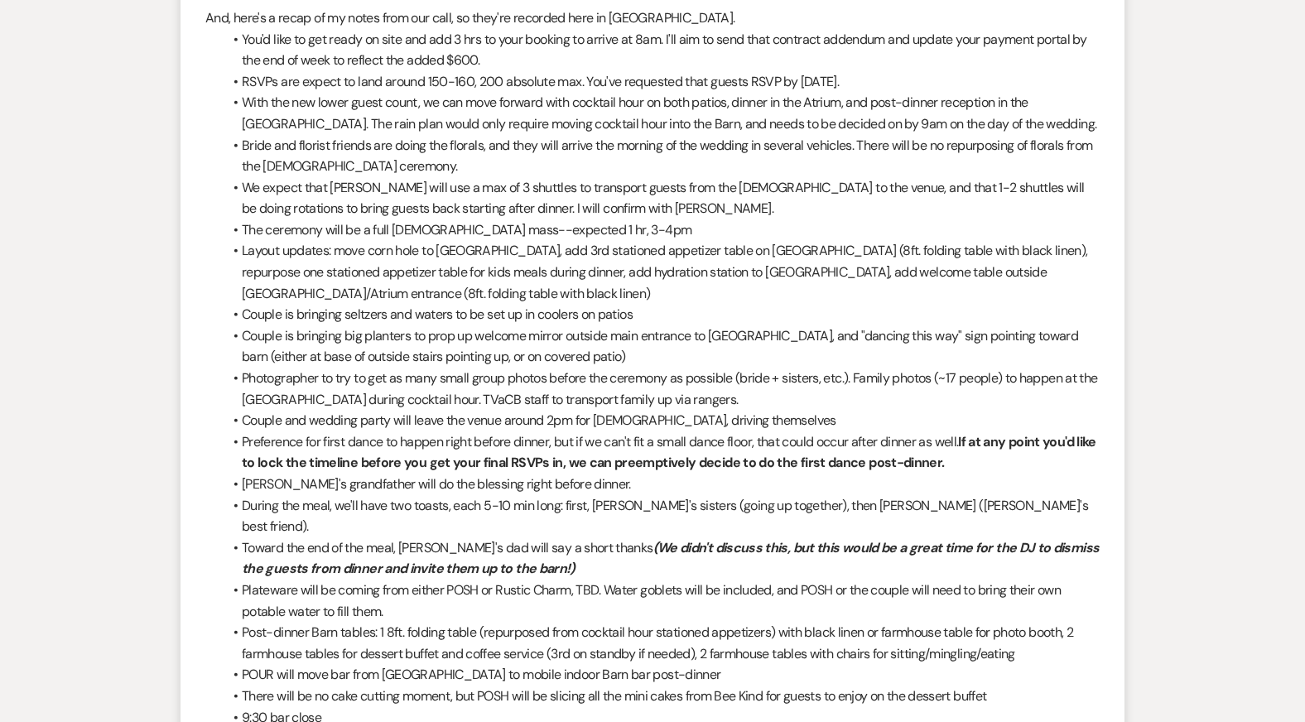
scroll to position [4180, 0]
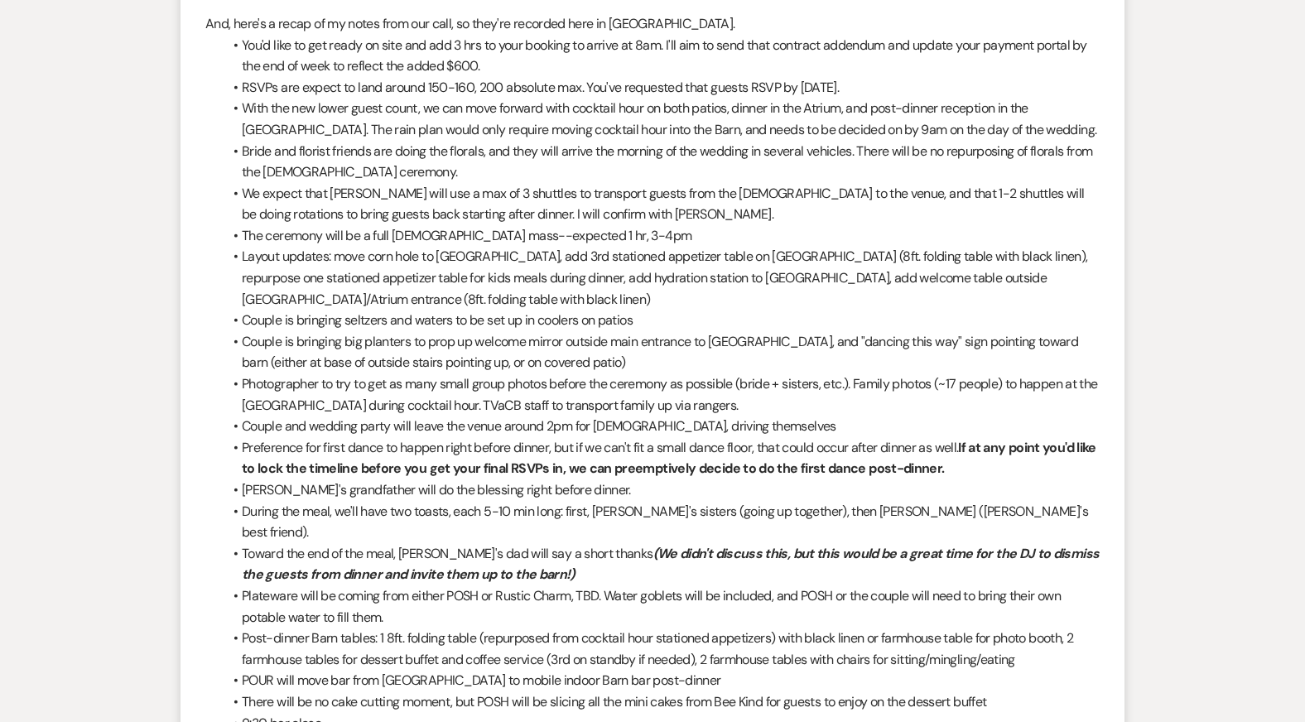
click at [895, 240] on li "The ceremony will be a full Catholic mass--expected 1 hr, 3-4pm" at bounding box center [660, 236] width 877 height 22
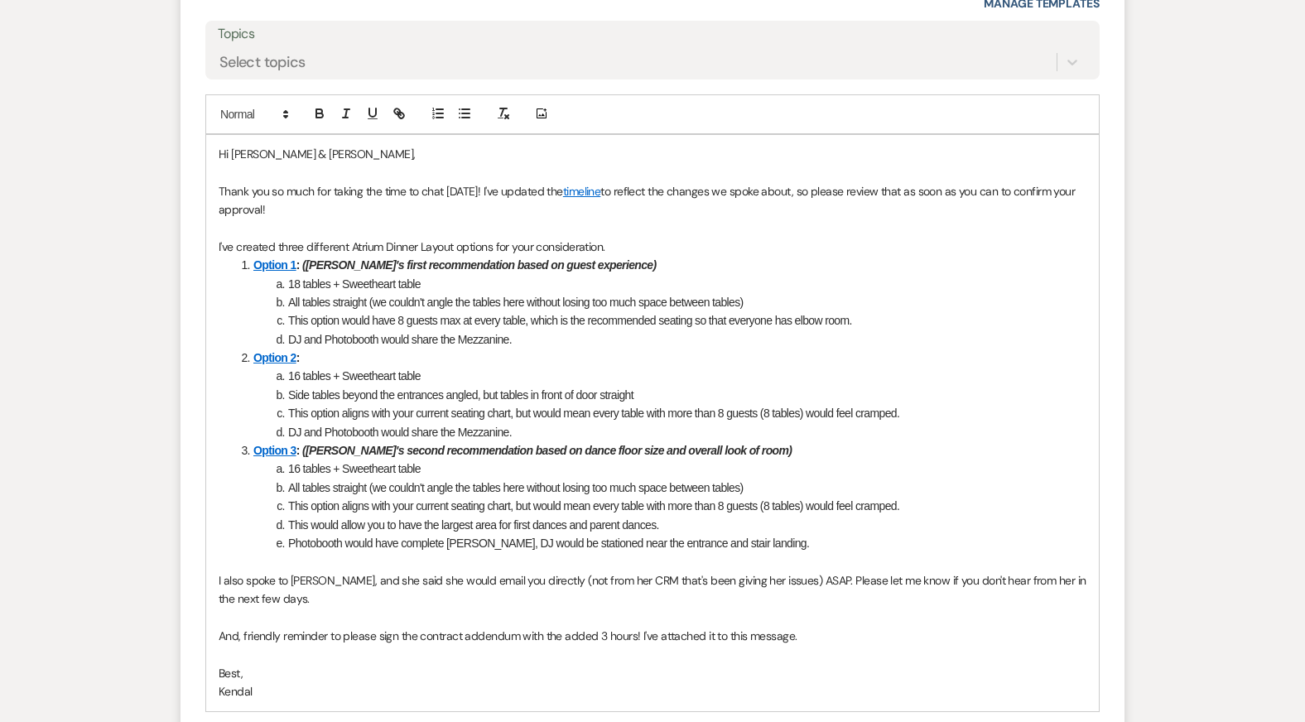
scroll to position [7072, 0]
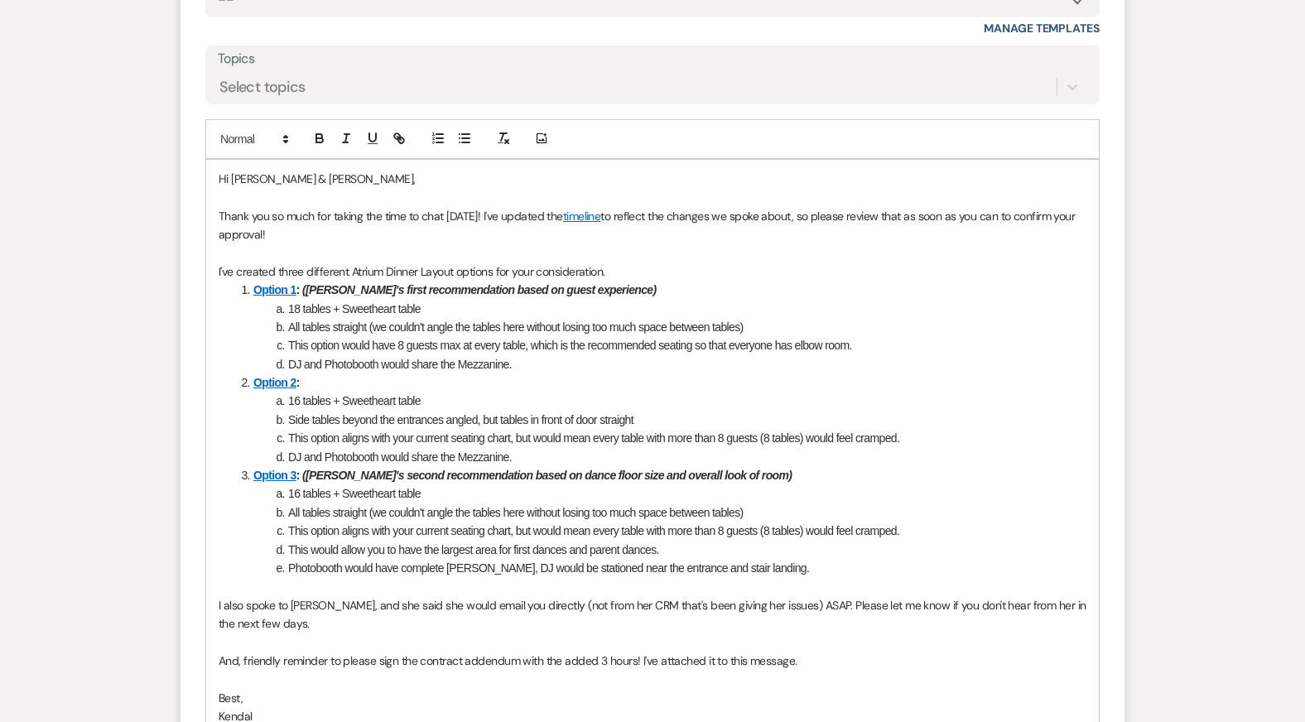
click at [878, 373] on li "Option 2 :" at bounding box center [661, 382] width 850 height 18
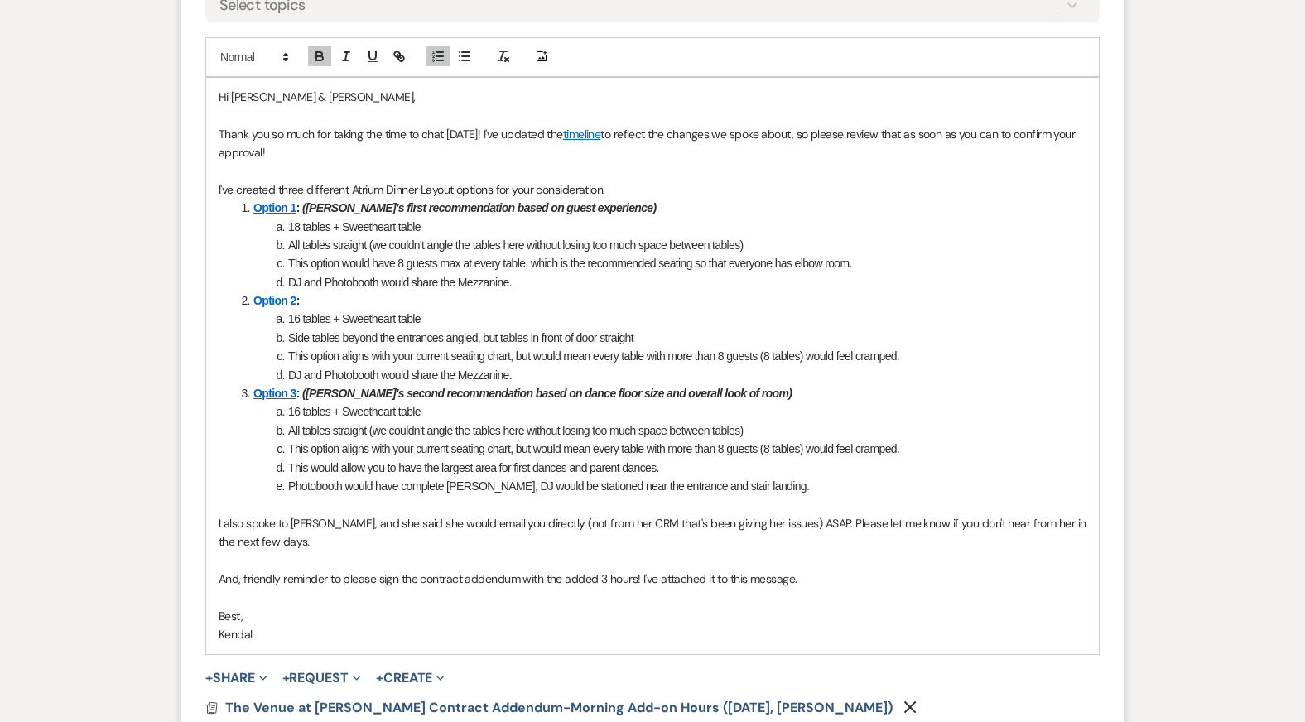
scroll to position [7155, 0]
click at [627, 520] on p "I also spoke to Jessie, and she said she would email you directly (not from her…" at bounding box center [653, 531] width 868 height 37
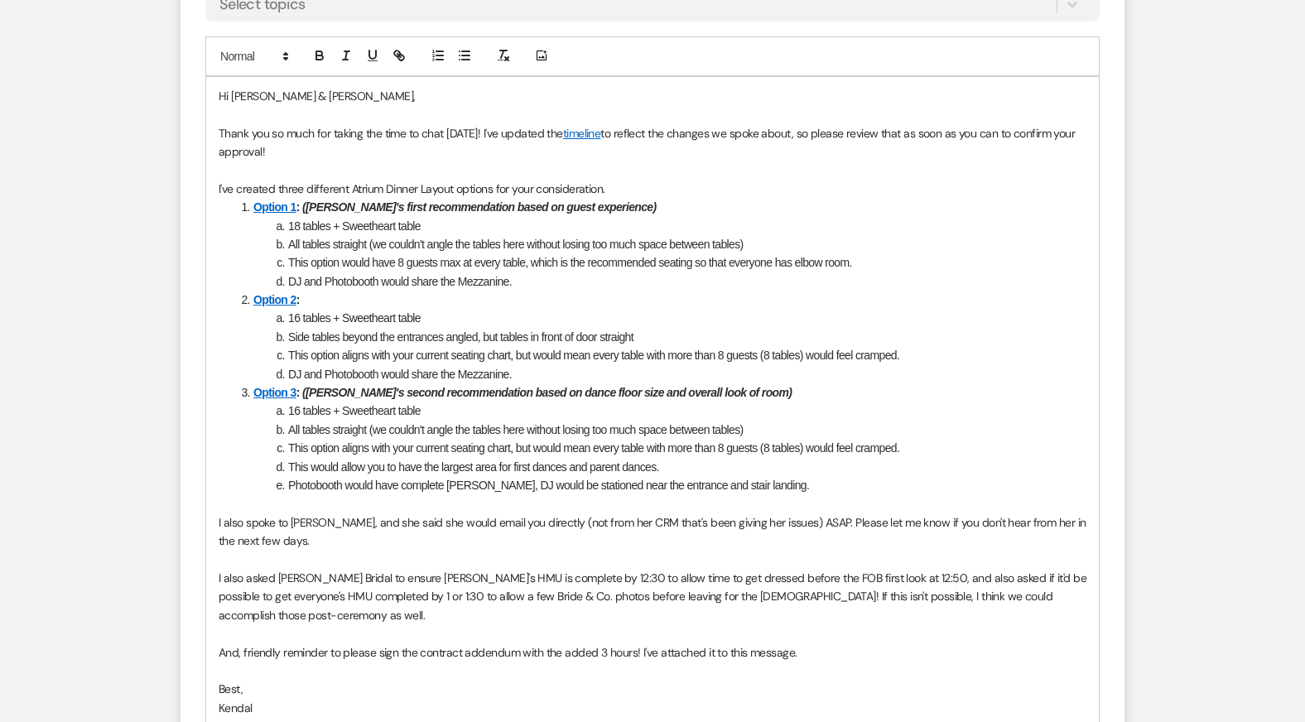
click at [408, 550] on p at bounding box center [653, 559] width 868 height 18
click at [811, 643] on p "And, friendly reminder to please sign the contract addendum with the added 3 ho…" at bounding box center [653, 652] width 868 height 18
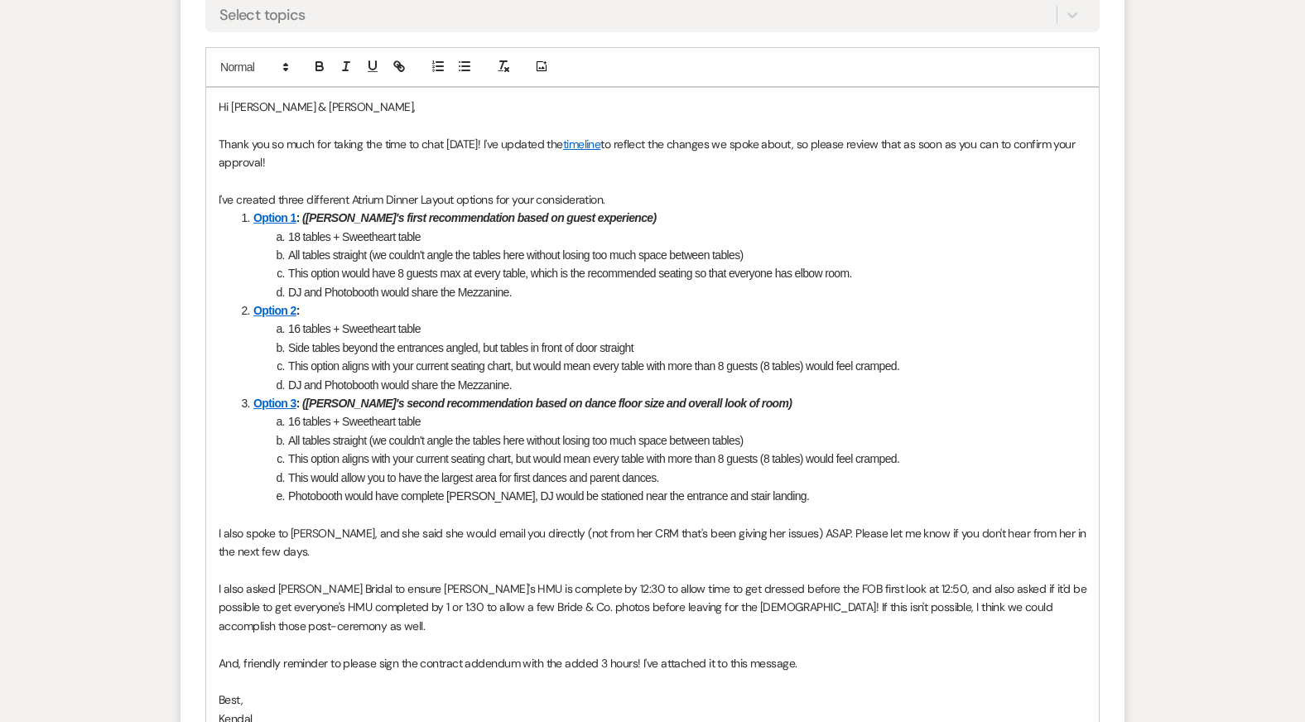
scroll to position [7143, 0]
click at [869, 377] on li "DJ and Photobooth would share the Mezzanine." at bounding box center [661, 386] width 850 height 18
click at [937, 488] on li "Photobooth would have complete Mezzanine, DJ would be stationed near the entran…" at bounding box center [661, 497] width 850 height 18
click at [817, 172] on p at bounding box center [653, 181] width 868 height 18
click at [768, 142] on p "Thank you so much for taking the time to chat yesterday! I've updated the timel…" at bounding box center [653, 154] width 868 height 37
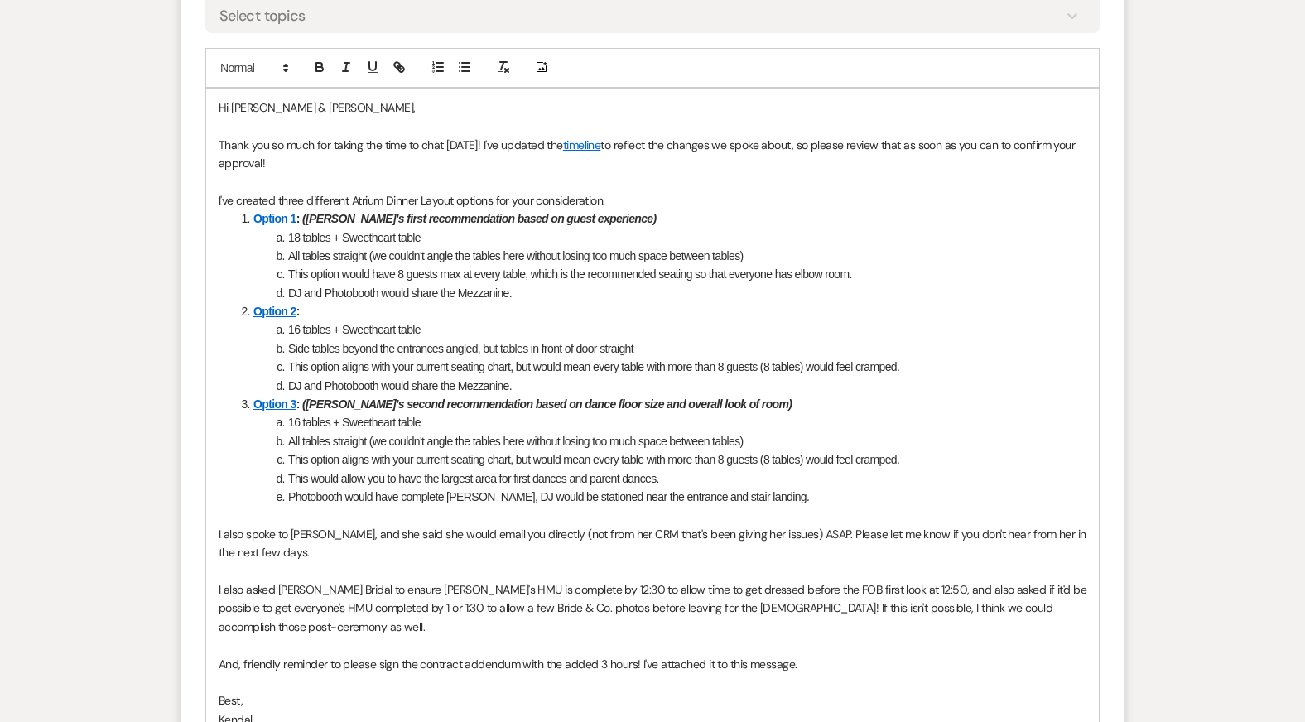
click at [760, 302] on li "Option 2 :" at bounding box center [661, 311] width 850 height 18
click at [770, 358] on li "This option aligns with your current seating chart, but would mean every table …" at bounding box center [661, 367] width 850 height 18
click at [810, 469] on li "This would allow you to have the largest area for first dances and parent dance…" at bounding box center [661, 478] width 850 height 18
click at [822, 525] on p "I also spoke to Jessie, and she said she would email you directly (not from her…" at bounding box center [653, 543] width 868 height 37
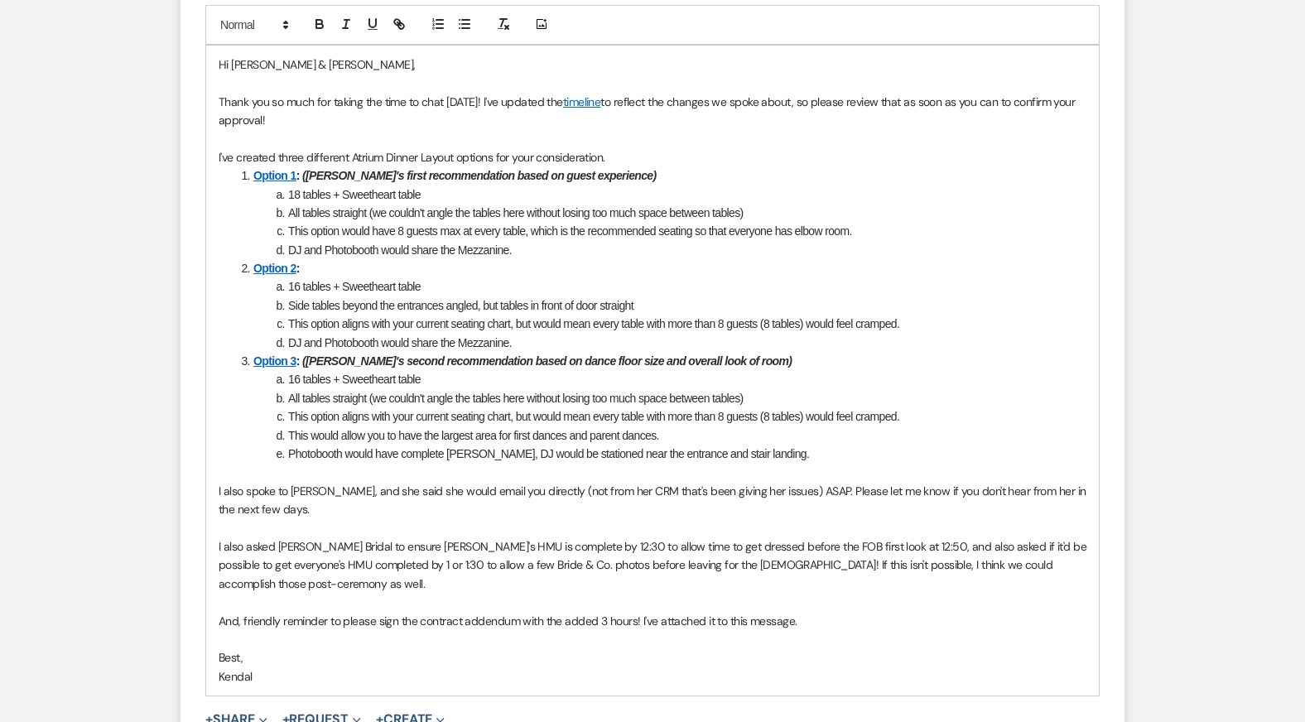
click at [874, 562] on p "I also asked Skye Bridal to ensure Korie's HMU is complete by 12:30 to allow ti…" at bounding box center [653, 564] width 868 height 55
click at [877, 630] on p at bounding box center [653, 639] width 868 height 18
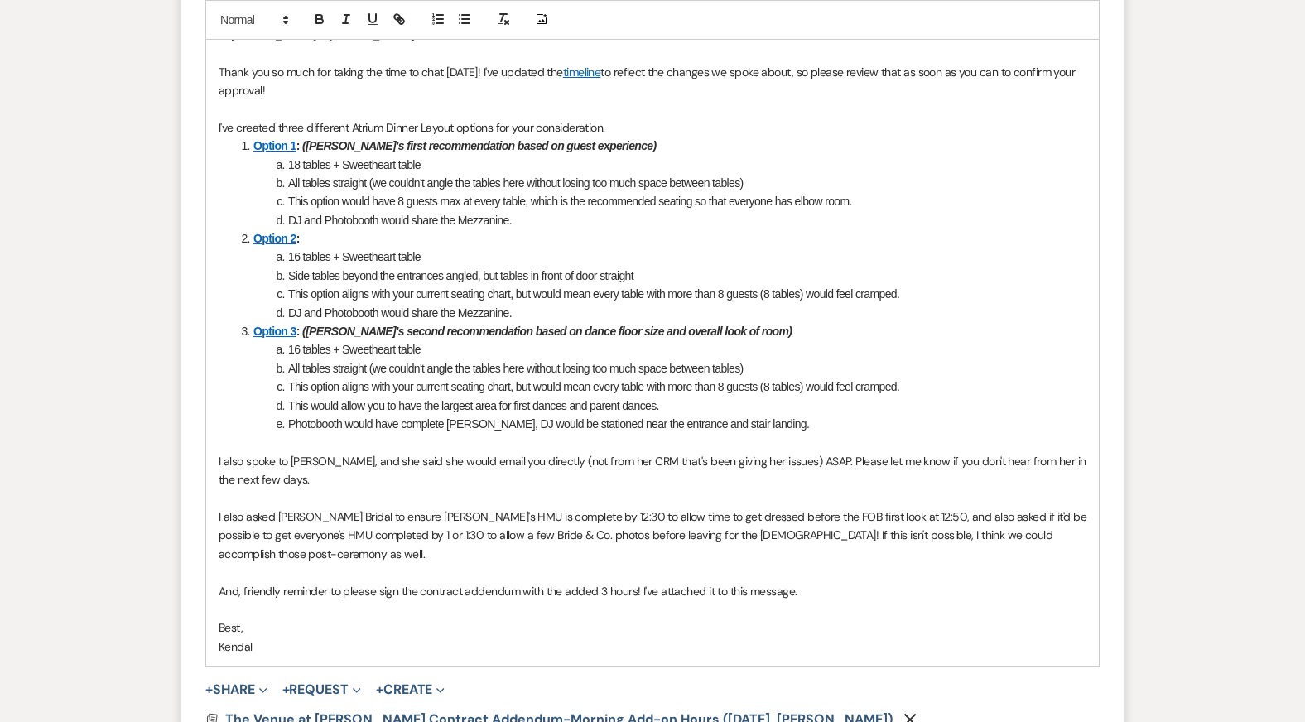
scroll to position [7225, 0]
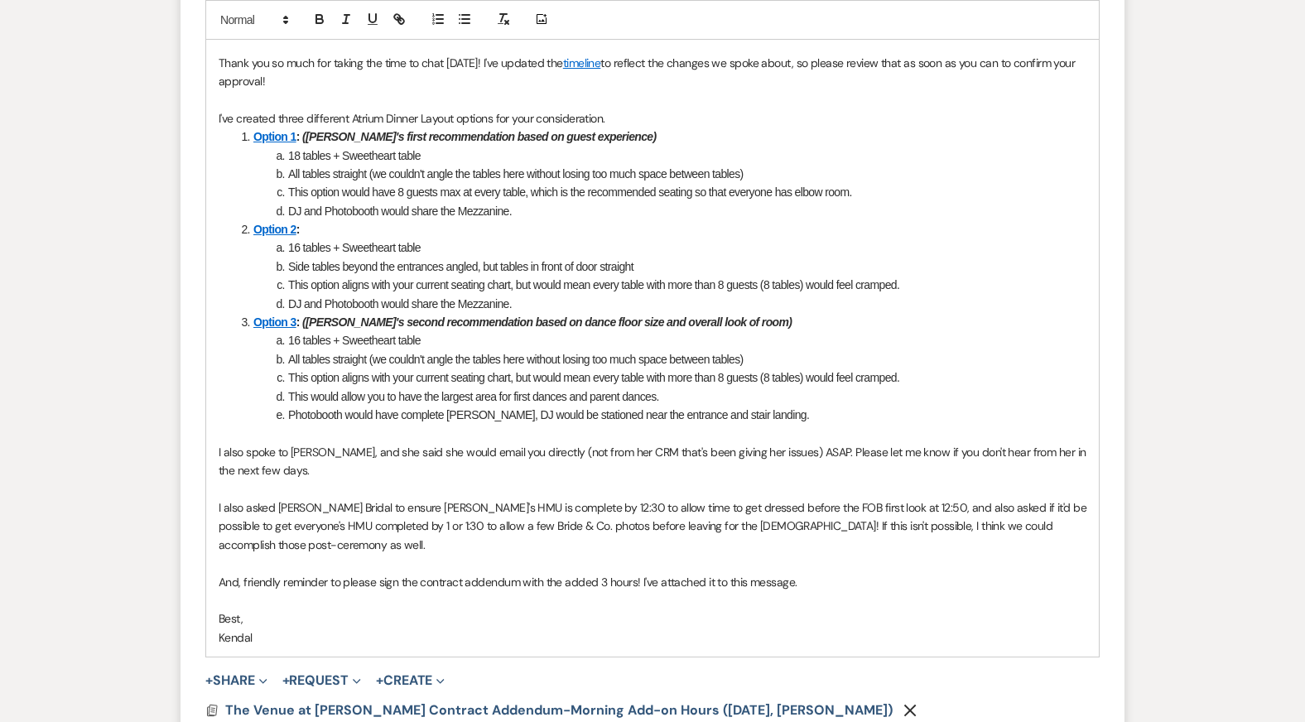
click at [880, 609] on p "Best," at bounding box center [653, 618] width 868 height 18
click at [853, 498] on p "I also asked Skye Bridal to ensure Korie's HMU is complete by 12:30 to allow ti…" at bounding box center [653, 525] width 868 height 55
click at [866, 609] on p "Best," at bounding box center [653, 618] width 868 height 18
click at [866, 628] on p "Kendal" at bounding box center [653, 637] width 868 height 18
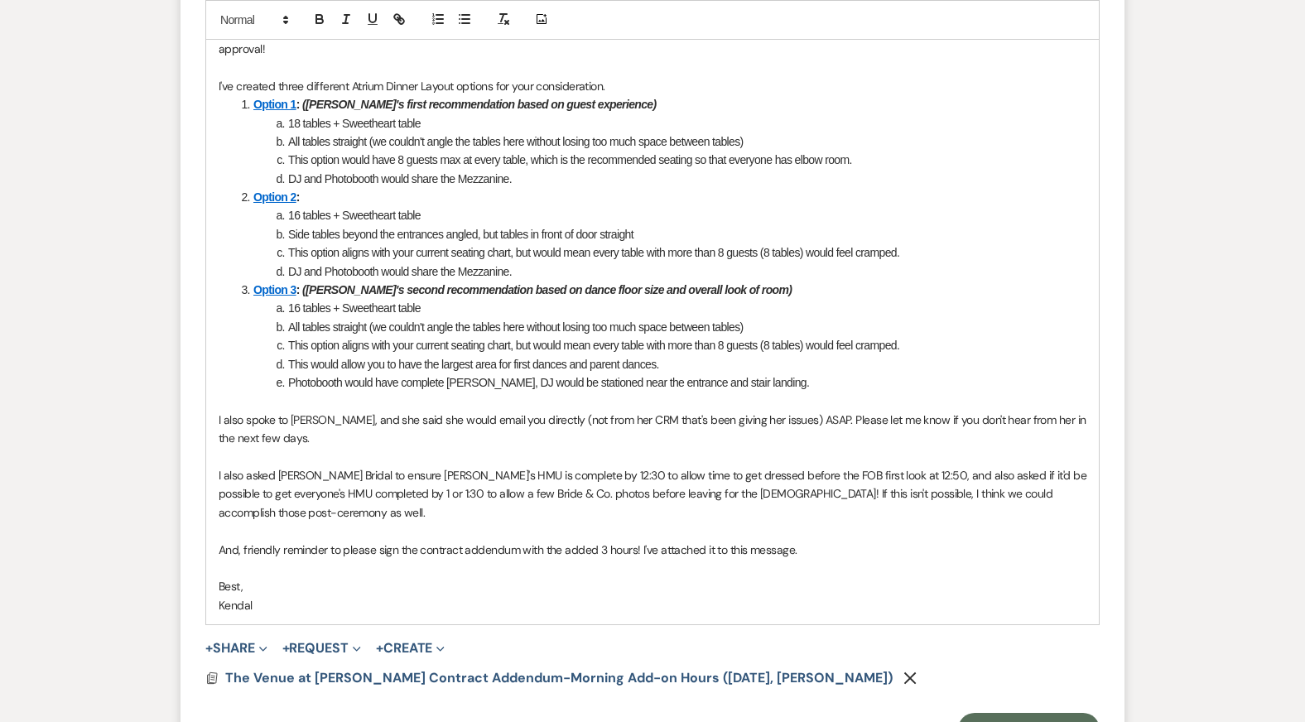
scroll to position [7259, 0]
click at [826, 488] on p "I also asked Skye Bridal to ensure Korie's HMU is complete by 12:30 to allow ti…" at bounding box center [653, 491] width 868 height 55
click at [827, 539] on p "And, friendly reminder to please sign the contract addendum with the added 3 ho…" at bounding box center [653, 548] width 868 height 18
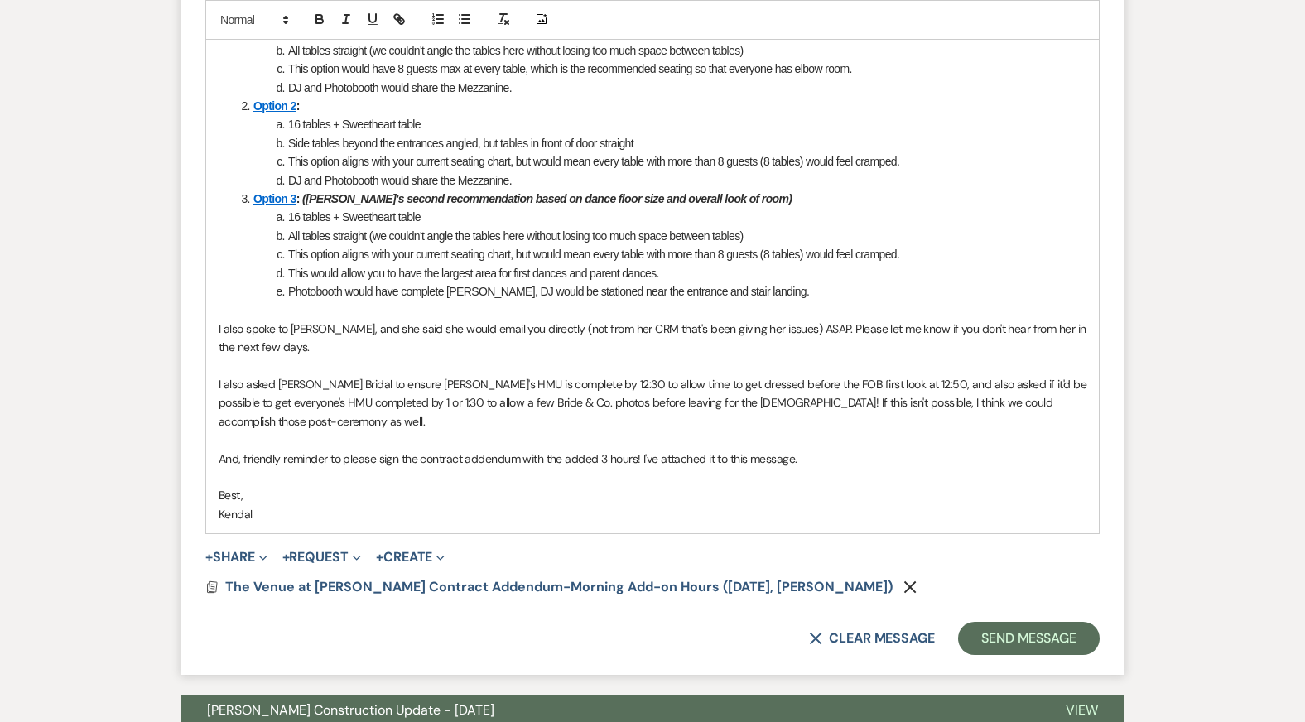
scroll to position [7351, 0]
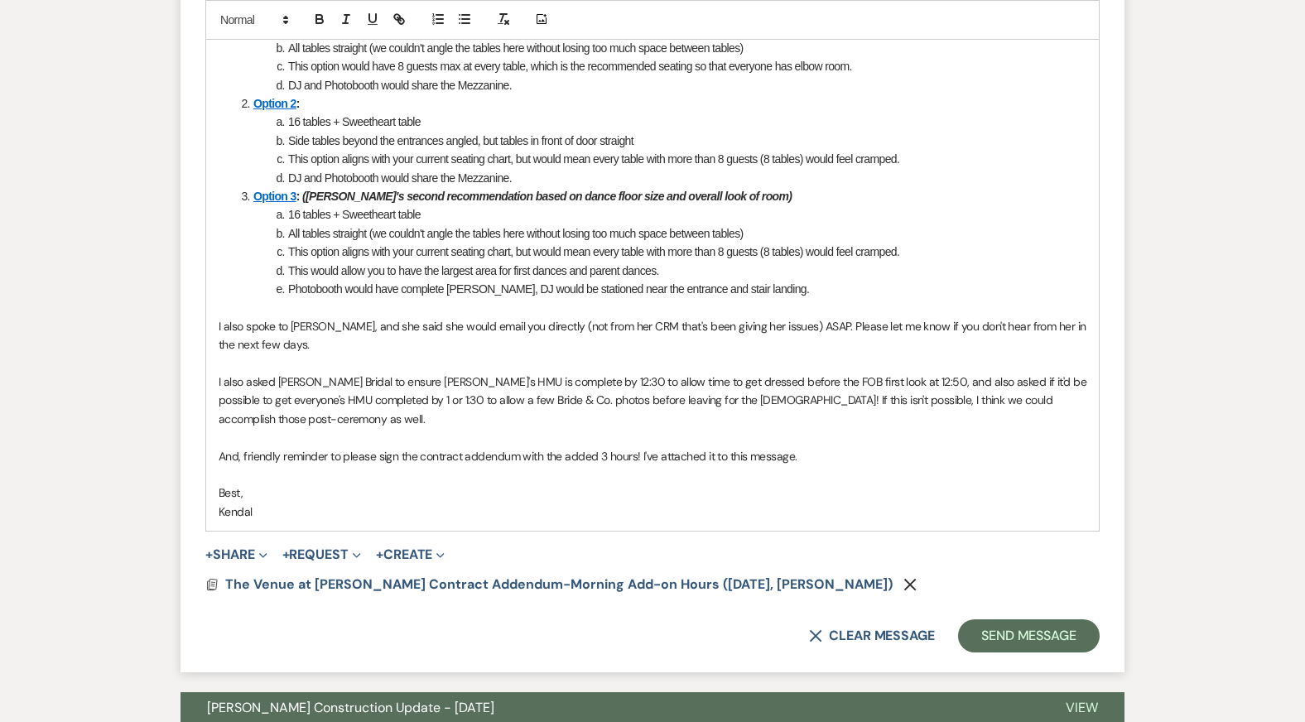
drag, startPoint x: 253, startPoint y: 473, endPoint x: 166, endPoint y: 473, distance: 86.9
click at [501, 381] on p "I also asked Skye Bridal to ensure Korie's HMU is complete by 12:30 to allow ti…" at bounding box center [653, 400] width 868 height 55
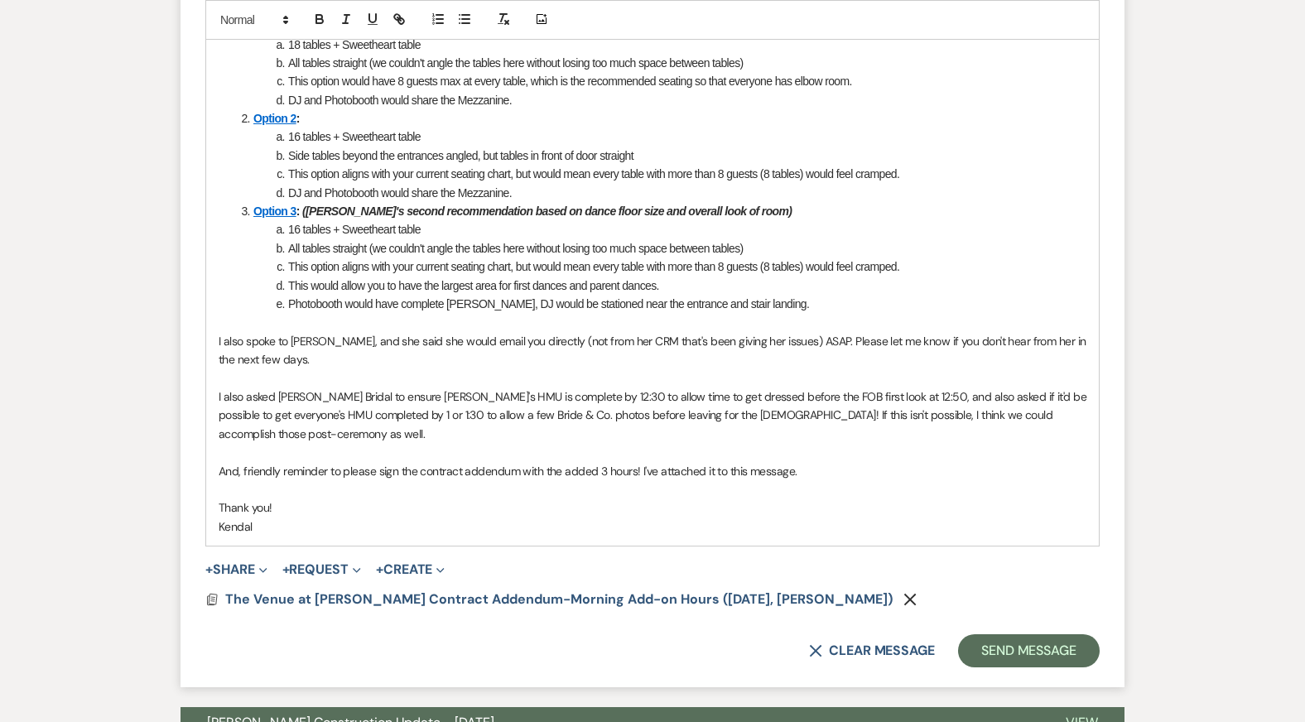
scroll to position [7337, 0]
click at [1007, 633] on button "Send Message" at bounding box center [1029, 649] width 142 height 33
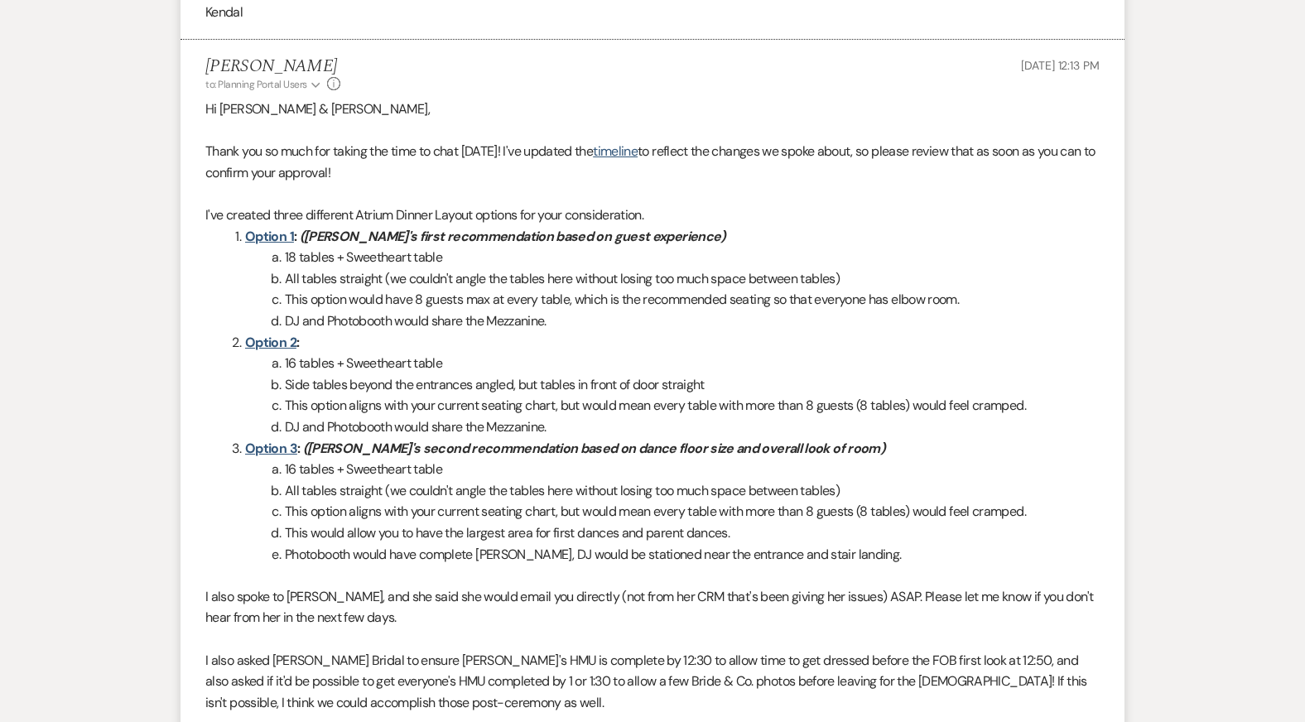
scroll to position [6810, 0]
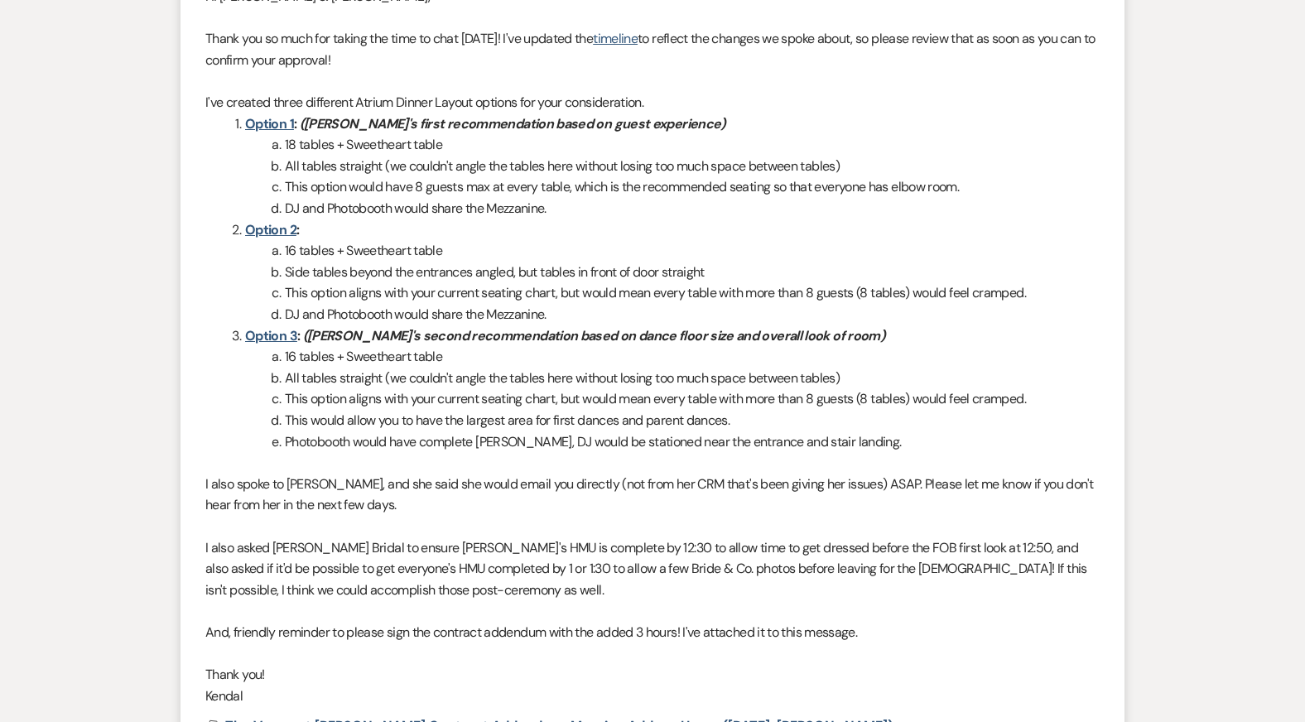
scroll to position [6973, 0]
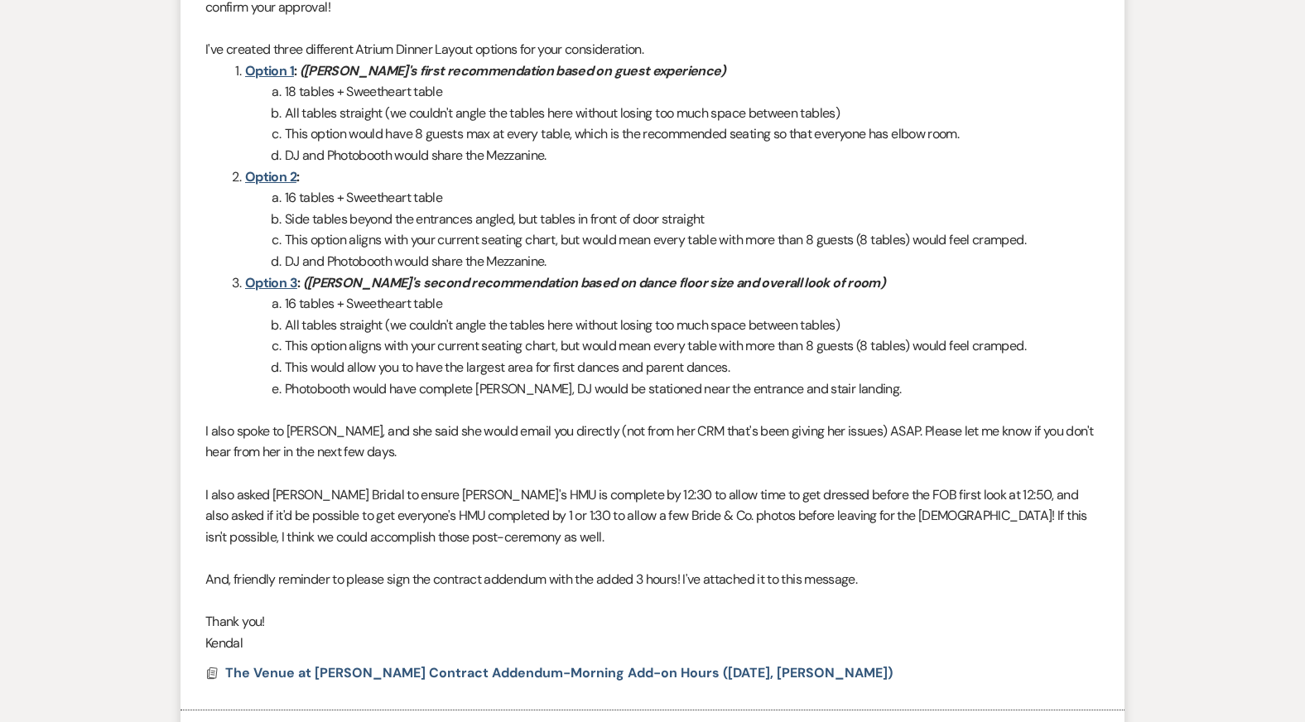
scroll to position [7023, 0]
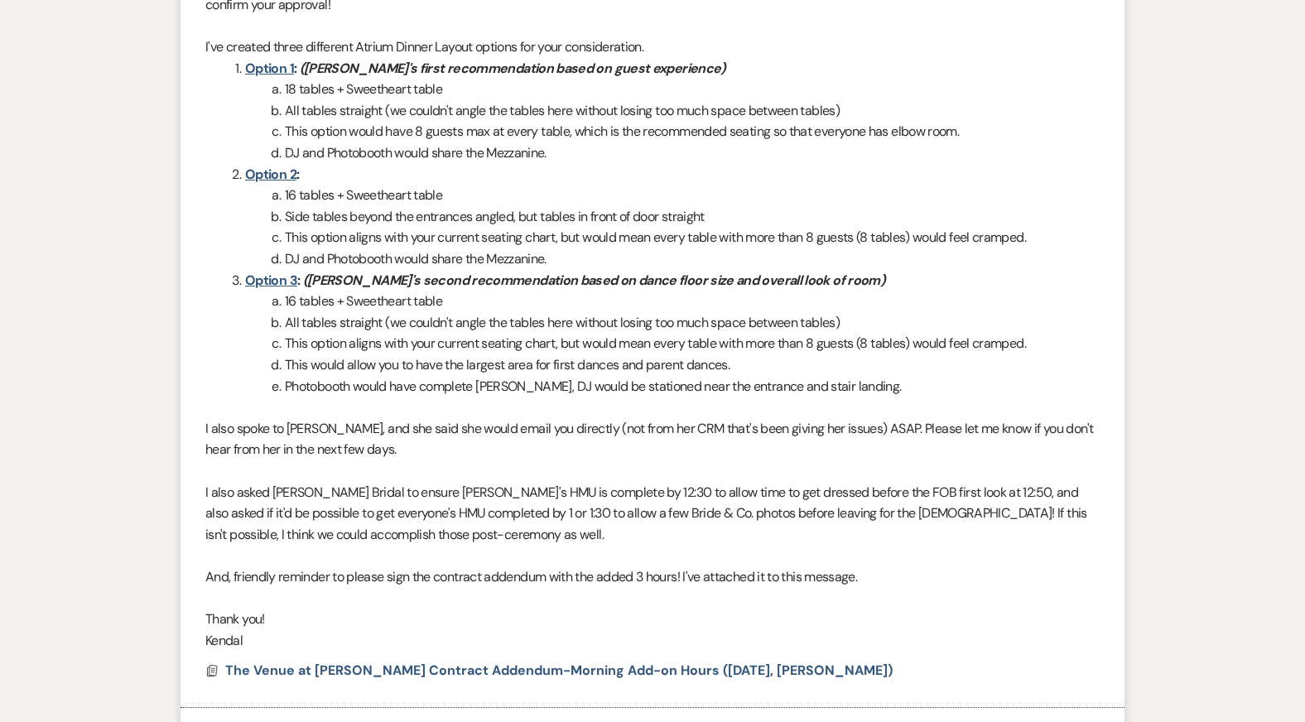
click at [403, 482] on p "I also asked Skye Bridal to ensure Korie's HMU is complete by 12:30 to allow ti…" at bounding box center [652, 514] width 894 height 64
click at [457, 505] on p "I also asked Skye Bridal to ensure Korie's HMU is complete by 12:30 to allow ti…" at bounding box center [652, 514] width 894 height 64
click at [488, 521] on p "I also asked Skye Bridal to ensure Korie's HMU is complete by 12:30 to allow ti…" at bounding box center [652, 514] width 894 height 64
click at [478, 512] on p "I also asked Skye Bridal to ensure Korie's HMU is complete by 12:30 to allow ti…" at bounding box center [652, 514] width 894 height 64
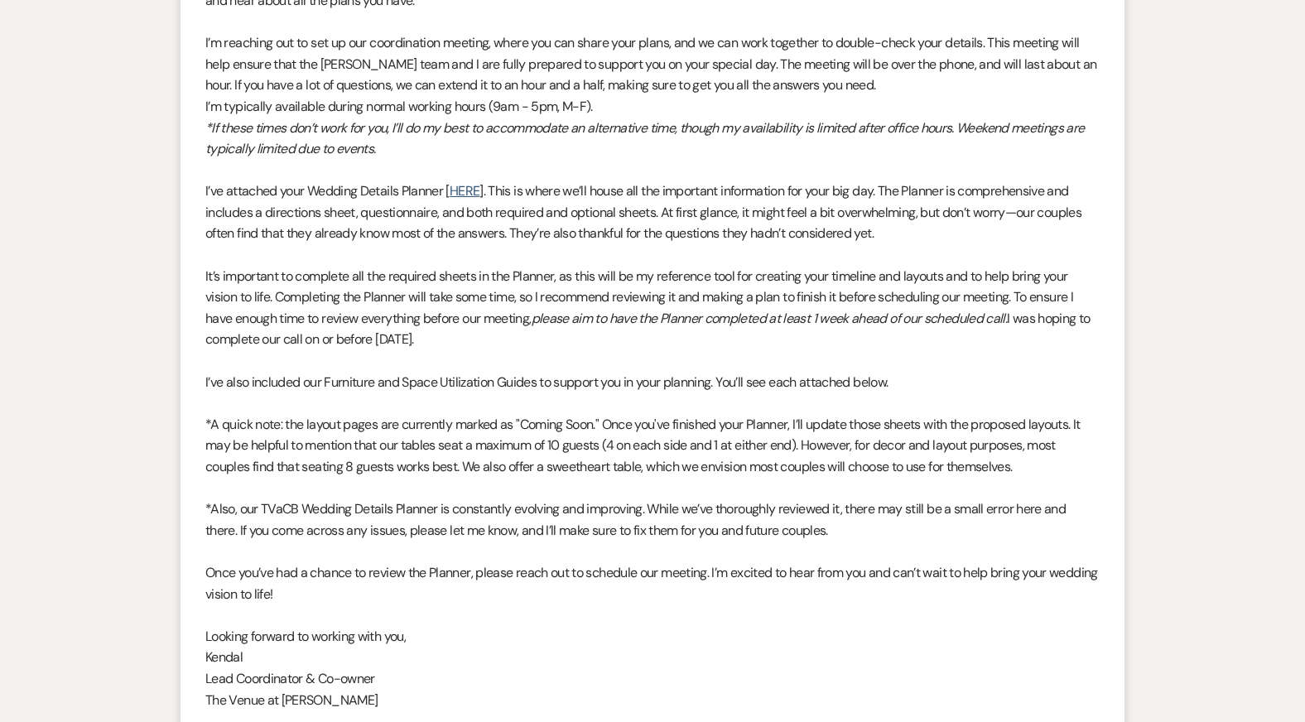
scroll to position [0, 0]
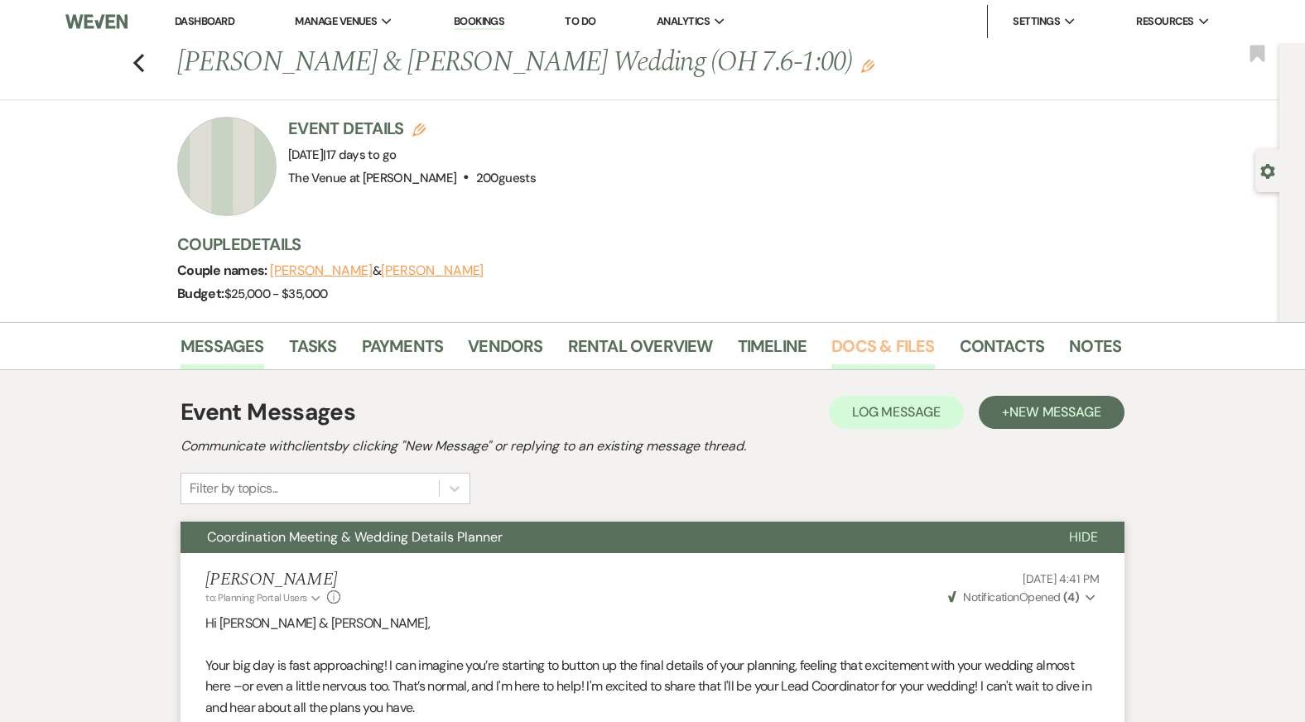
click at [870, 342] on link "Docs & Files" at bounding box center [882, 351] width 103 height 36
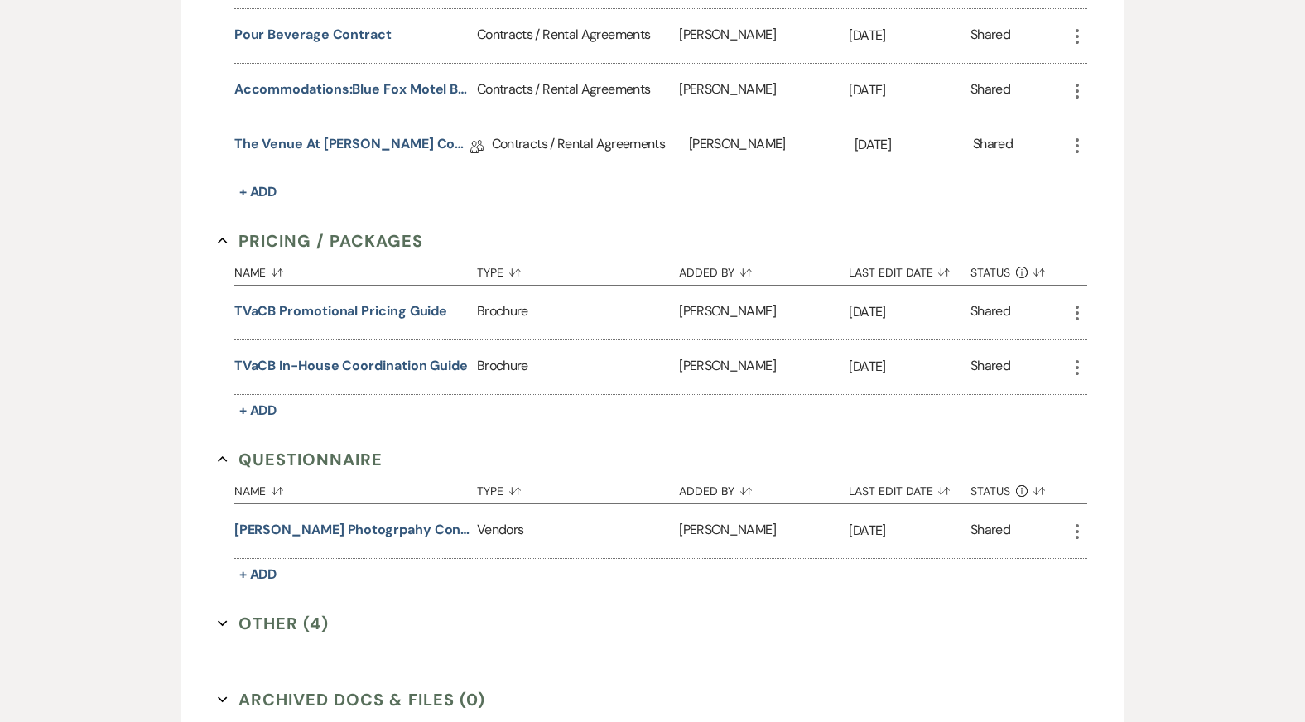
scroll to position [1194, 0]
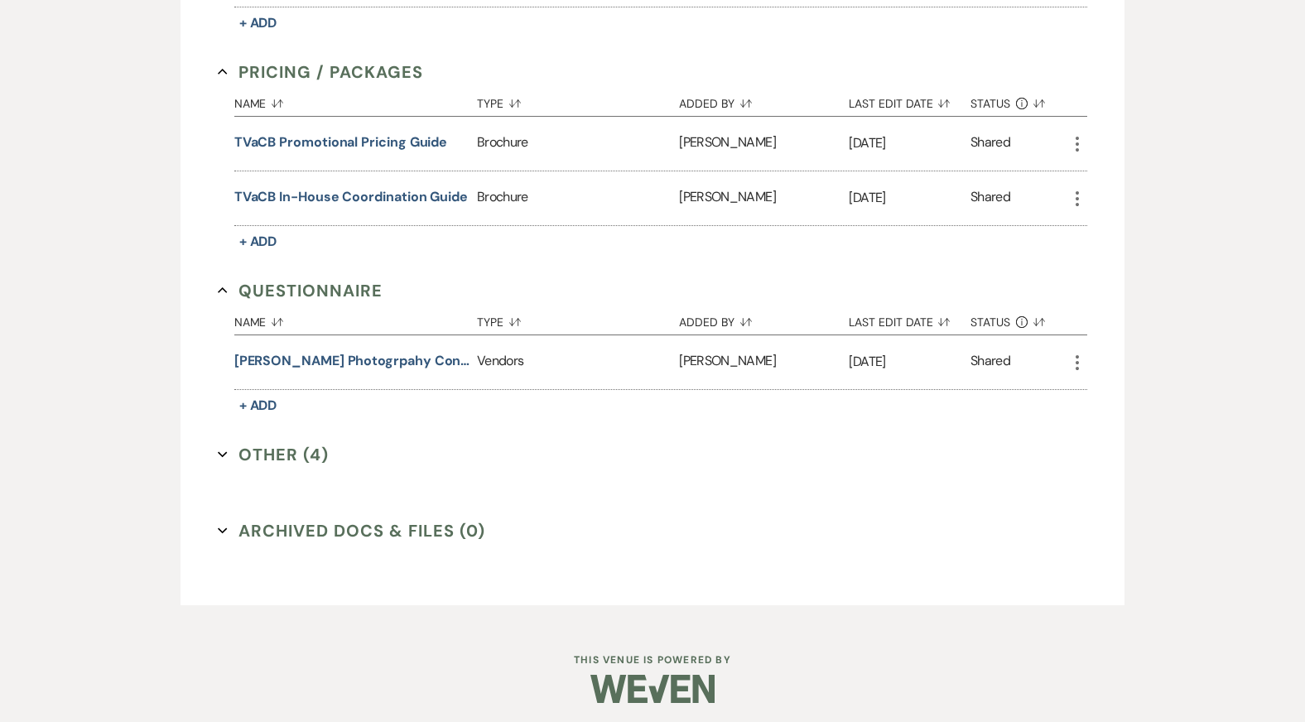
click at [300, 448] on button "Other (4) Expand" at bounding box center [273, 454] width 111 height 25
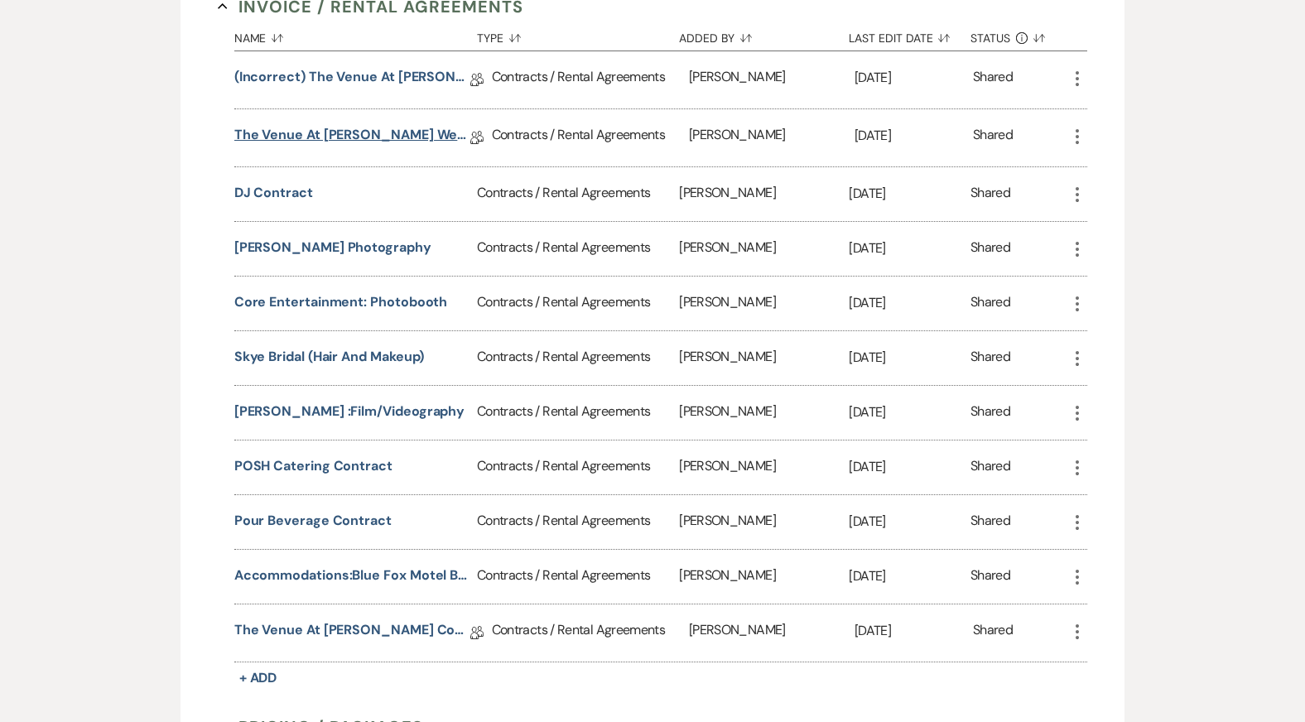
scroll to position [541, 0]
click at [352, 355] on button "Skye Bridal (Hair and Makeup)" at bounding box center [329, 355] width 190 height 20
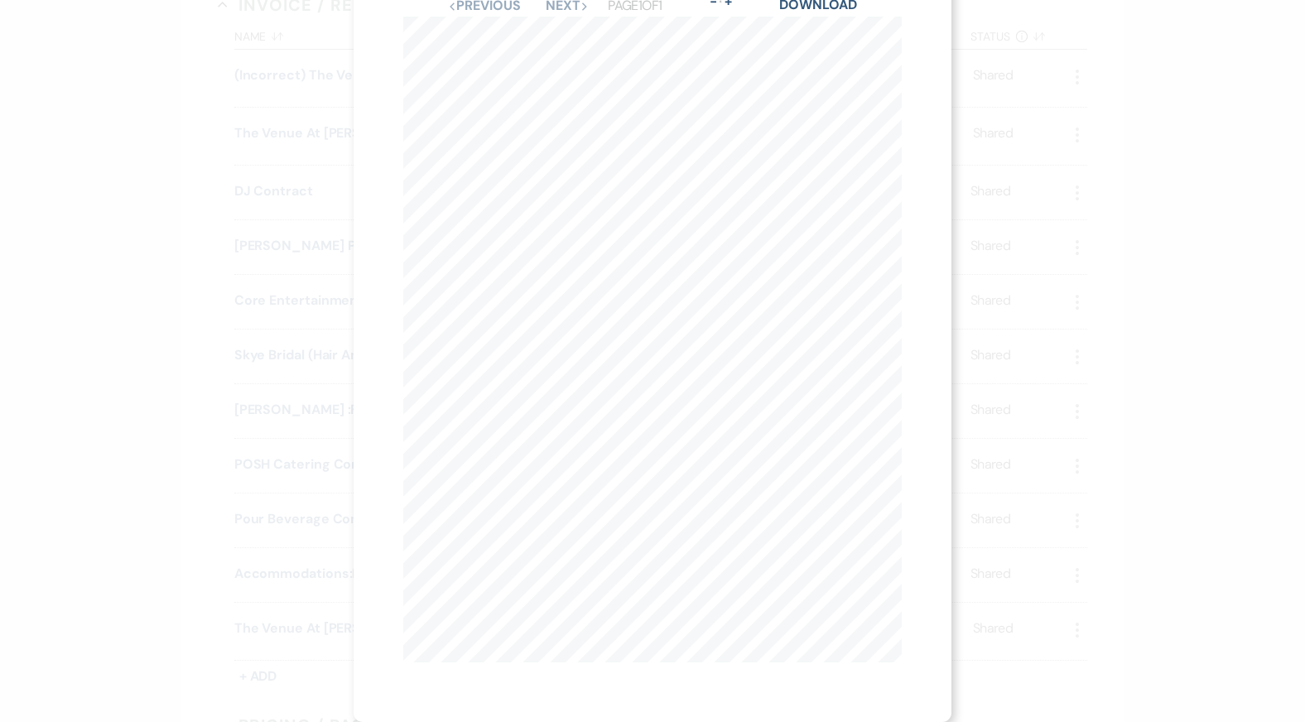
scroll to position [0, 0]
click at [889, 48] on icon "X" at bounding box center [894, 44] width 15 height 15
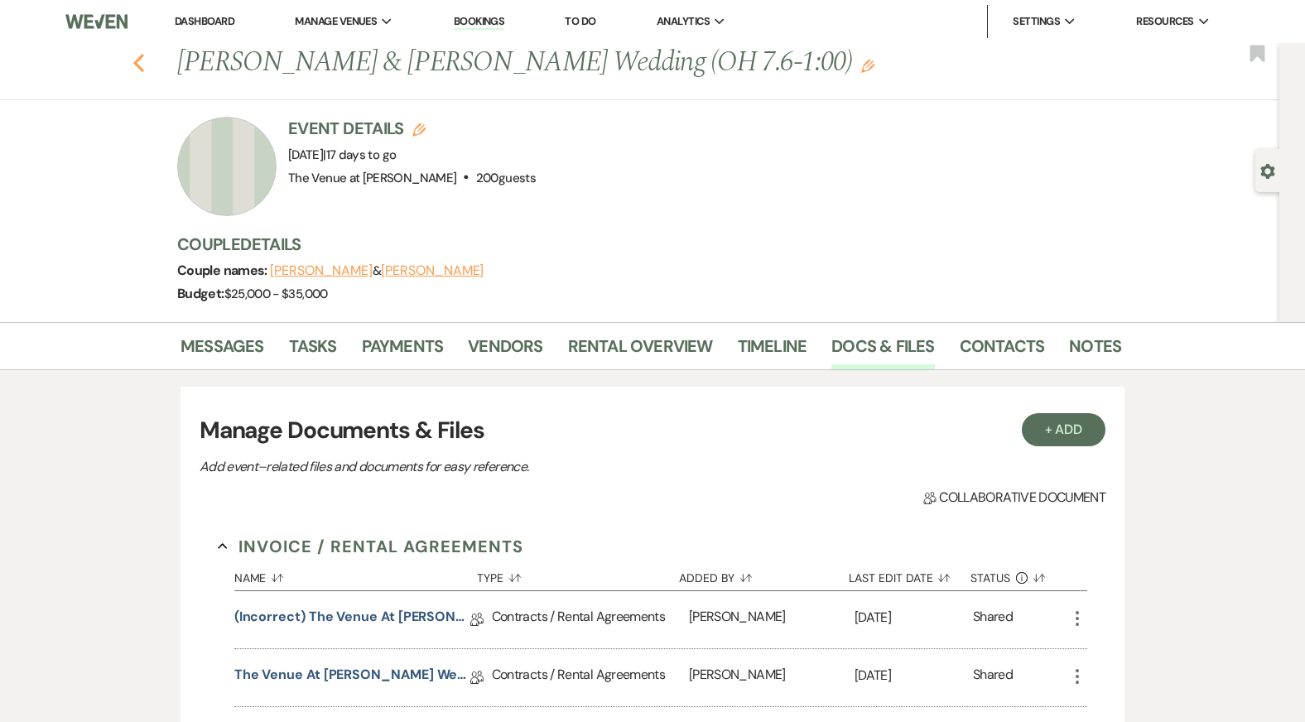
click at [137, 60] on use "button" at bounding box center [138, 63] width 11 height 18
select select "8"
select select "5"
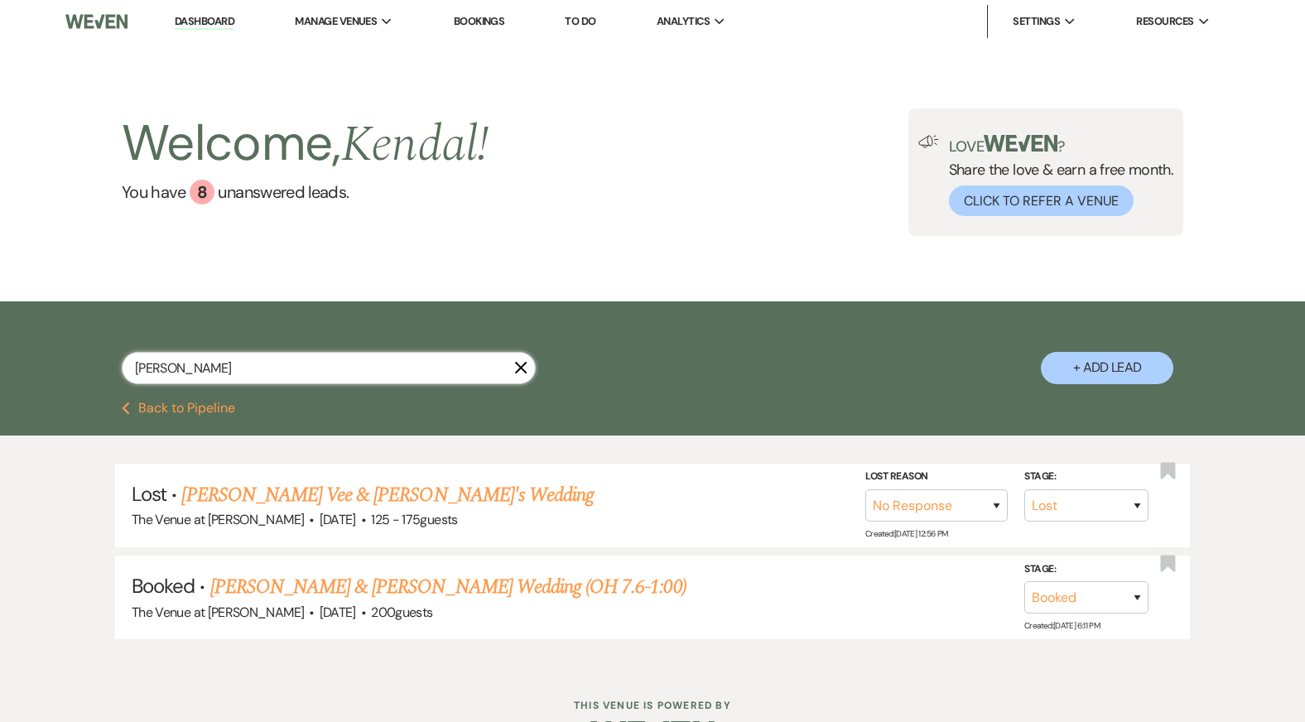
click at [257, 363] on input "korie" at bounding box center [329, 368] width 414 height 32
type input "mina"
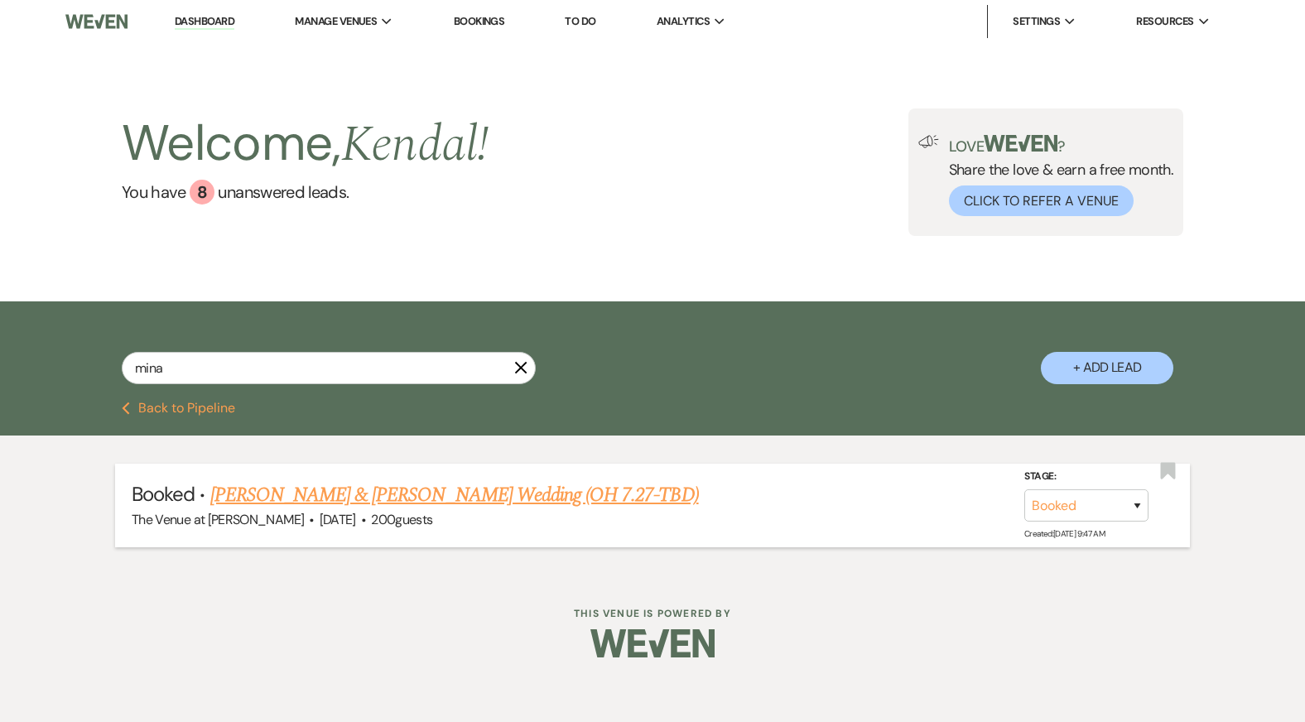
click at [382, 493] on link "Mary Giurguis & Mina Ibrahim's Wedding (OH 7.27-TBD)" at bounding box center [454, 495] width 488 height 30
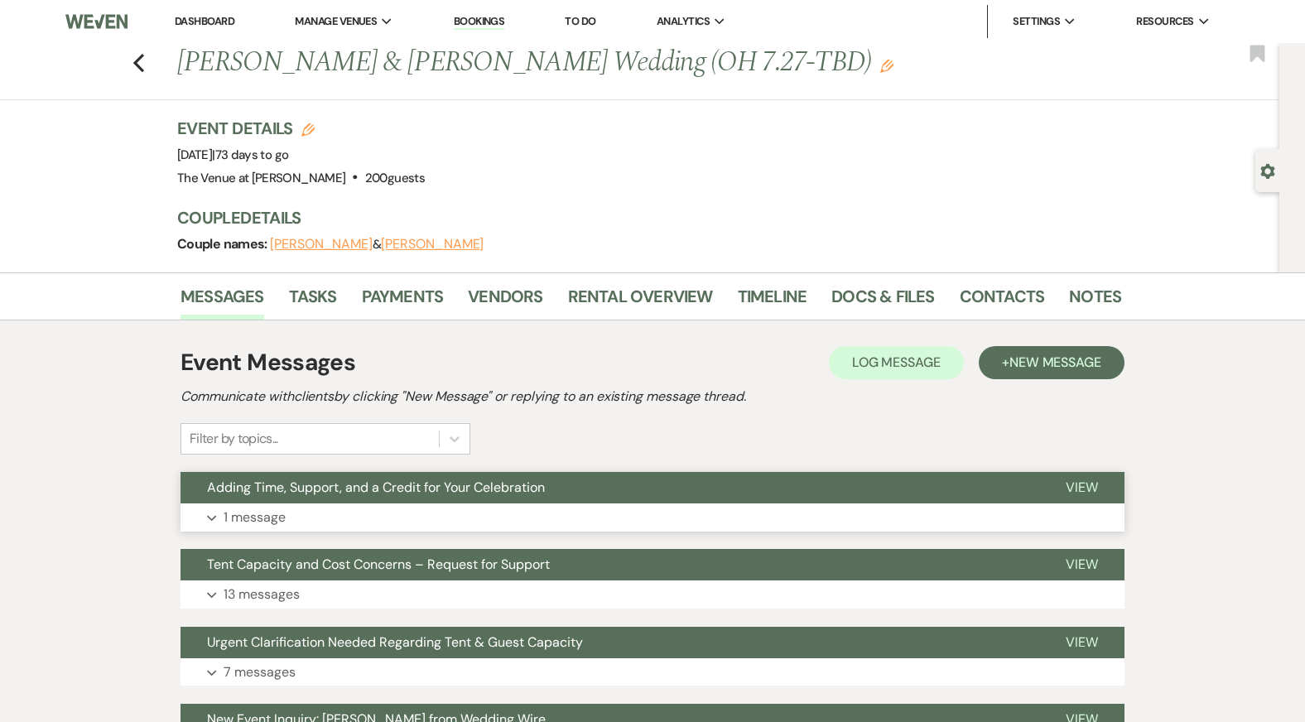
click at [530, 525] on button "Expand 1 message" at bounding box center [652, 517] width 944 height 28
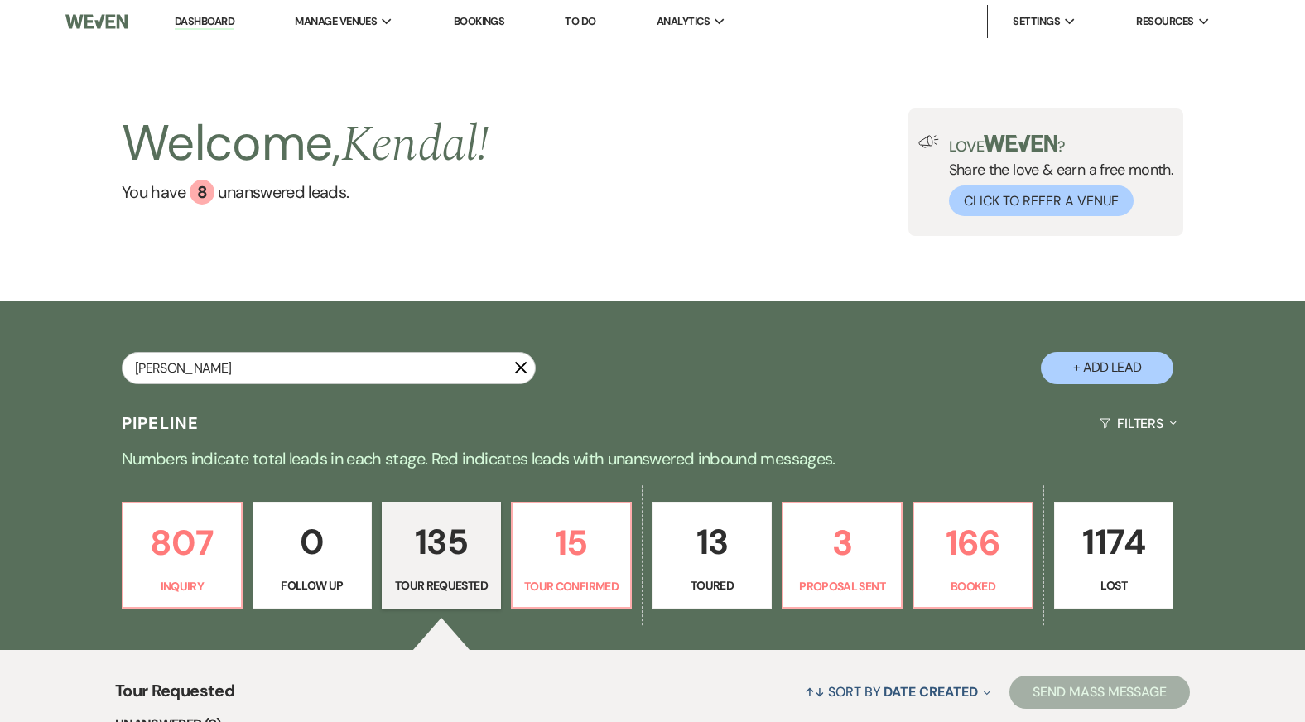
type input "[PERSON_NAME]"
select select "8"
select select "6"
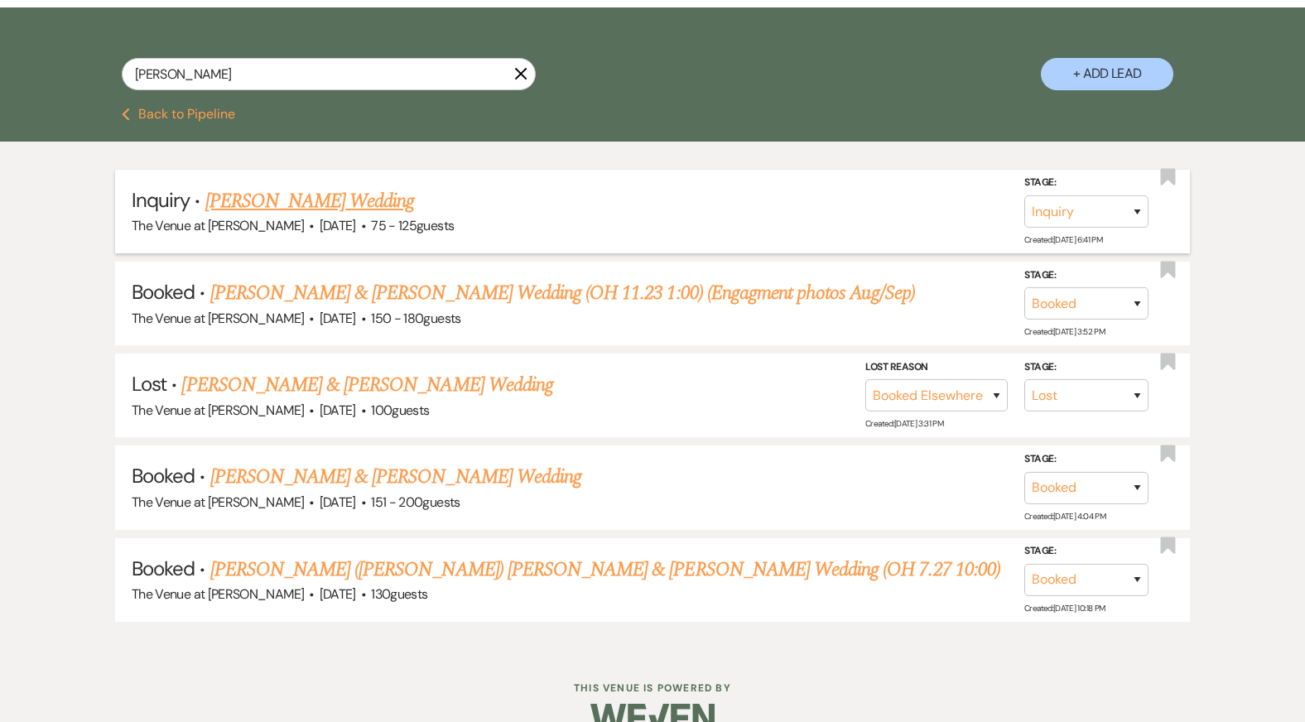
scroll to position [298, 0]
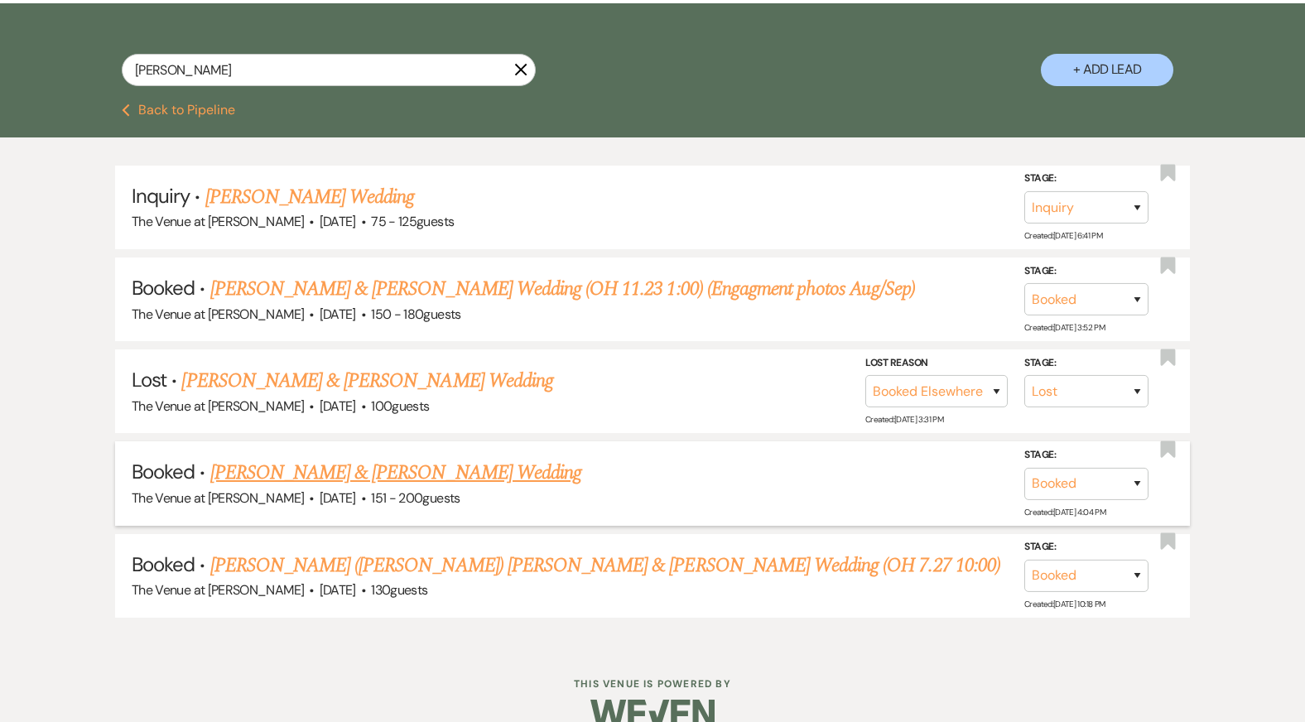
click at [362, 469] on link "[PERSON_NAME] & [PERSON_NAME] Wedding" at bounding box center [395, 473] width 371 height 30
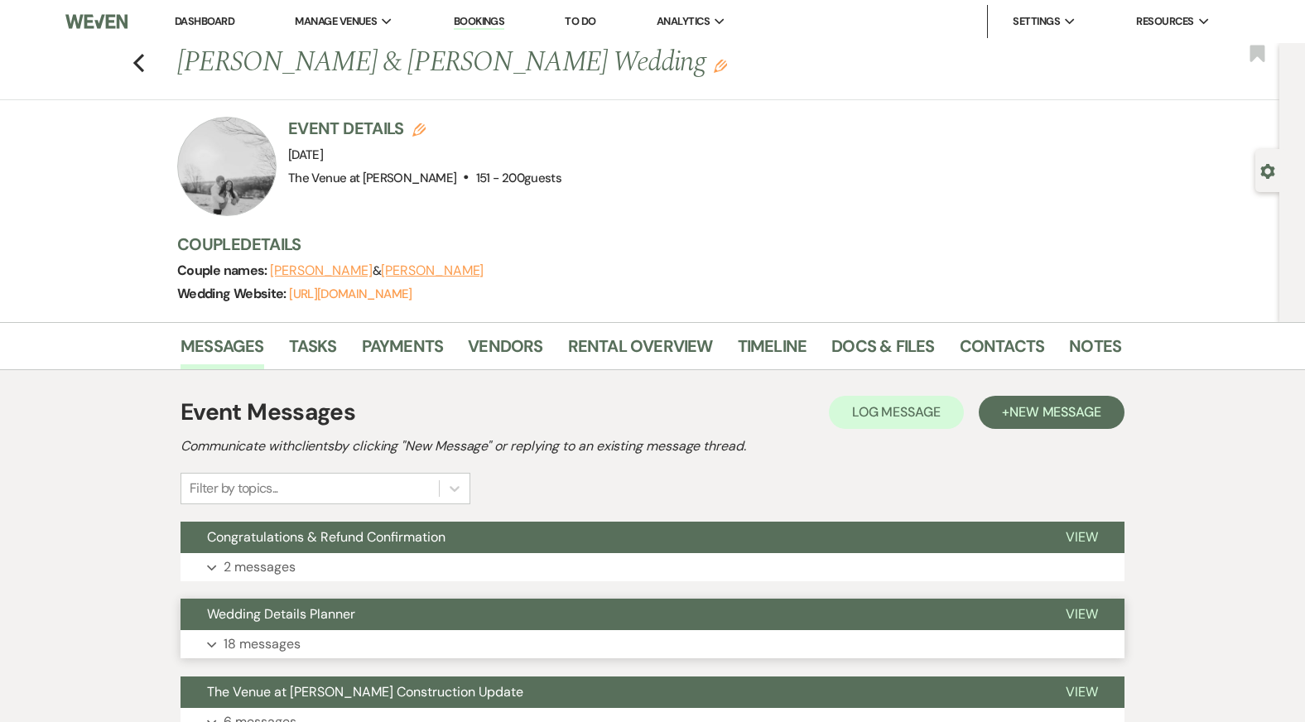
click at [418, 642] on button "Expand 18 messages" at bounding box center [652, 644] width 944 height 28
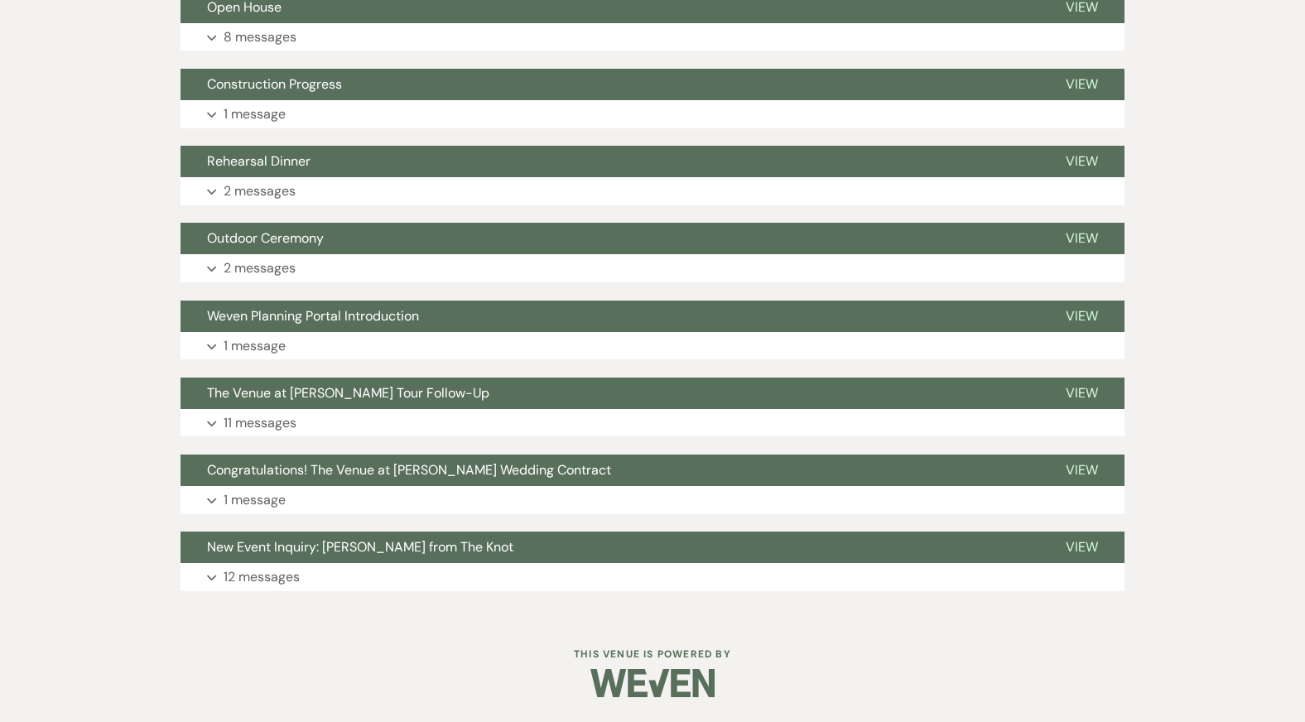
select select "8"
select select "6"
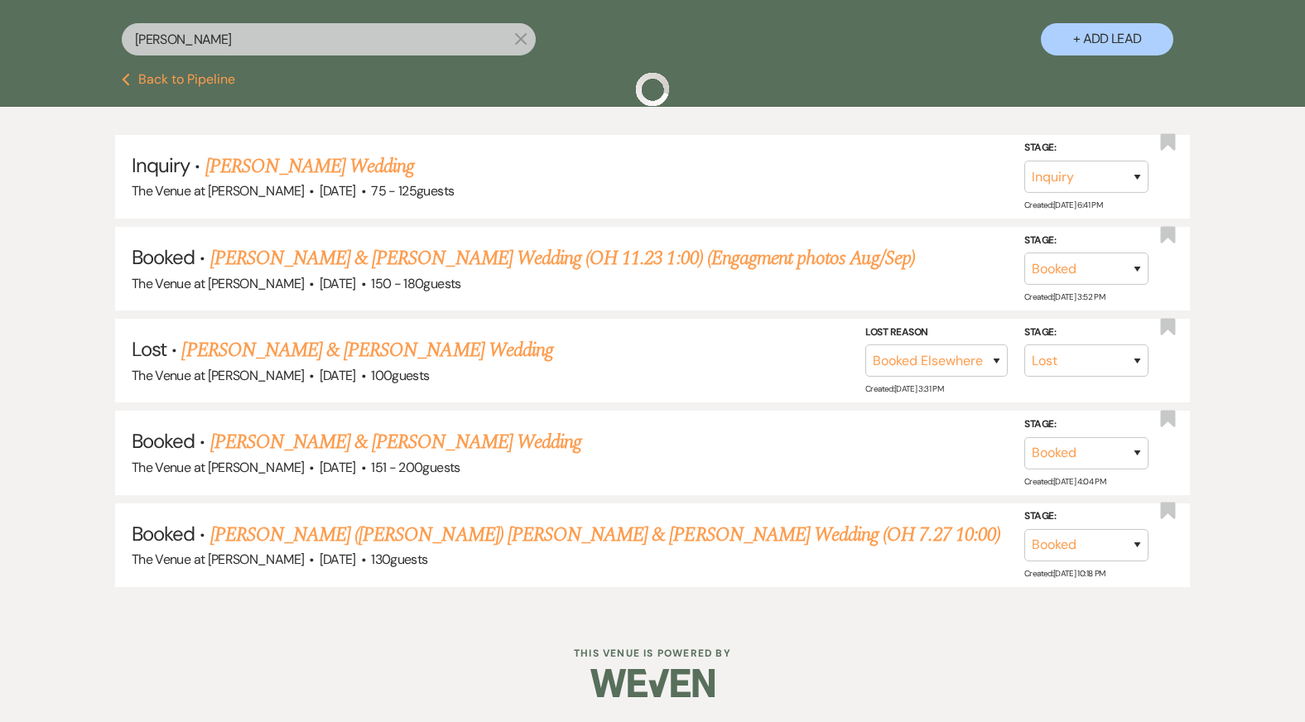
scroll to position [300, 0]
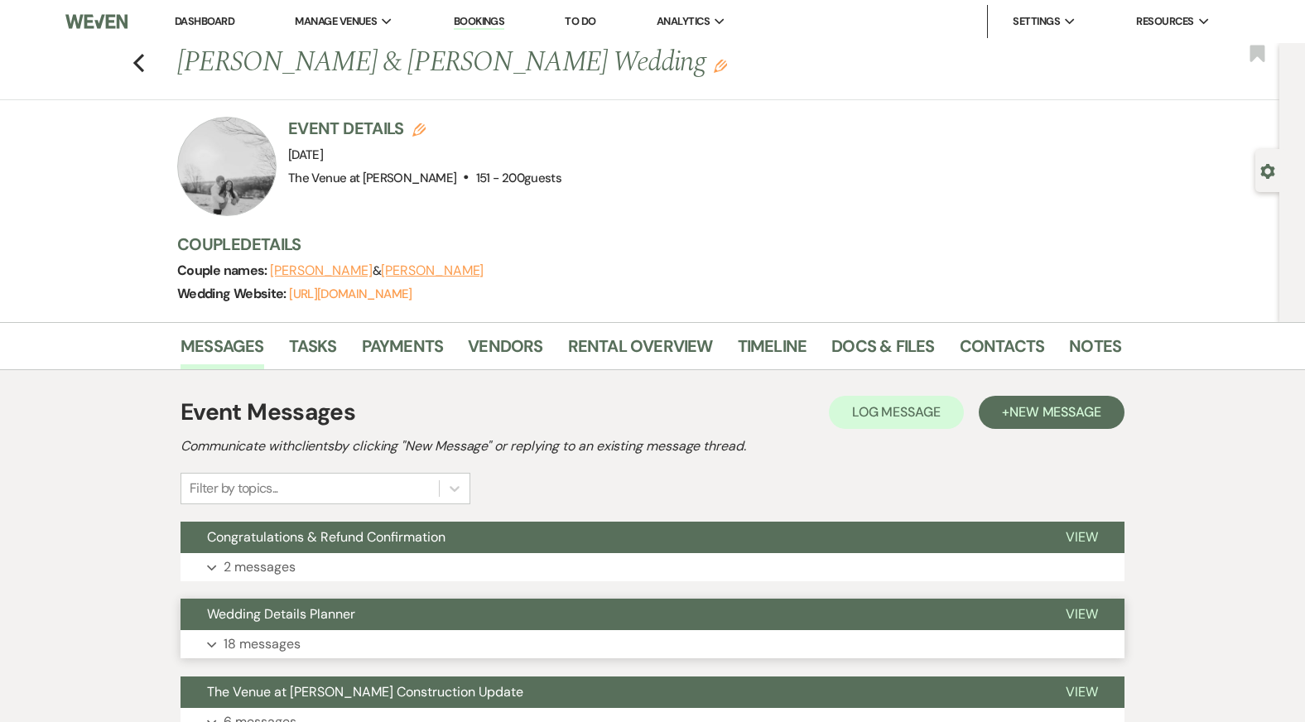
click at [320, 640] on button "Expand 18 messages" at bounding box center [652, 644] width 944 height 28
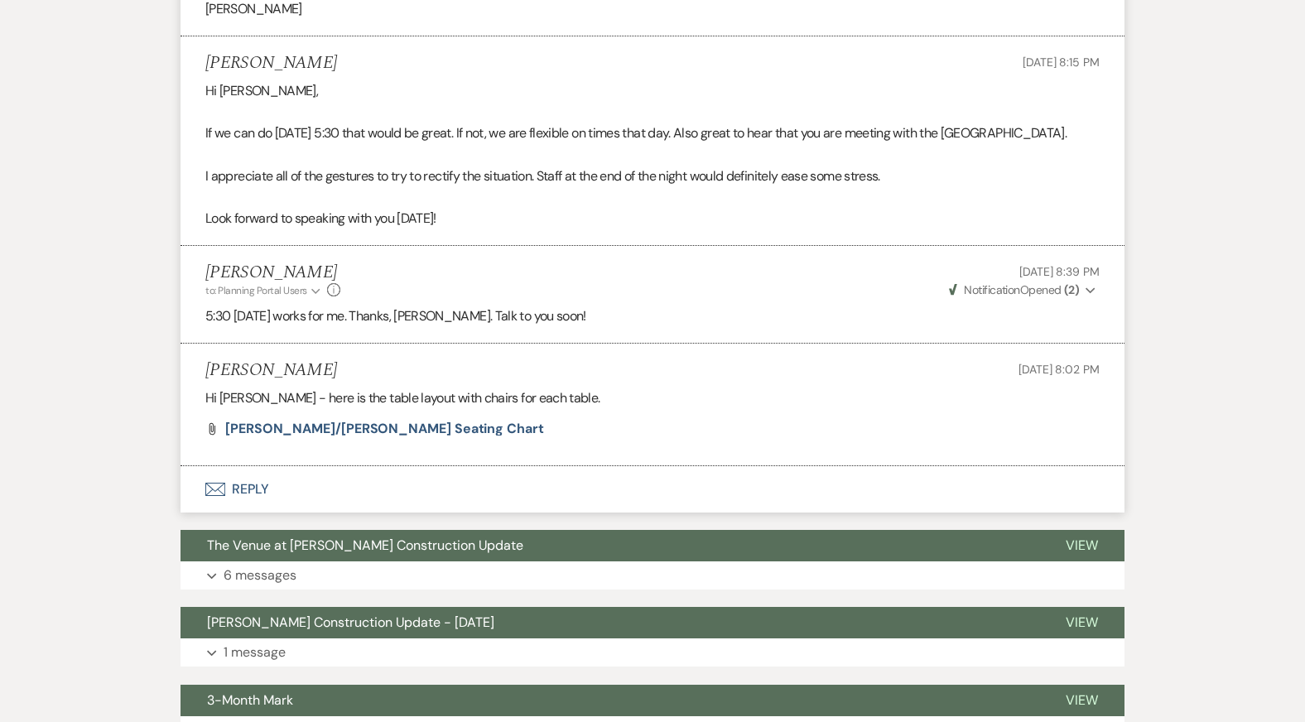
scroll to position [4183, 0]
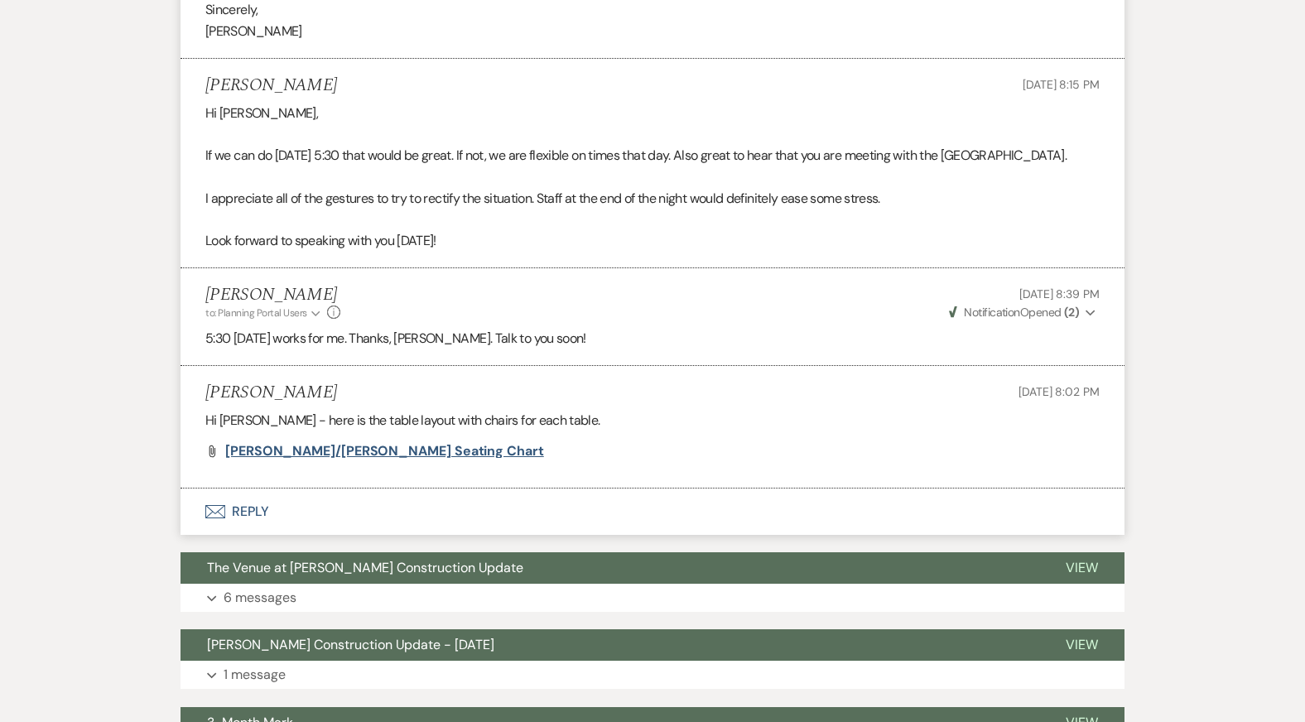
click at [316, 448] on span "[PERSON_NAME]/[PERSON_NAME] Seating Chart" at bounding box center [384, 450] width 319 height 17
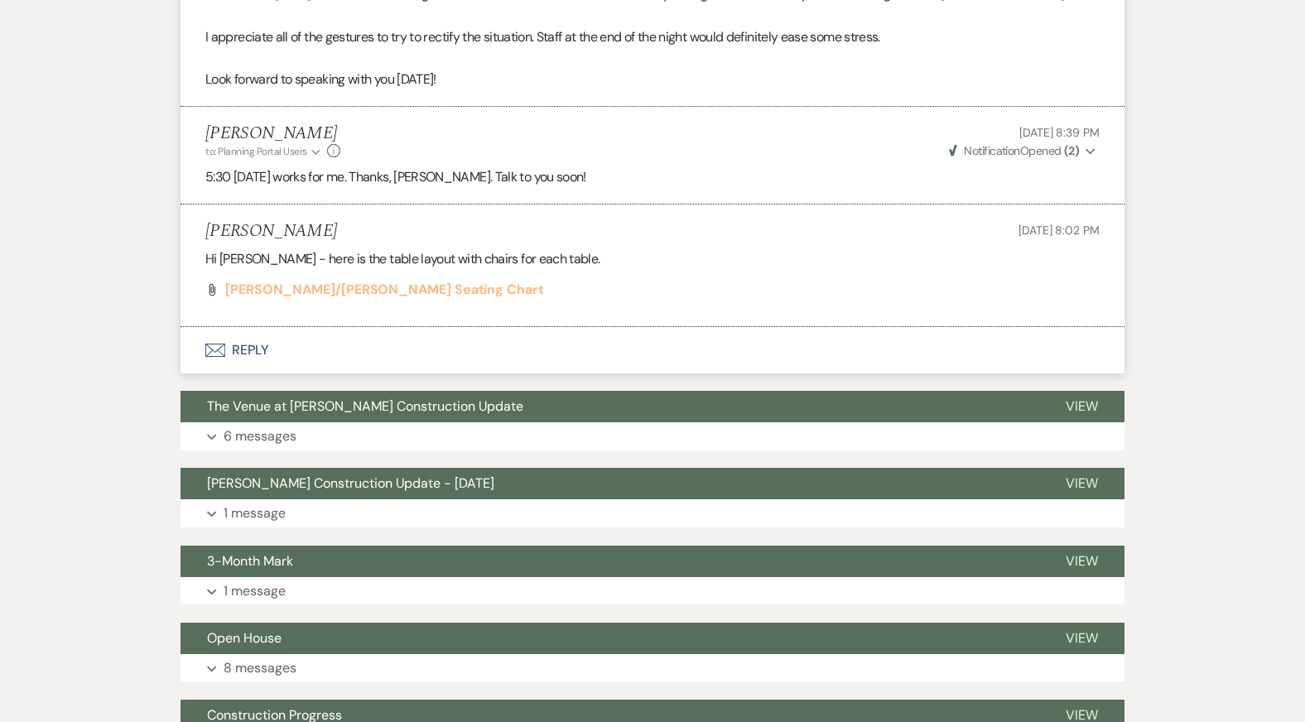
scroll to position [4250, 0]
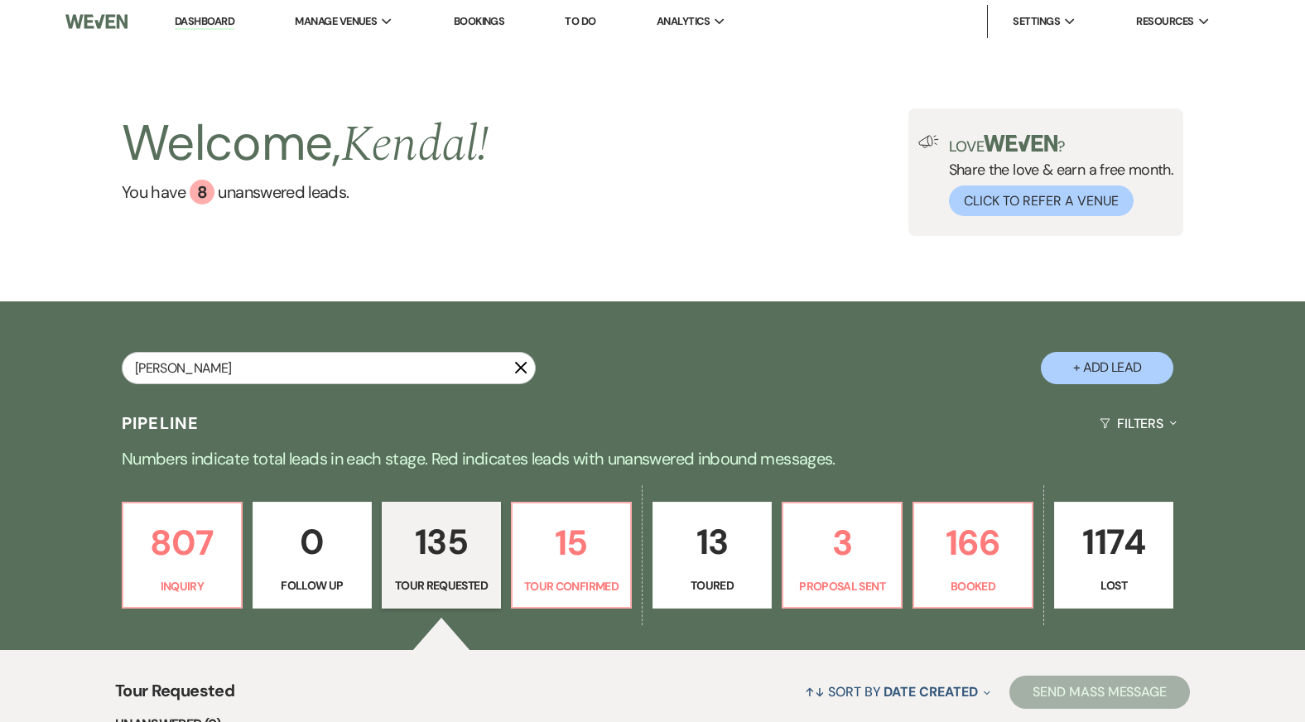
type input "[PERSON_NAME]"
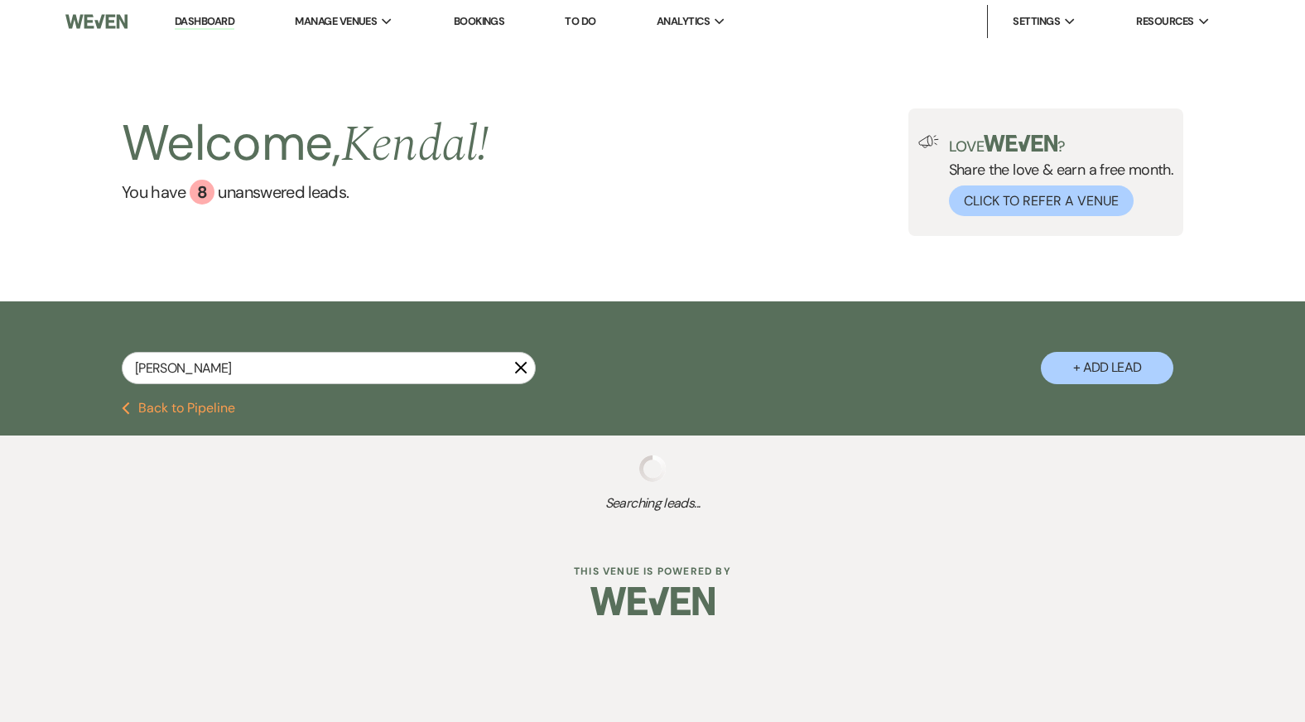
select select "8"
select select "5"
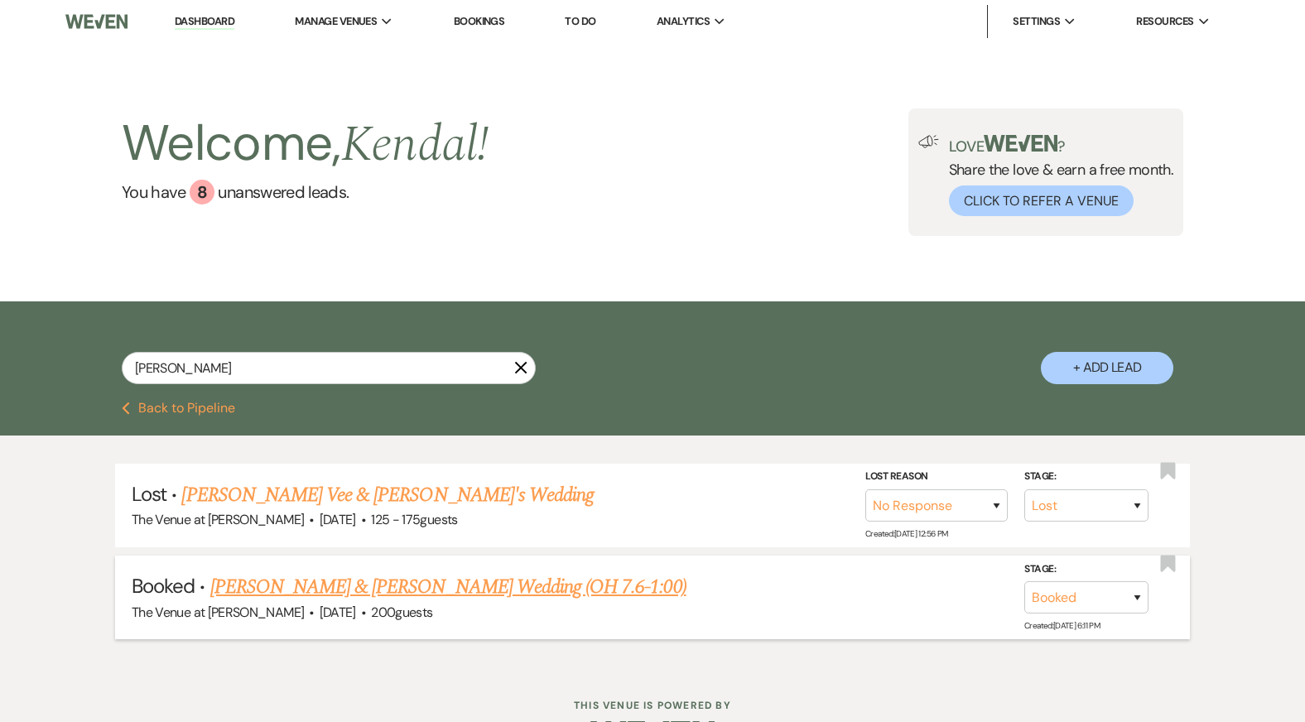
click at [370, 589] on link "[PERSON_NAME] & [PERSON_NAME] Wedding (OH 7.6-1:00)" at bounding box center [448, 587] width 476 height 30
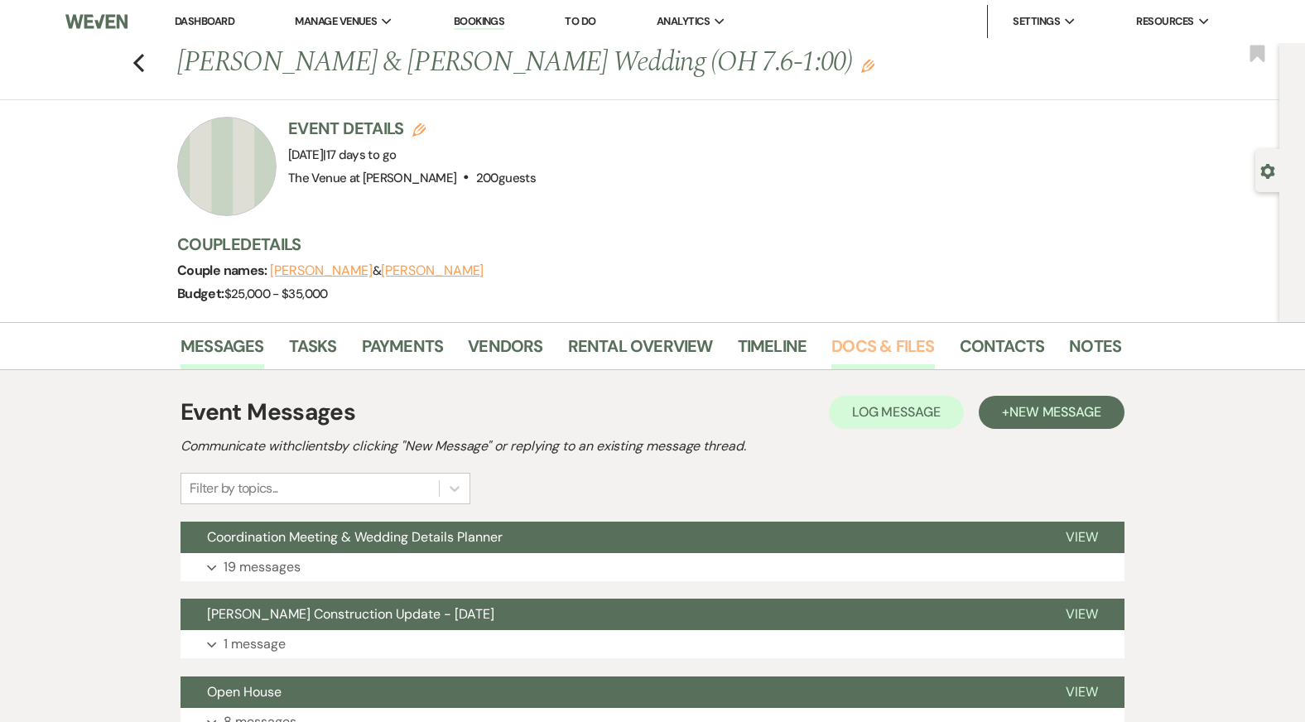
click at [861, 342] on link "Docs & Files" at bounding box center [882, 351] width 103 height 36
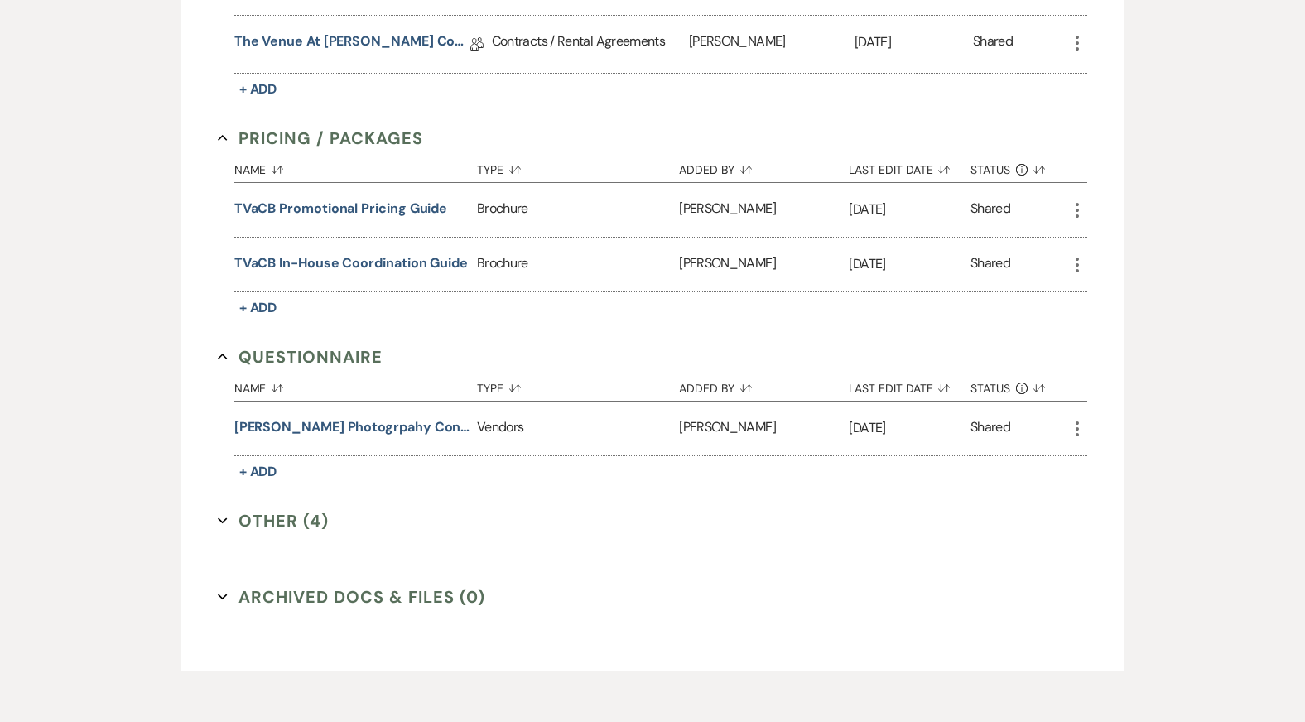
scroll to position [1134, 0]
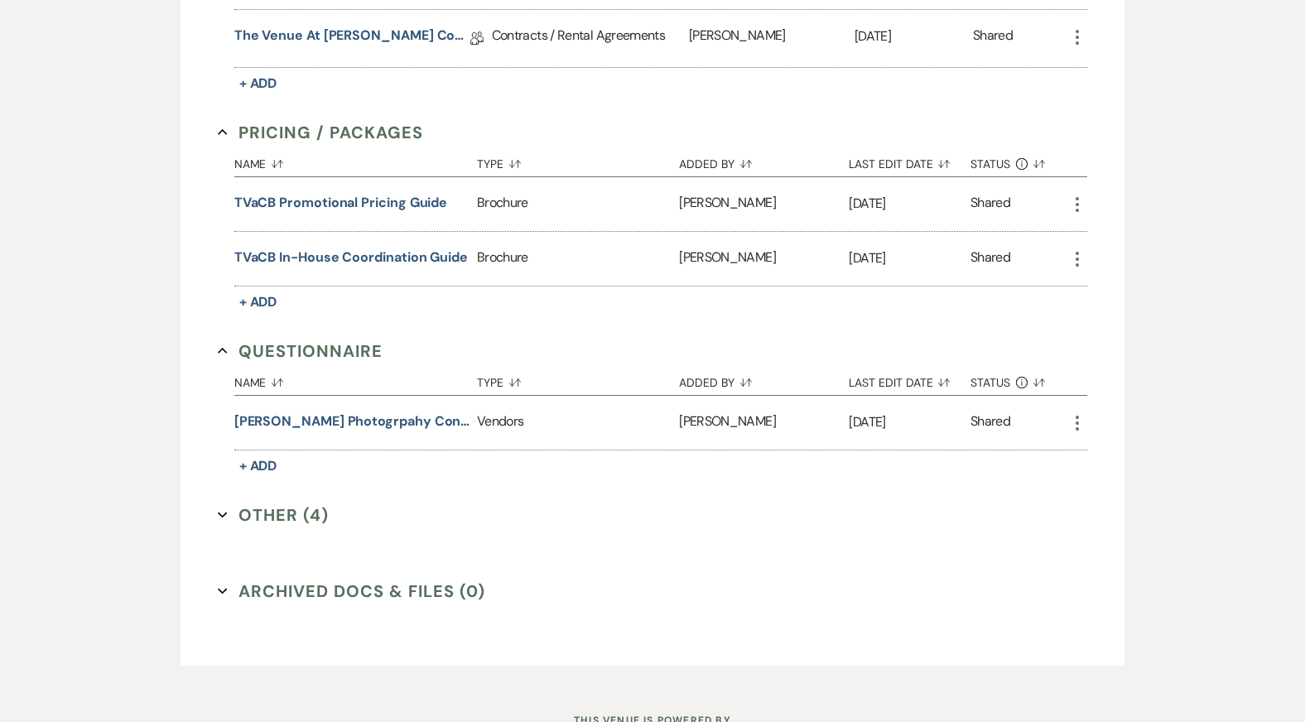
click at [277, 512] on button "Other (4) Expand" at bounding box center [273, 514] width 111 height 25
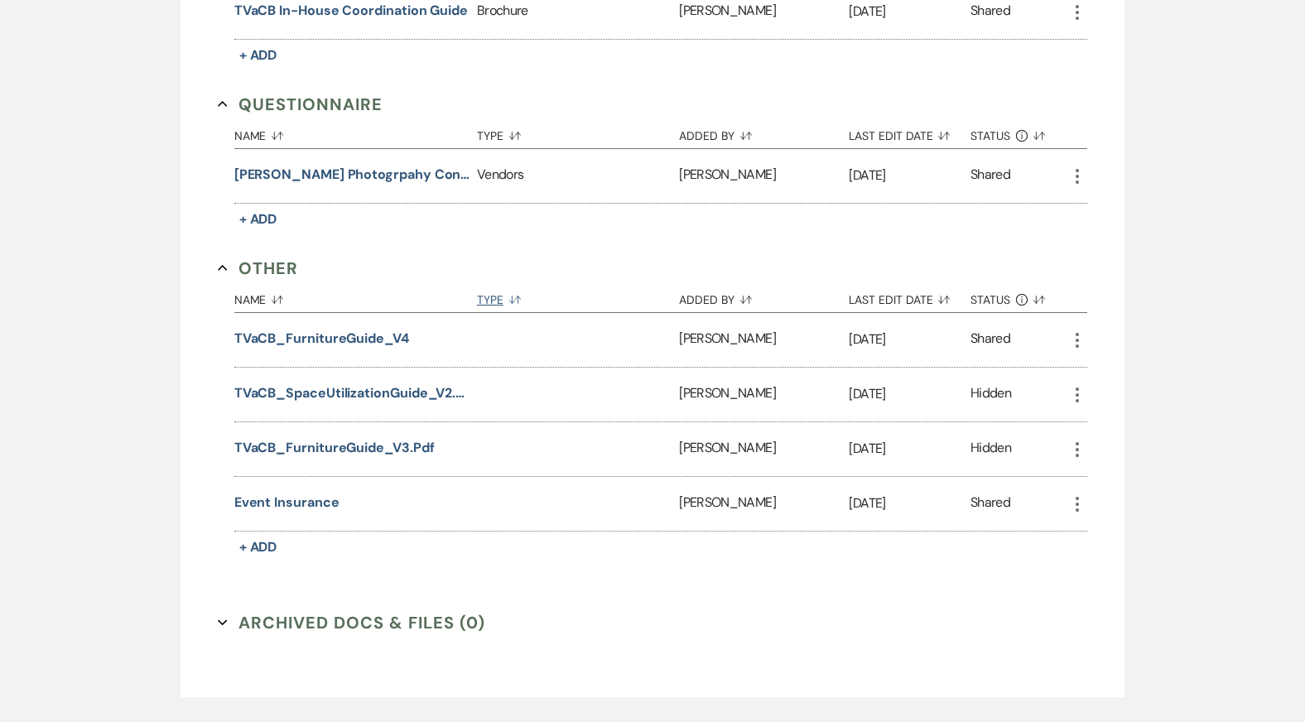
scroll to position [1404, 0]
